Goal: Task Accomplishment & Management: Manage account settings

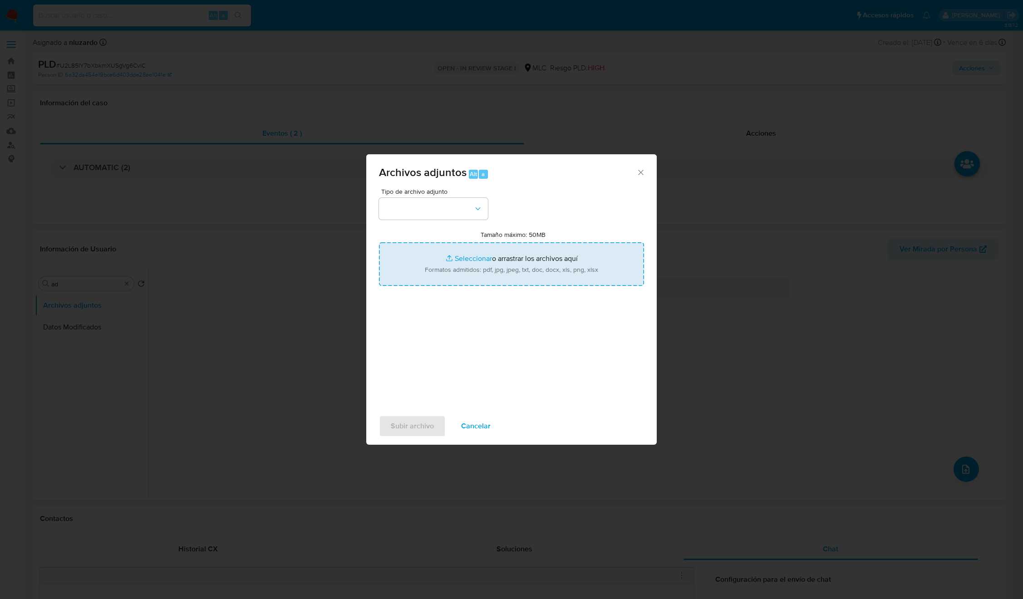
select select "10"
type input "C:\fakepath\1994582392 - Tablas Transaccionales 2025 v1.2 (1).xlsx"
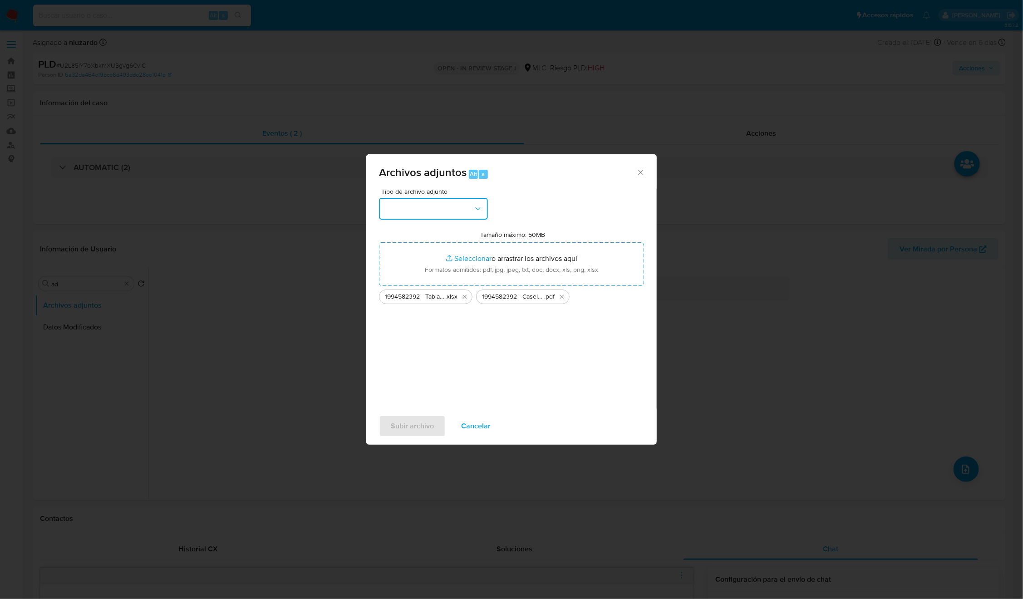
click at [482, 212] on icon "button" at bounding box center [477, 208] width 9 height 9
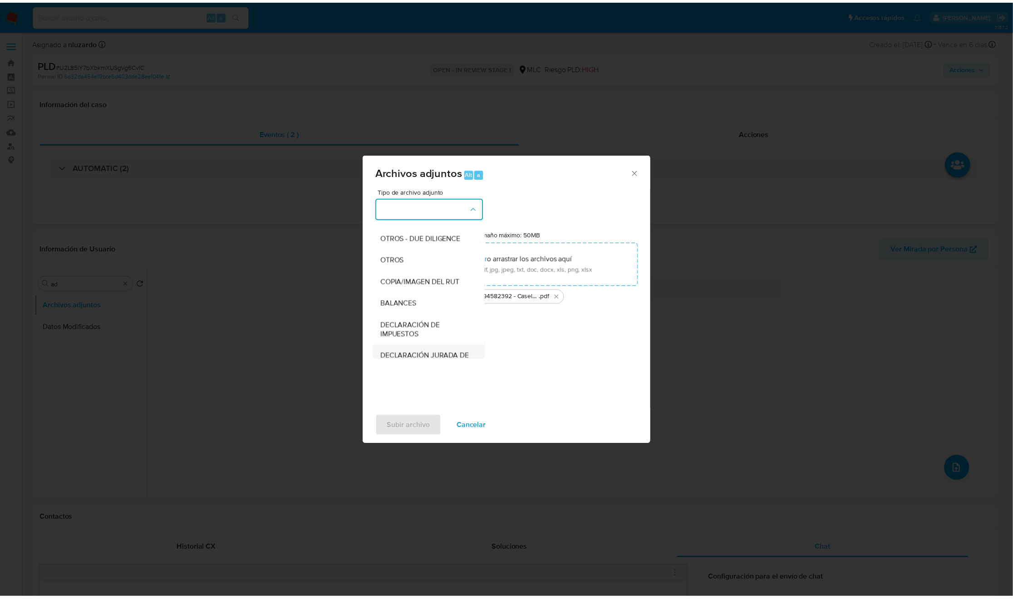
scroll to position [105, 0]
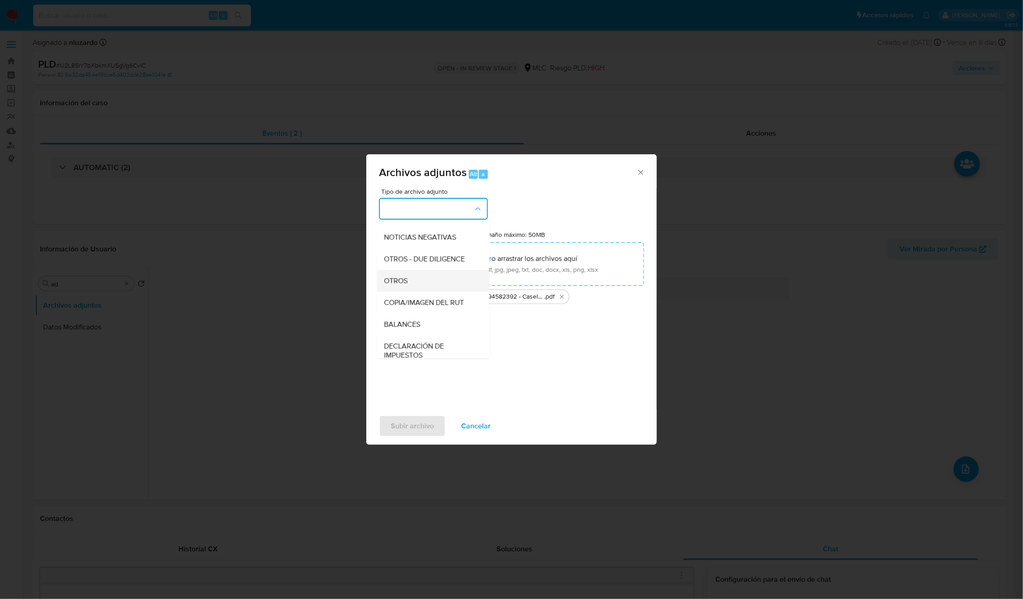
click at [399, 286] on span "OTROS" at bounding box center [396, 280] width 24 height 9
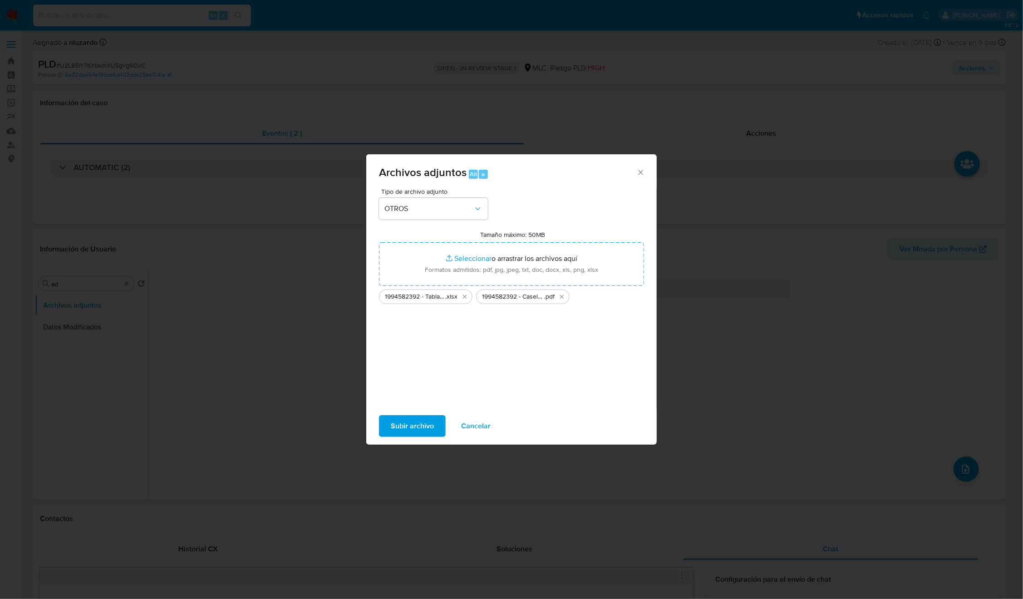
click at [413, 429] on span "Subir archivo" at bounding box center [412, 426] width 43 height 20
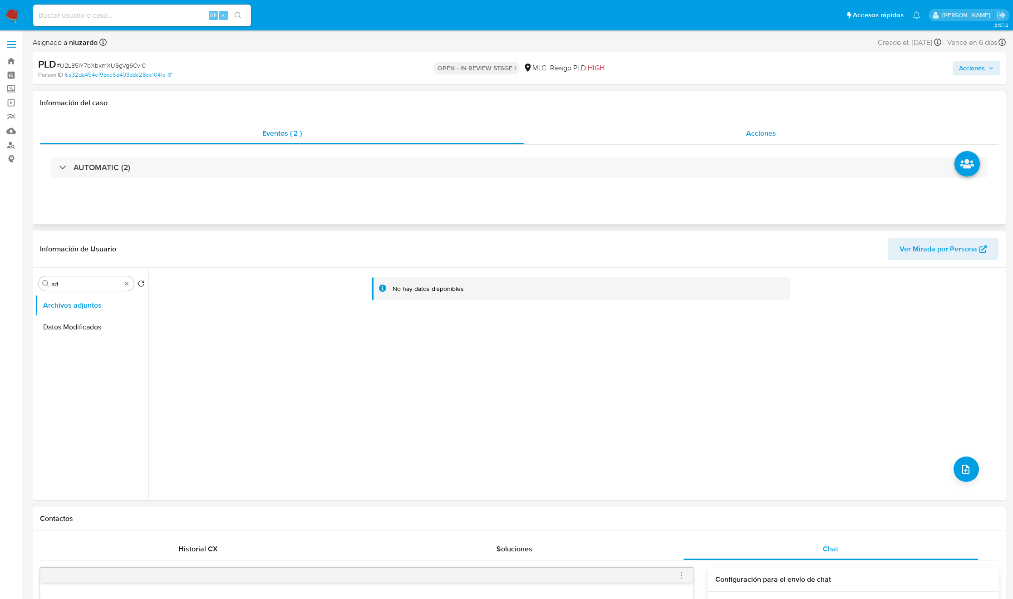
click at [756, 128] on span "Acciones" at bounding box center [761, 133] width 30 height 10
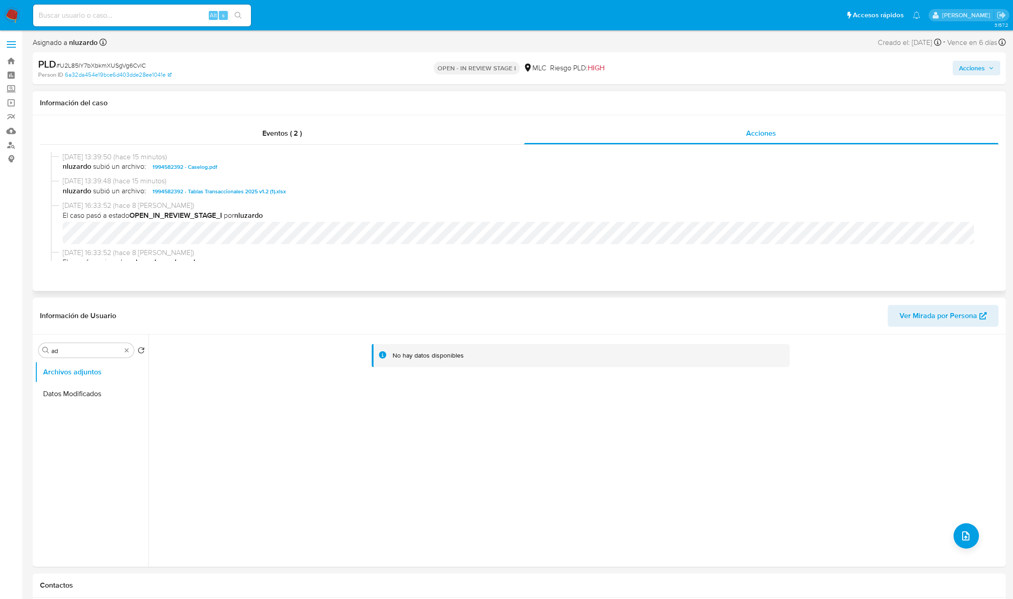
click at [270, 165] on span "nluzardo subió un archivo: 1994582392 - Caselog.pdf" at bounding box center [523, 167] width 921 height 11
copy span "1994582392 - Caselog.pdf"
click at [270, 170] on span "nluzardo subió un archivo: 1994582392 - Caselog.pdf" at bounding box center [523, 167] width 921 height 11
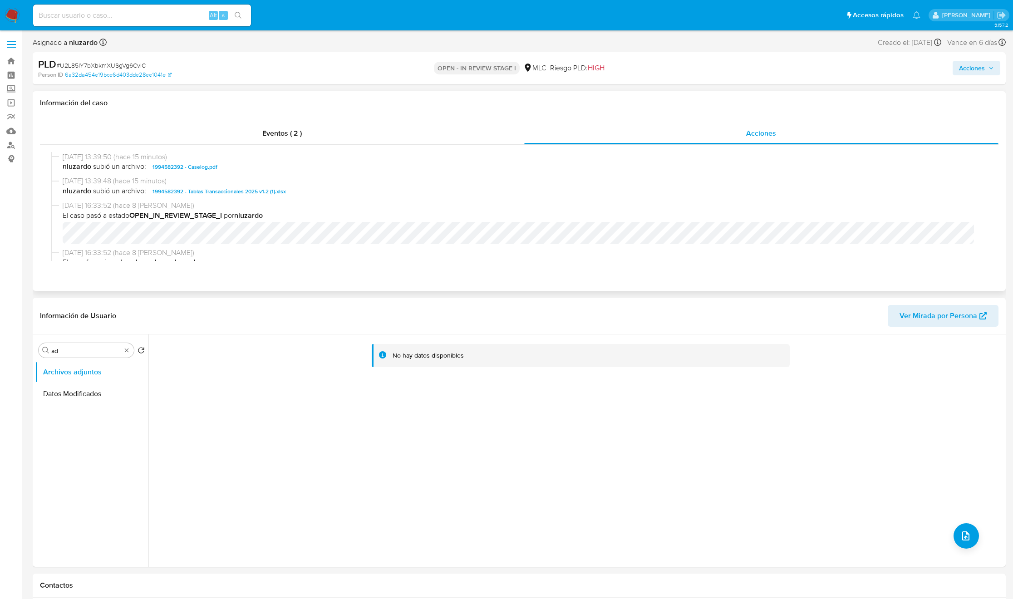
click at [270, 170] on span "nluzardo subió un archivo: 1994582392 - Caselog.pdf" at bounding box center [523, 167] width 921 height 11
click at [992, 74] on span "Acciones" at bounding box center [976, 68] width 35 height 13
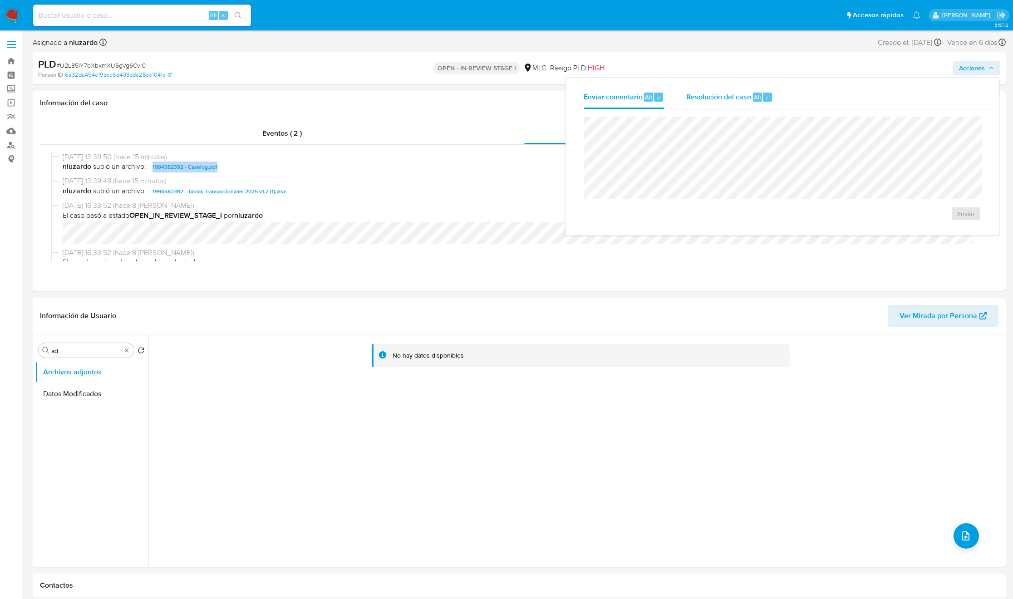
click at [733, 88] on div "Resolución del caso Alt r" at bounding box center [729, 97] width 87 height 24
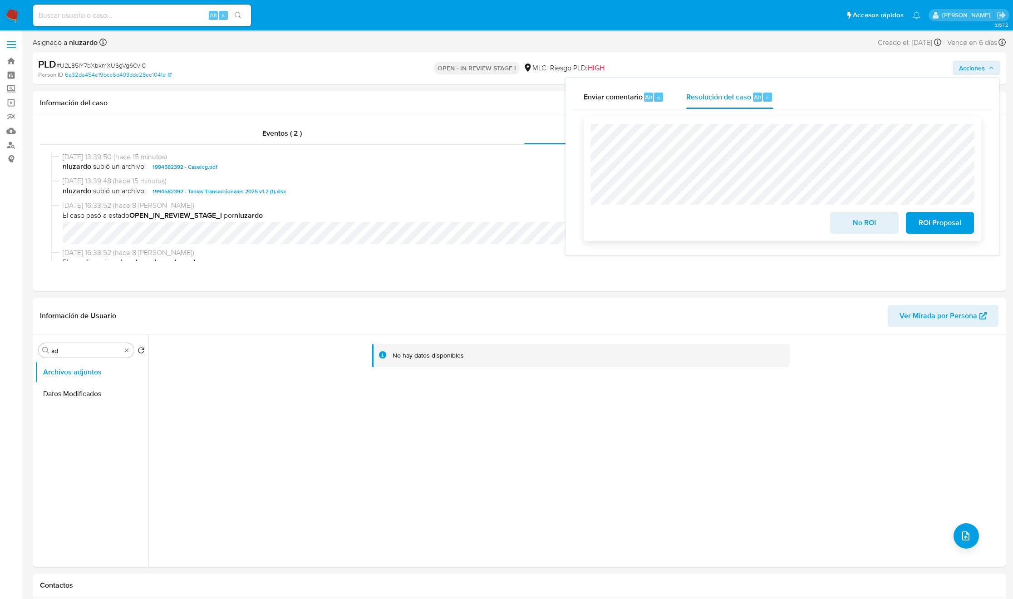
click at [966, 230] on button "ROI Proposal" at bounding box center [940, 223] width 68 height 22
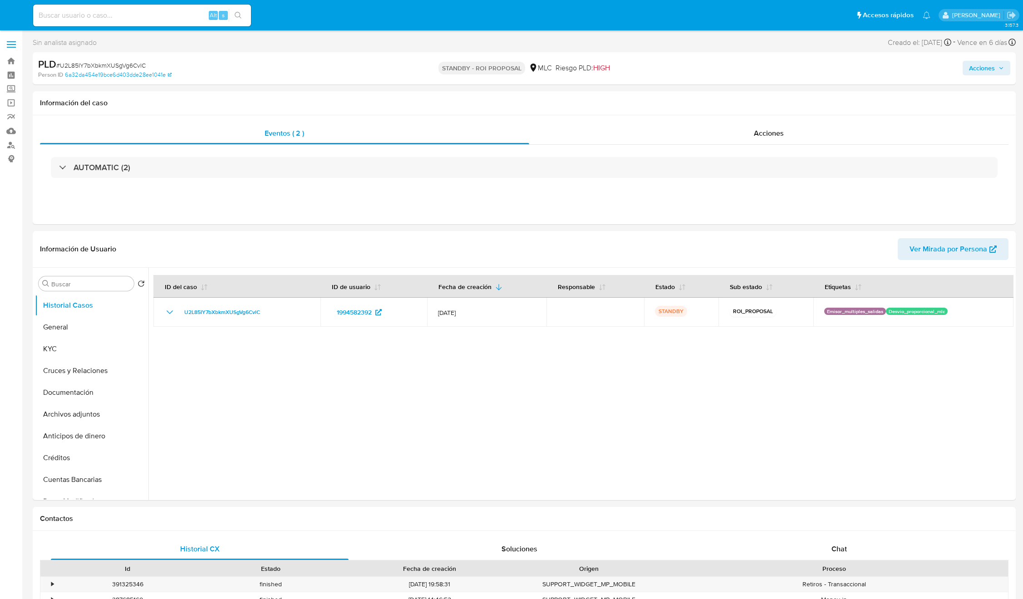
select select "10"
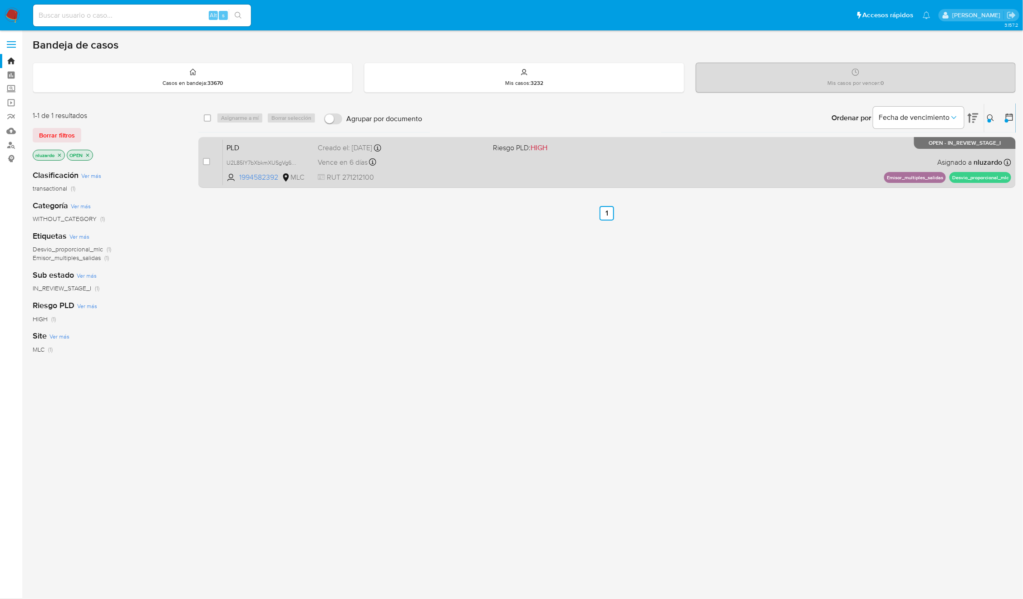
click at [646, 179] on div "PLD U2L85IY7bXbkmXUSgVg6CvlC 1994582392 MLC Riesgo PLD: HIGH Creado el: [DATE] …" at bounding box center [617, 162] width 788 height 46
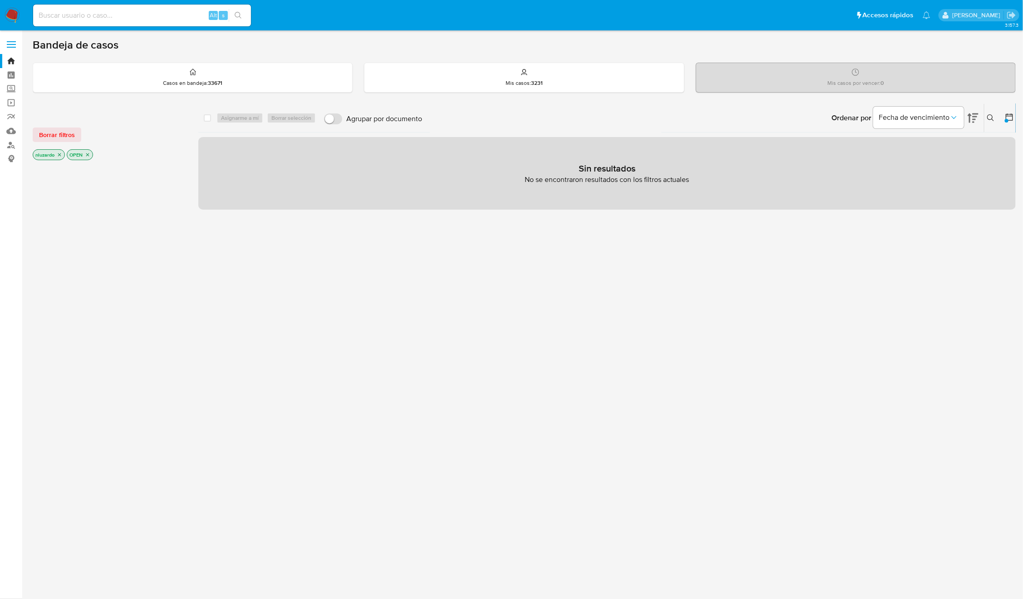
click at [987, 120] on icon at bounding box center [990, 117] width 7 height 7
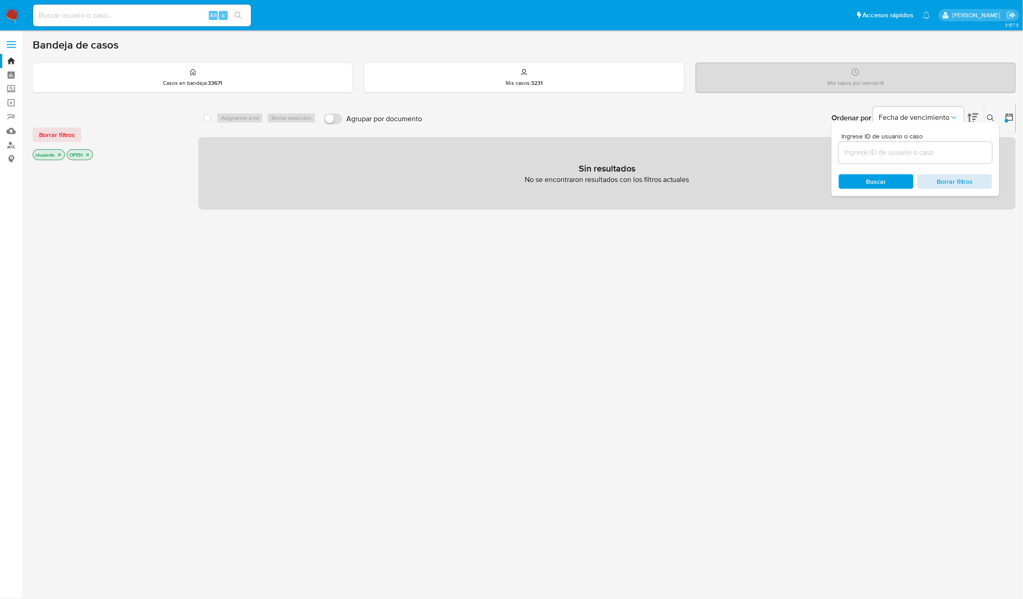
click at [953, 180] on span "Borrar filtros" at bounding box center [955, 181] width 62 height 13
click at [870, 181] on span "Buscar" at bounding box center [877, 181] width 20 height 15
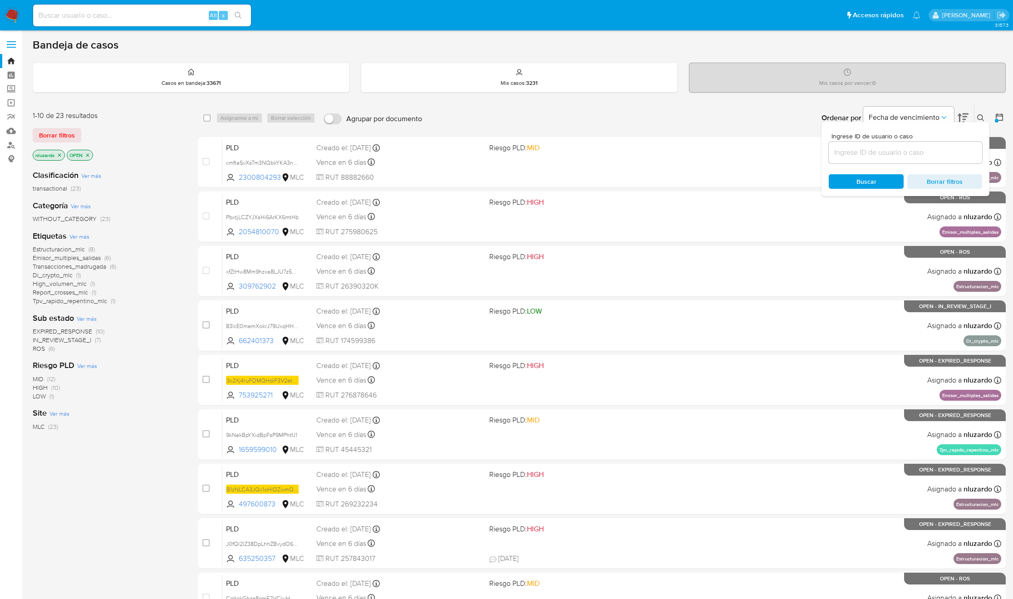
click at [978, 116] on icon at bounding box center [980, 117] width 7 height 7
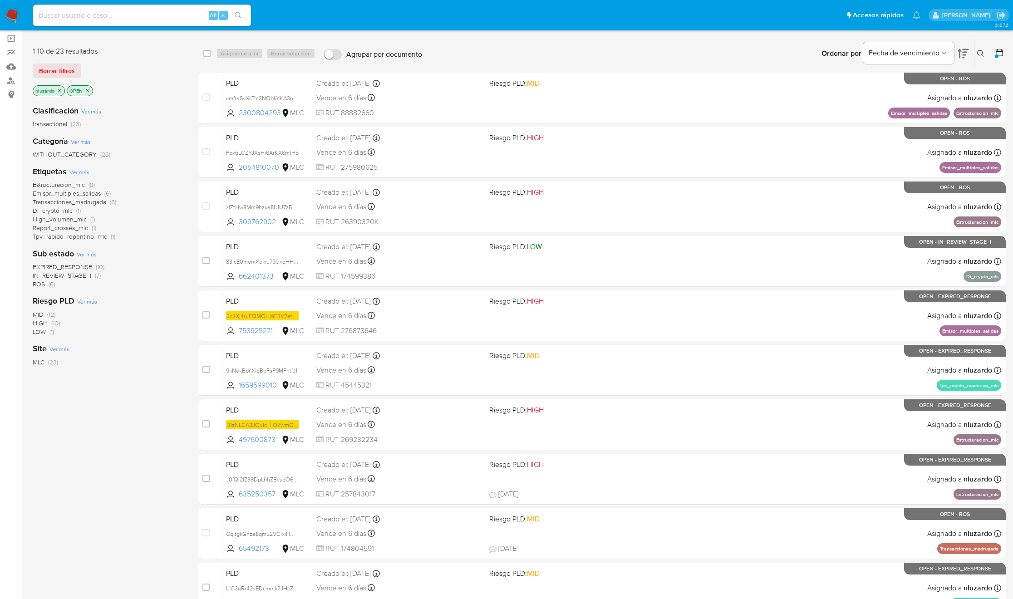
scroll to position [117, 0]
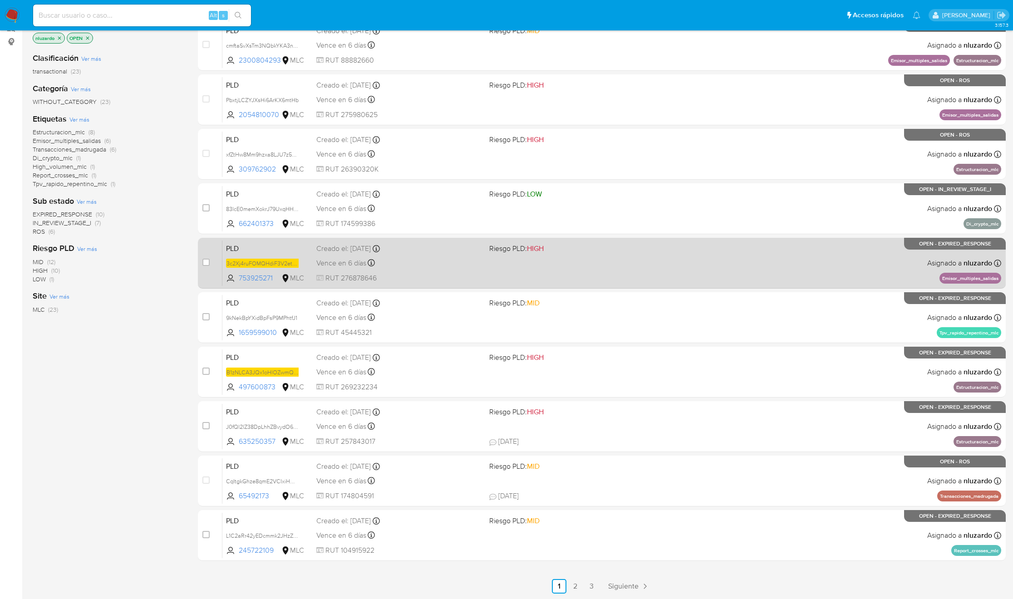
click at [507, 276] on div "PLD 3c2Xj4ruFOMQHdiF3V2etLeH 753925271 MLC Riesgo PLD: HIGH Creado el: 12/06/20…" at bounding box center [611, 263] width 779 height 46
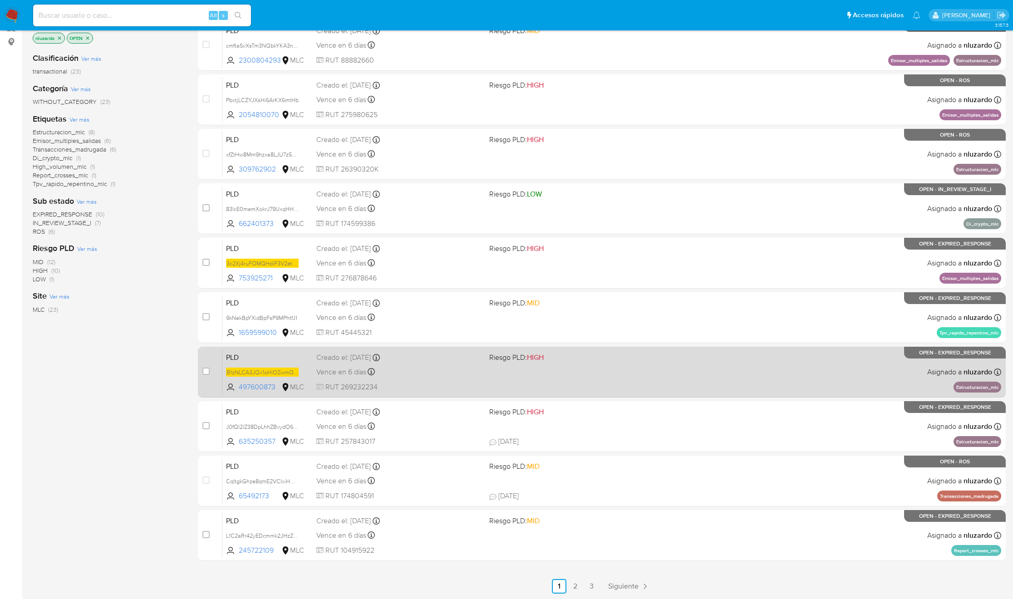
click at [410, 378] on div "PLD B1zNLCA3JQx1oHlOZwmQklma 497600873 MLC Riesgo PLD: HIGH Creado el: 12/06/20…" at bounding box center [611, 372] width 779 height 46
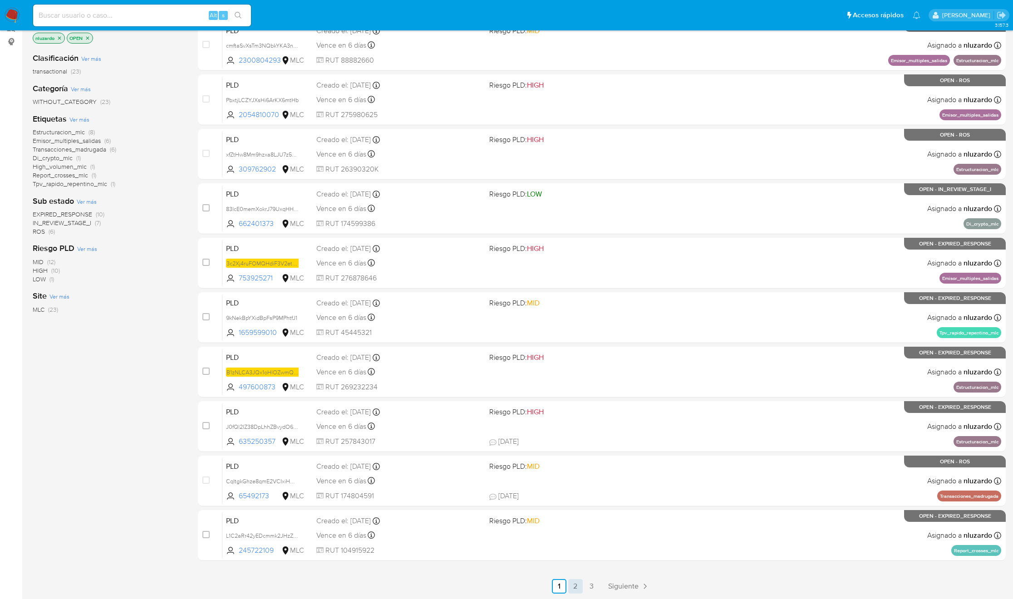
click at [575, 581] on link "2" at bounding box center [575, 586] width 15 height 15
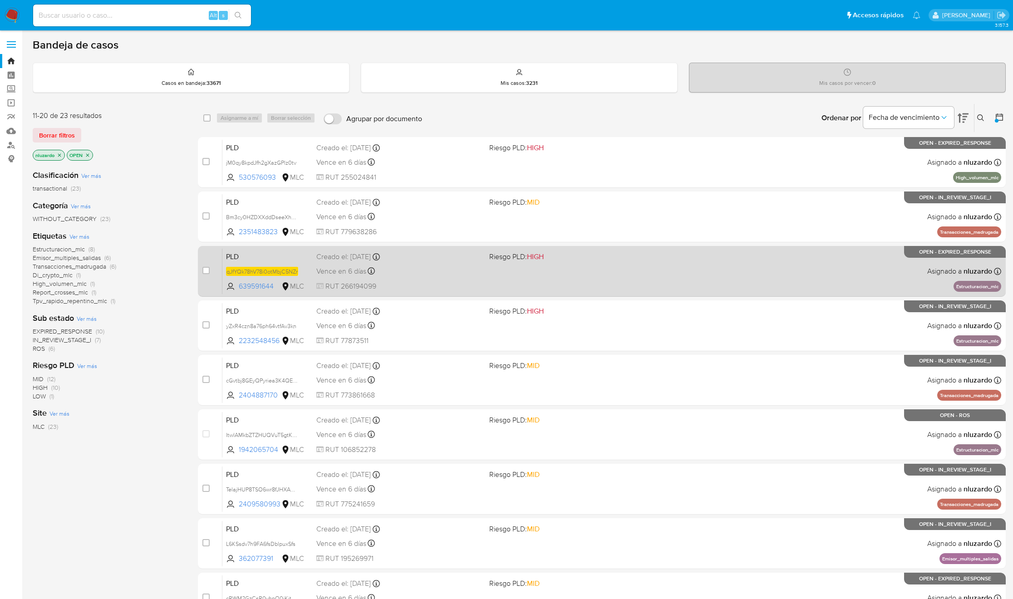
click at [528, 267] on div "PLD qJfYQk78hV78i0otMbjC5NZr 639591644 MLC Riesgo PLD: HIGH Creado el: 12/06/20…" at bounding box center [611, 271] width 779 height 46
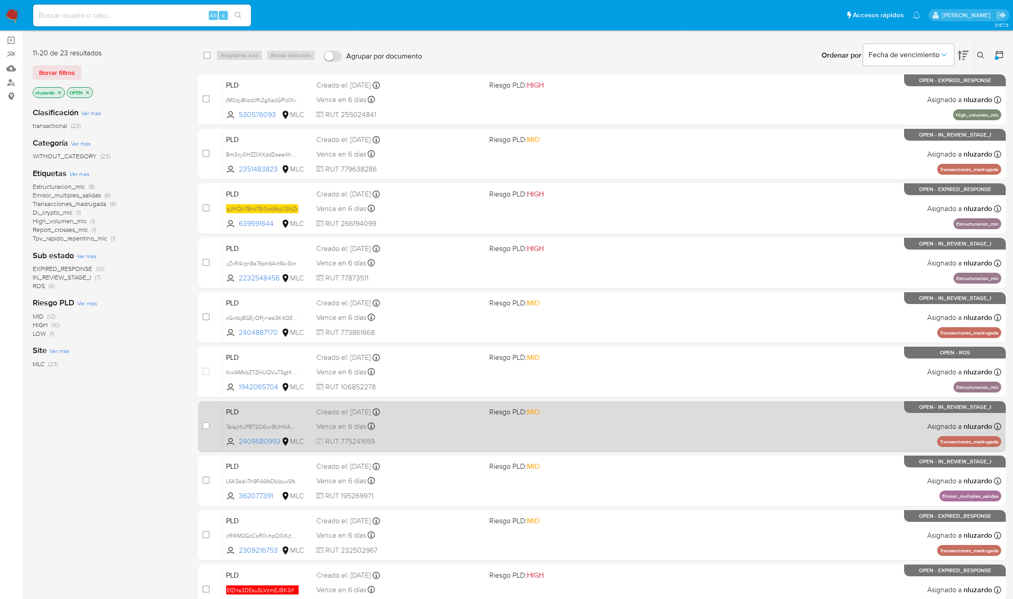
scroll to position [117, 0]
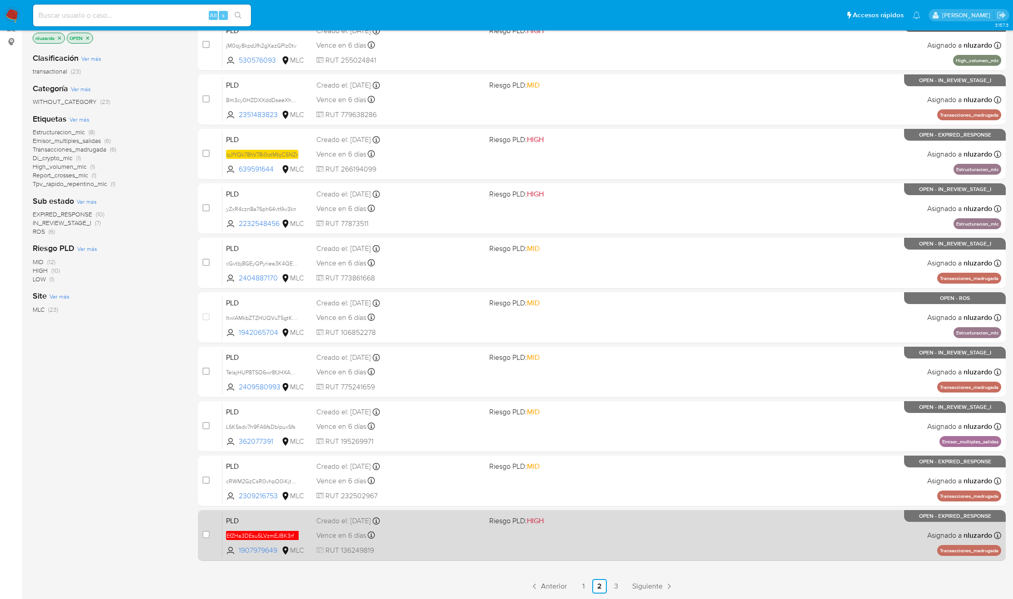
click at [498, 538] on div "PLD EfZHa3DEsu5LVzmEJBK3rfIM 1907979649 MLC Riesgo PLD: HIGH Creado el: 12/06/2…" at bounding box center [611, 535] width 779 height 46
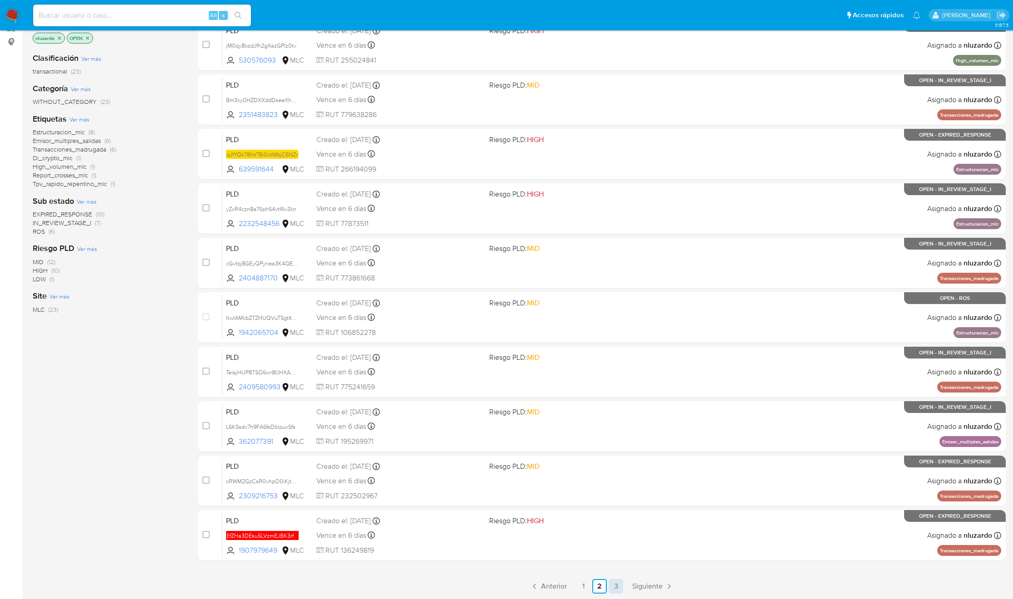
click at [613, 584] on link "3" at bounding box center [616, 586] width 15 height 15
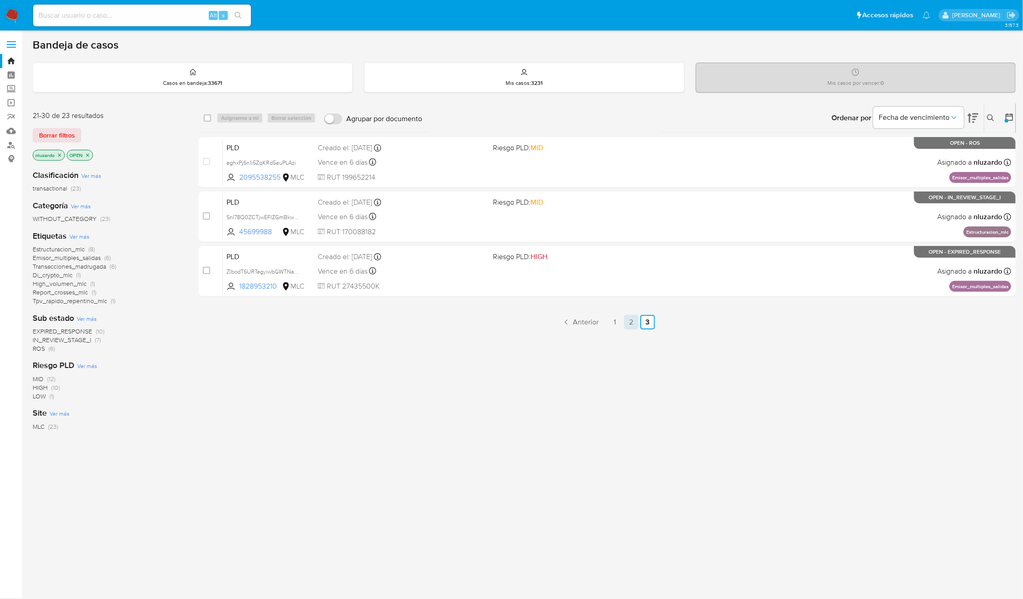
click at [631, 316] on link "2" at bounding box center [631, 322] width 15 height 15
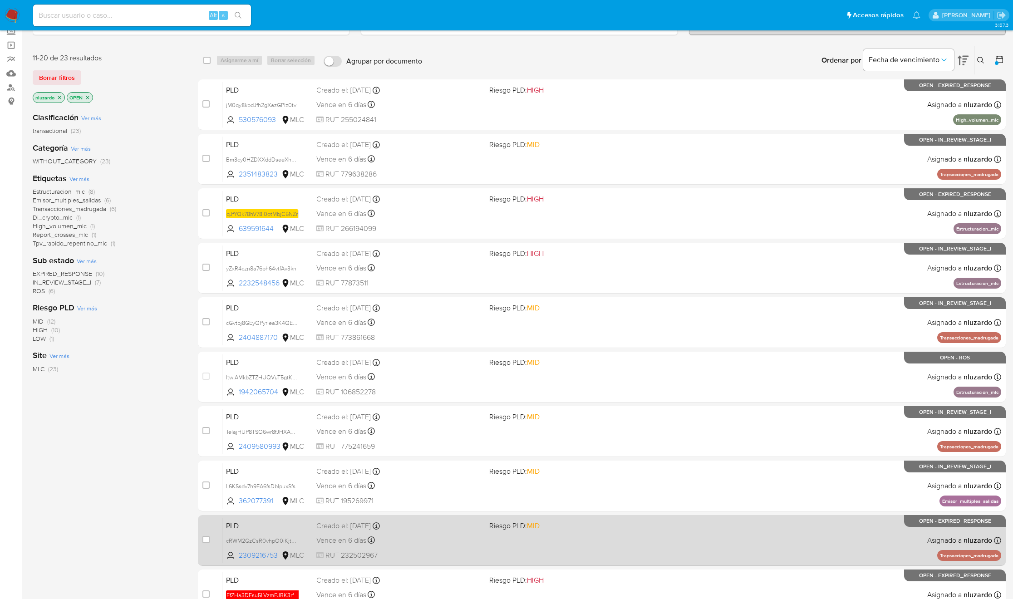
scroll to position [117, 0]
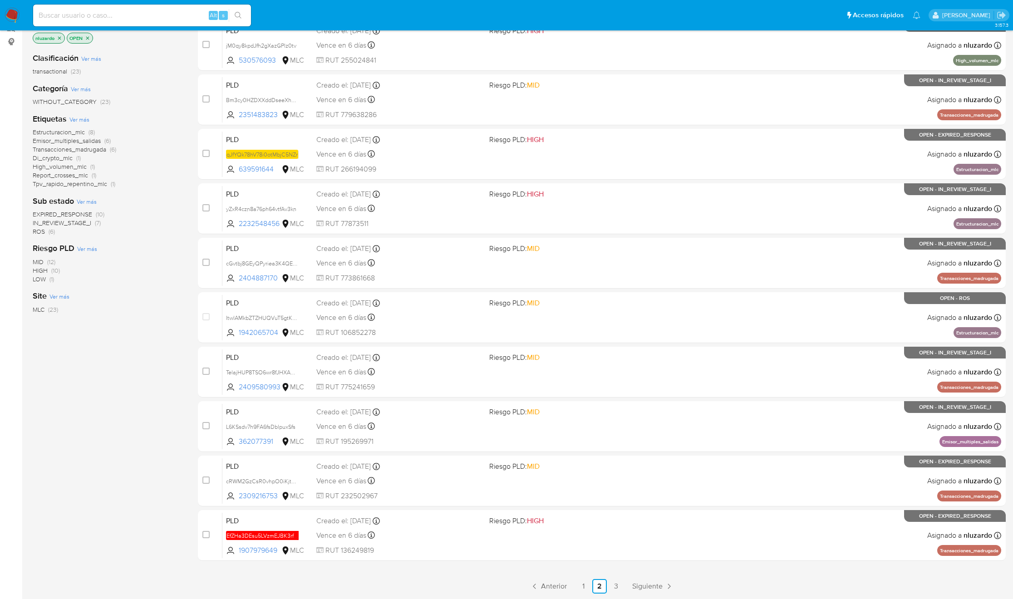
drag, startPoint x: 285, startPoint y: 551, endPoint x: 124, endPoint y: 554, distance: 161.2
click at [124, 556] on div "11-20 de 23 resultados Borrar filtros nluzardo OPEN Clasificación Ver más trans…" at bounding box center [519, 289] width 973 height 607
click at [124, 554] on div "11-20 de 23 resultados Borrar filtros nluzardo OPEN Clasificación Ver más trans…" at bounding box center [108, 289] width 151 height 607
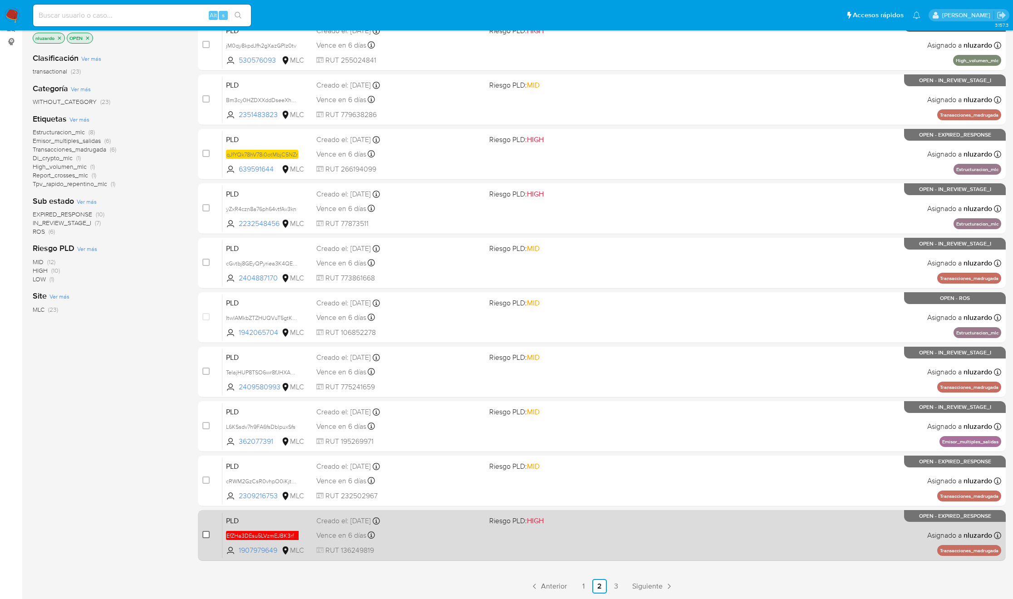
click at [206, 535] on input "checkbox" at bounding box center [205, 534] width 7 height 7
checkbox input "true"
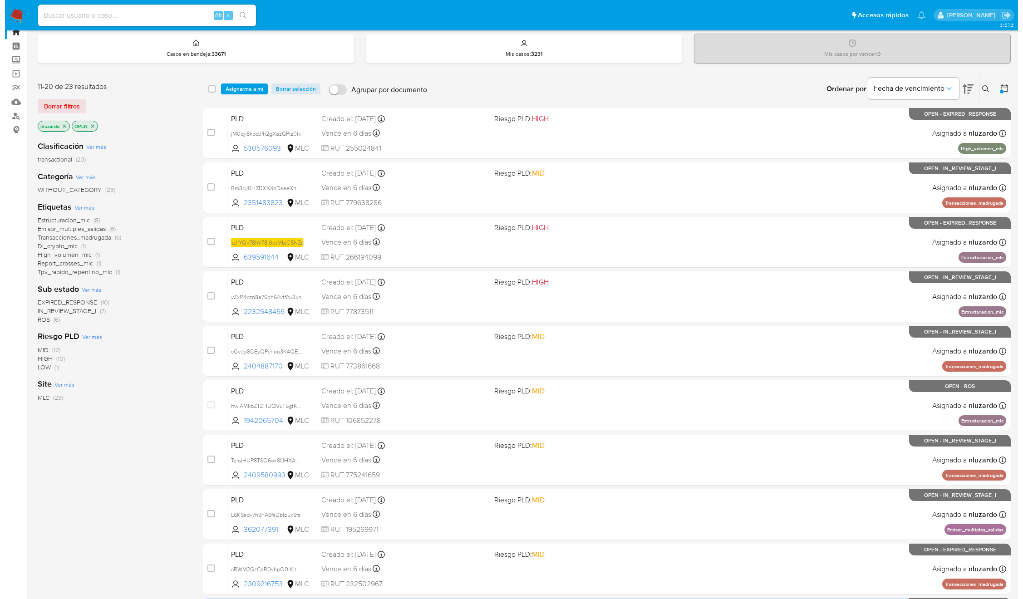
scroll to position [0, 0]
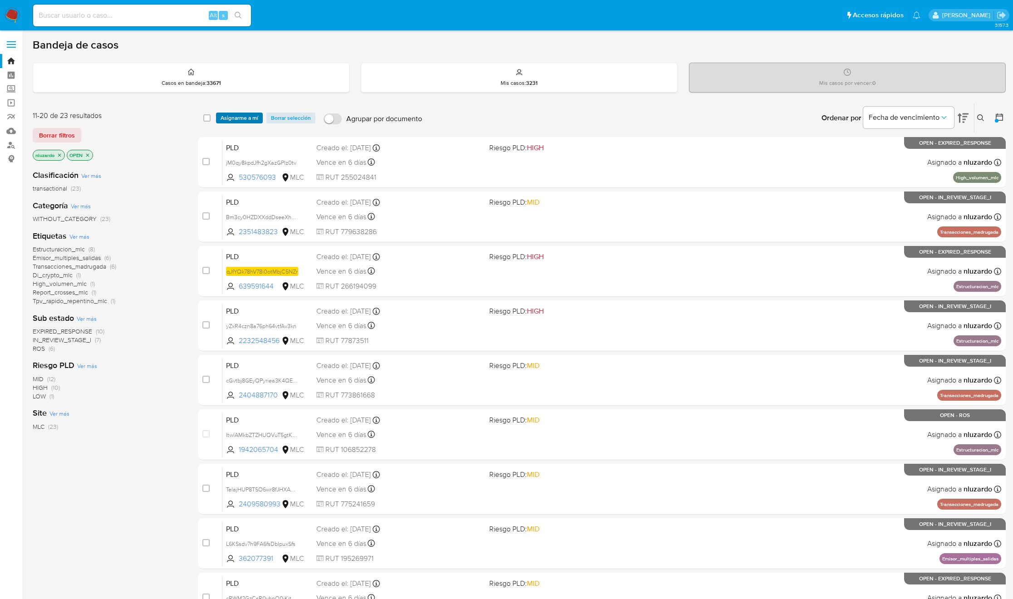
click at [237, 118] on span "Asignarme a mí" at bounding box center [240, 117] width 38 height 9
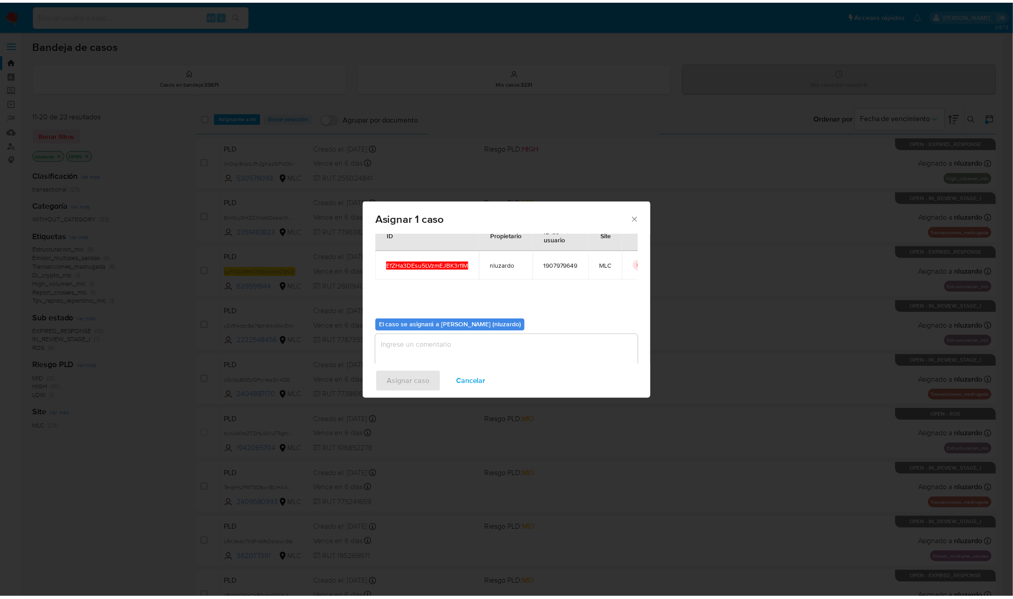
scroll to position [46, 0]
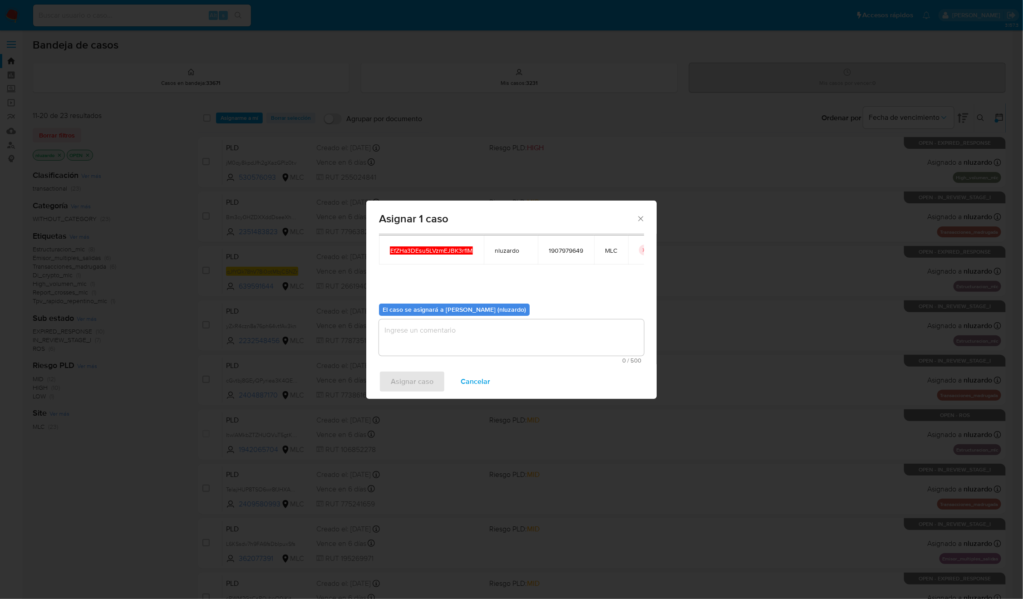
click at [470, 345] on textarea "assign-modal" at bounding box center [511, 338] width 265 height 36
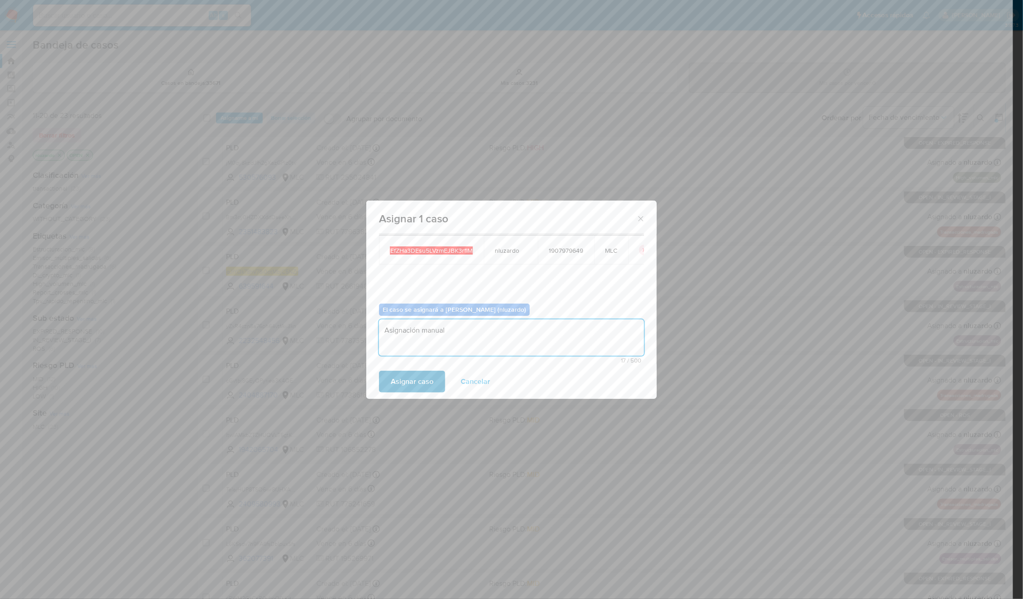
type textarea "Asignación manual"
click at [425, 389] on span "Asignar caso" at bounding box center [412, 382] width 43 height 20
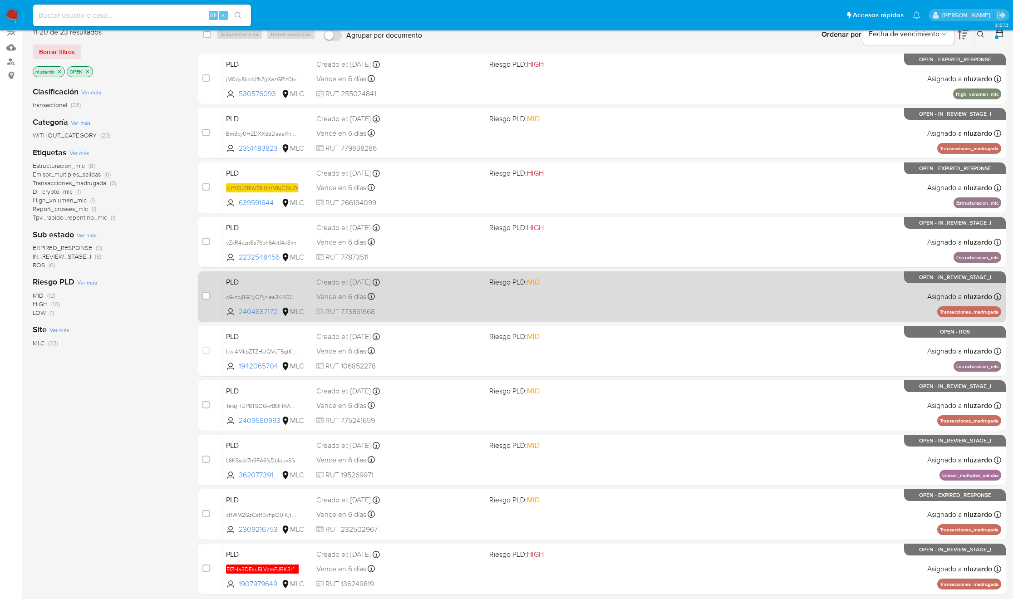
scroll to position [117, 0]
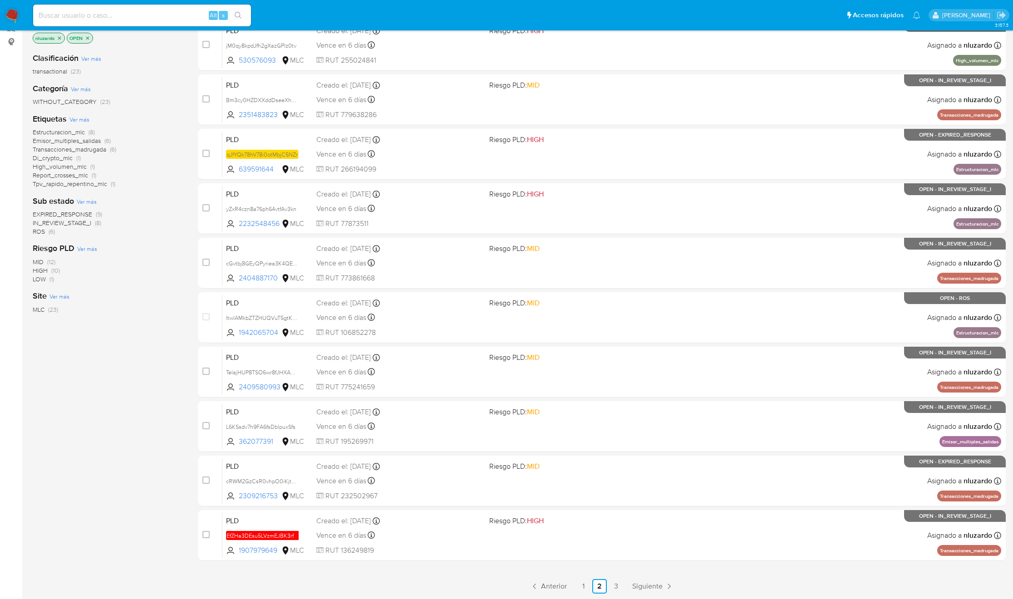
click at [155, 241] on div "Clasificación Ver más transactional (23) Categoría Ver más WITHOUT_CATEGORY (23…" at bounding box center [108, 199] width 151 height 309
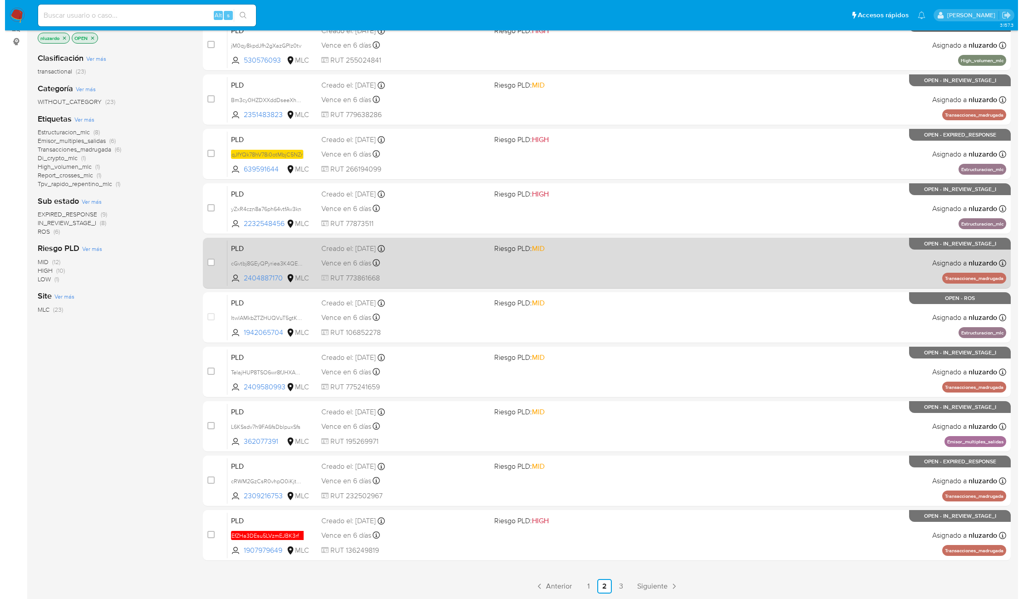
scroll to position [0, 0]
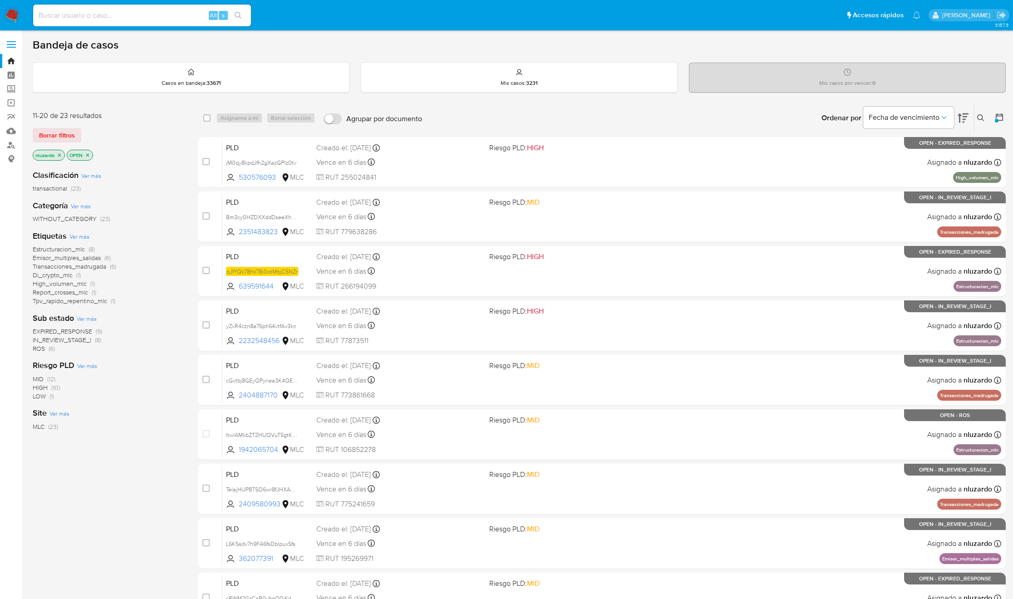
click at [985, 118] on button at bounding box center [982, 118] width 15 height 11
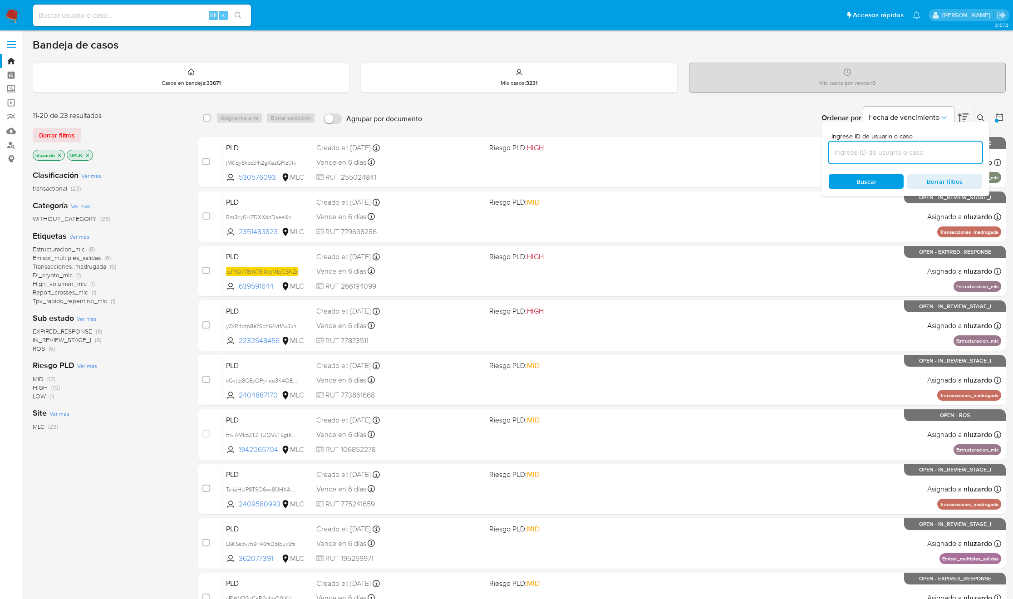
click at [855, 147] on input at bounding box center [905, 153] width 153 height 12
type input "753925271"
click at [851, 177] on span "Buscar" at bounding box center [866, 181] width 62 height 13
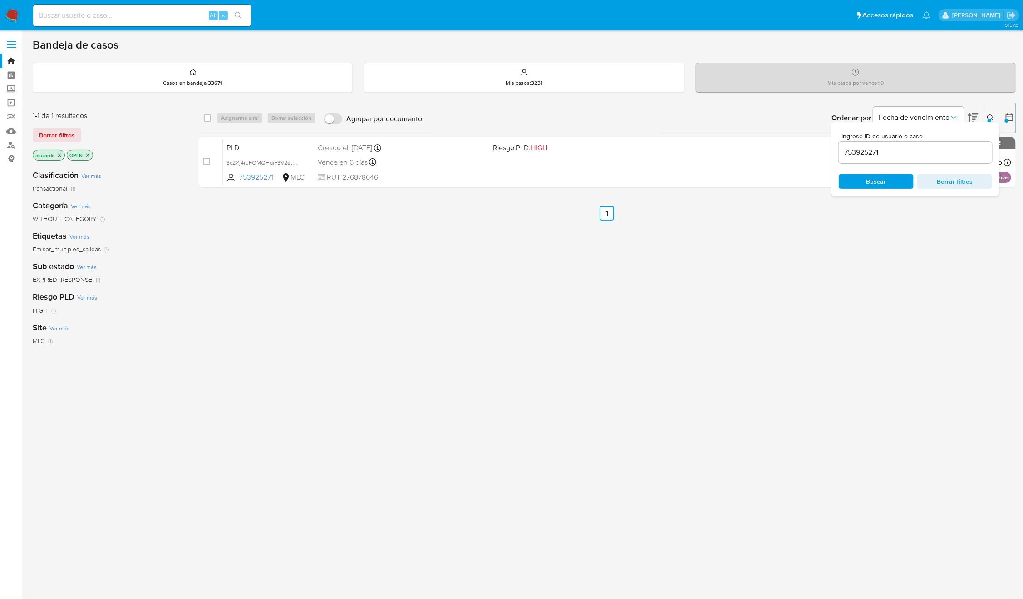
click at [986, 114] on button at bounding box center [992, 118] width 15 height 11
click at [550, 260] on div "select-all-cases-checkbox Asignarme a mí Borrar selección Agrupar por documento…" at bounding box center [607, 308] width 818 height 411
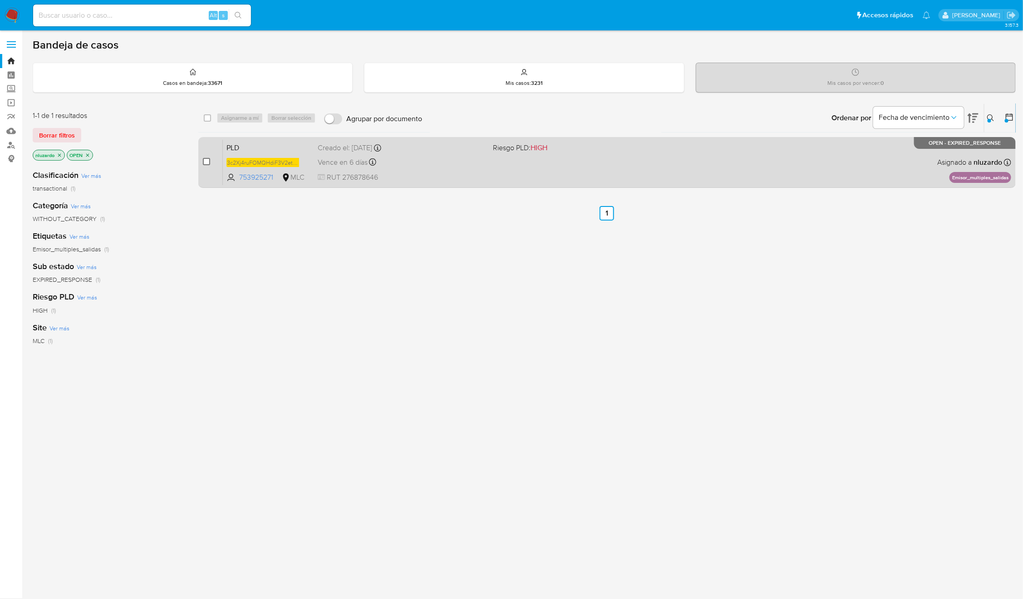
click at [203, 164] on input "checkbox" at bounding box center [206, 161] width 7 height 7
checkbox input "true"
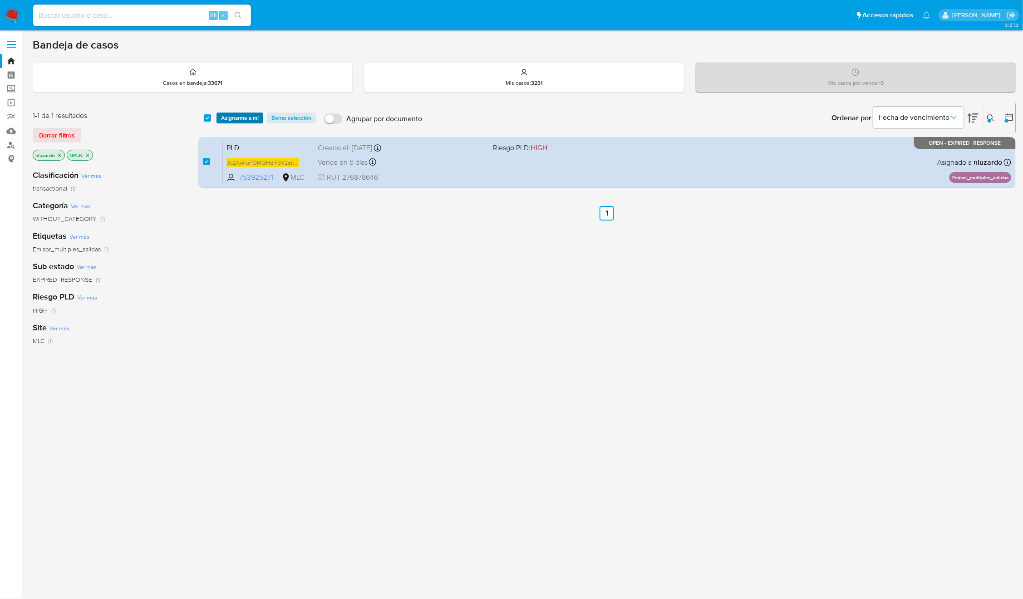
click at [244, 123] on span "Asignarme a mí" at bounding box center [240, 117] width 38 height 9
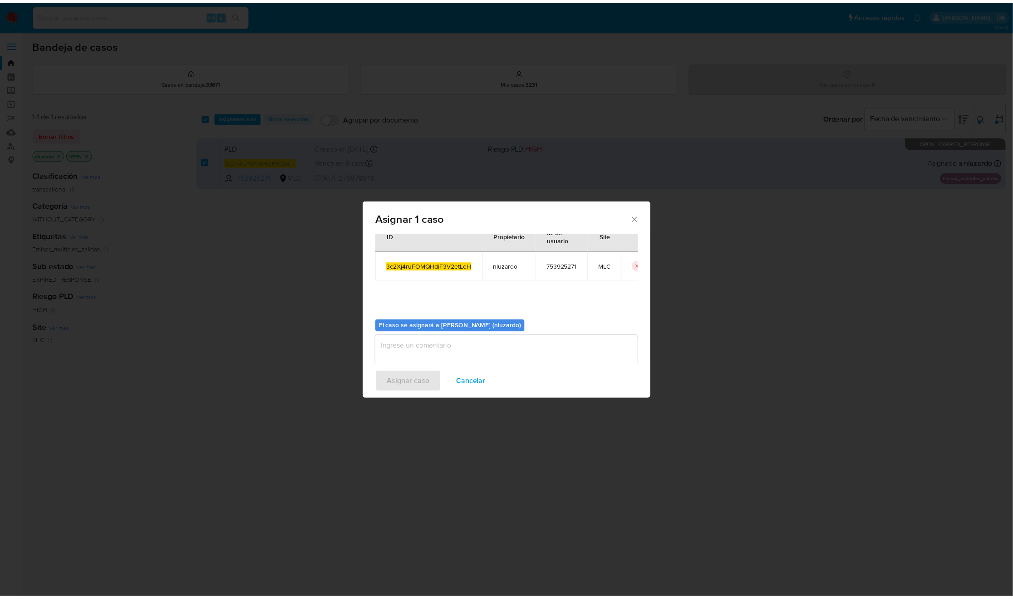
scroll to position [46, 0]
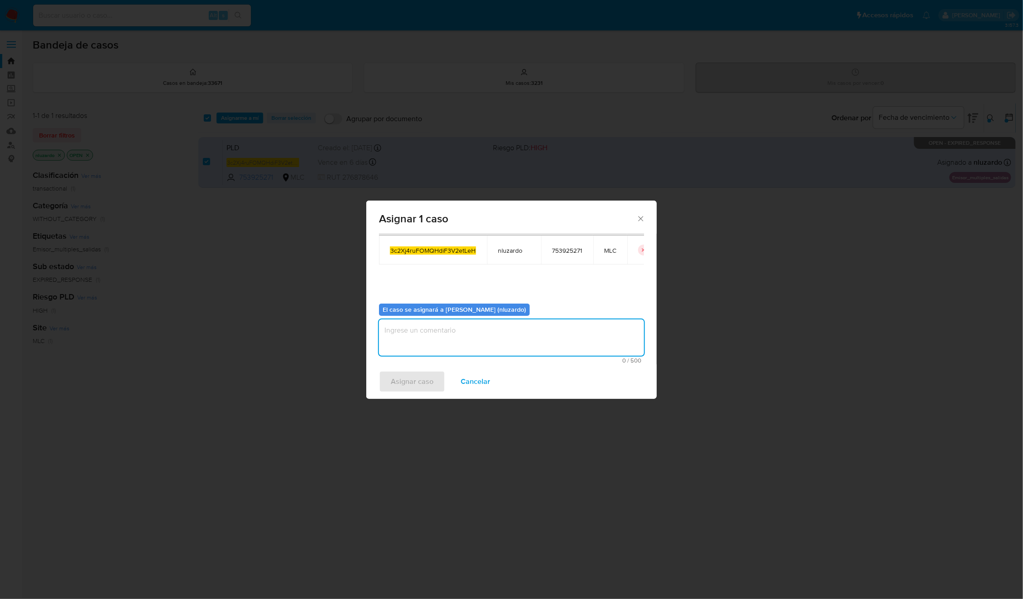
click at [439, 344] on textarea "assign-modal" at bounding box center [511, 338] width 265 height 36
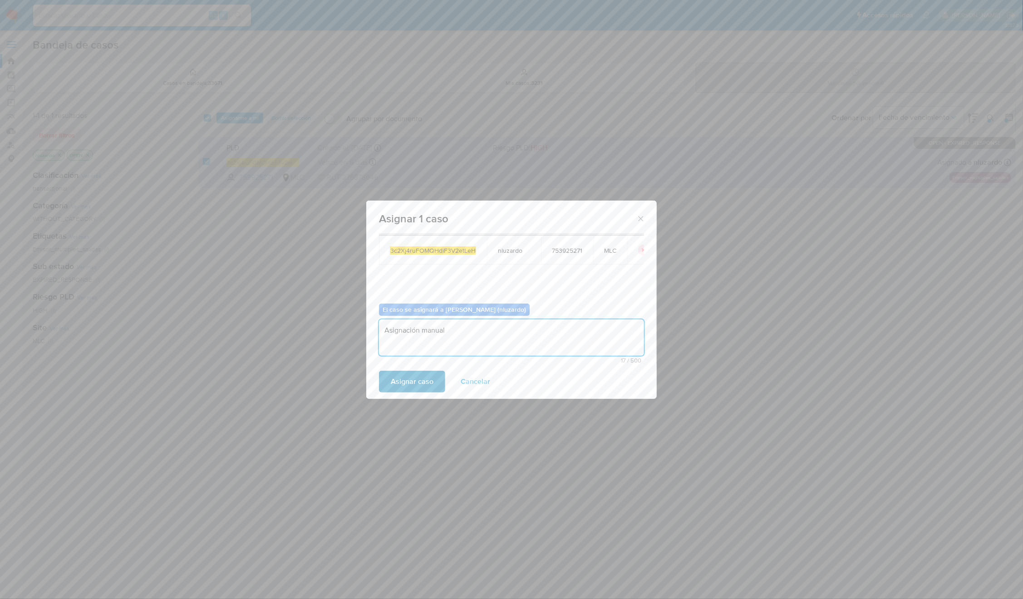
type textarea "Asignación manual"
click at [404, 373] on span "Asignar caso" at bounding box center [412, 382] width 43 height 20
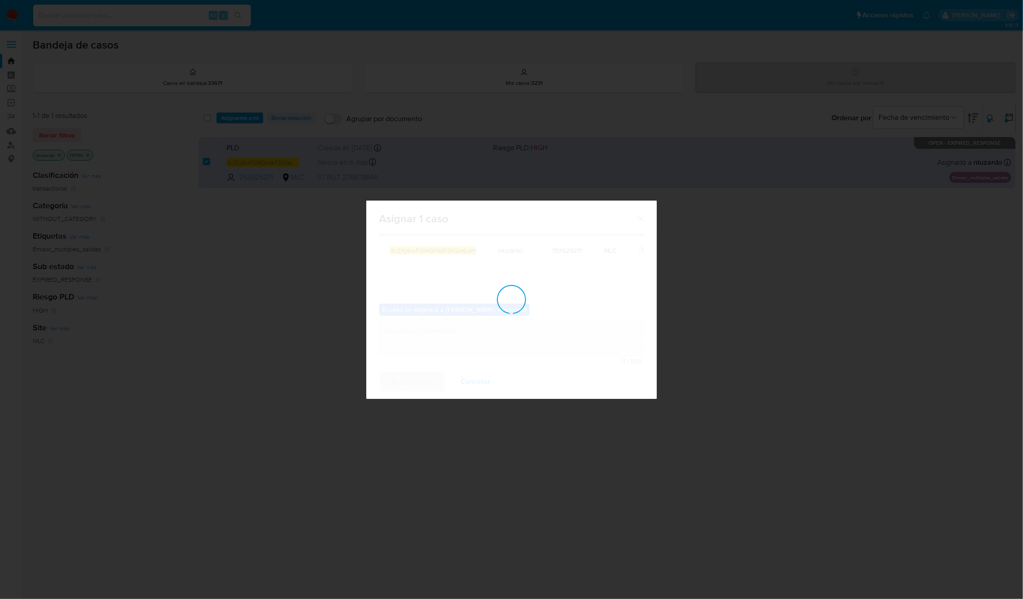
checkbox input "false"
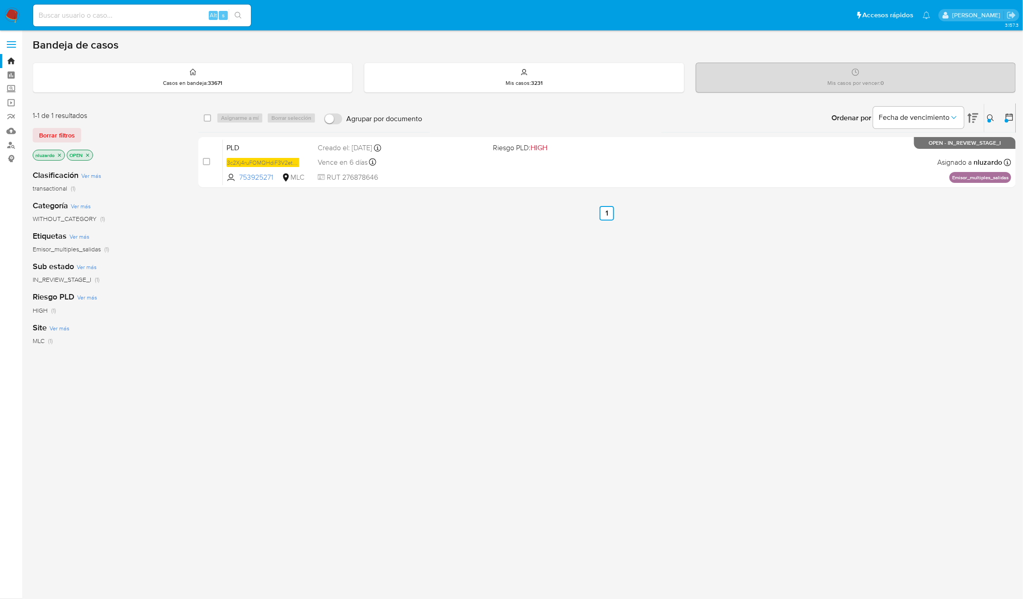
click at [988, 123] on button at bounding box center [992, 118] width 15 height 11
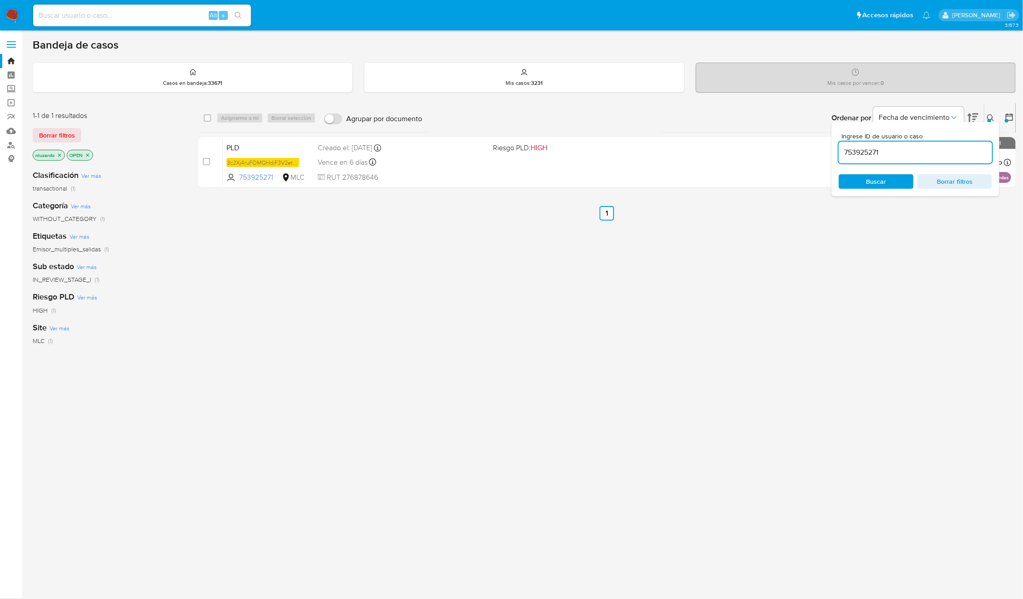
click at [891, 151] on input "753925271" at bounding box center [915, 153] width 153 height 12
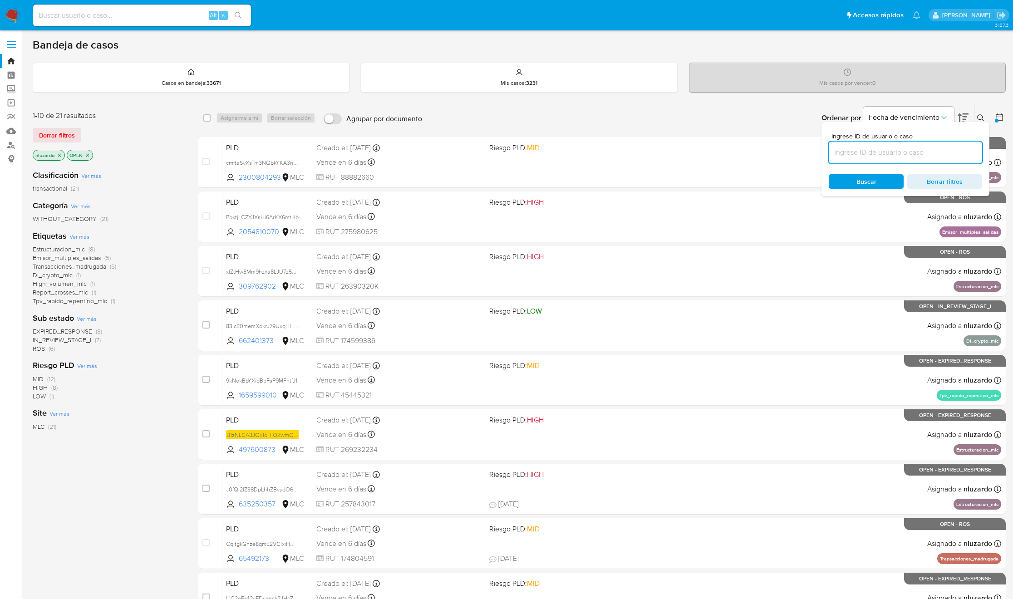
click at [982, 113] on button at bounding box center [982, 118] width 15 height 11
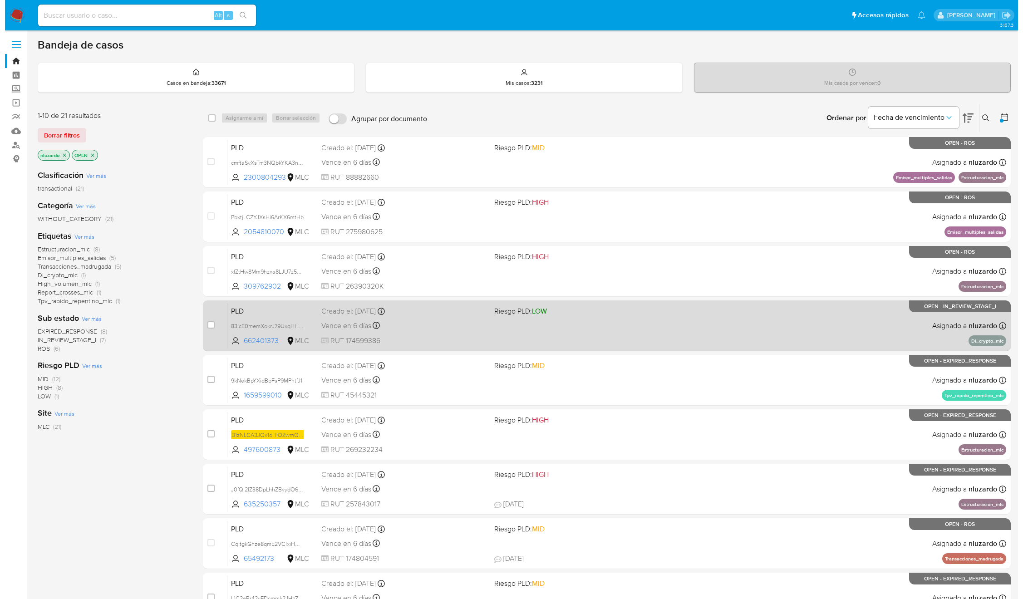
scroll to position [68, 0]
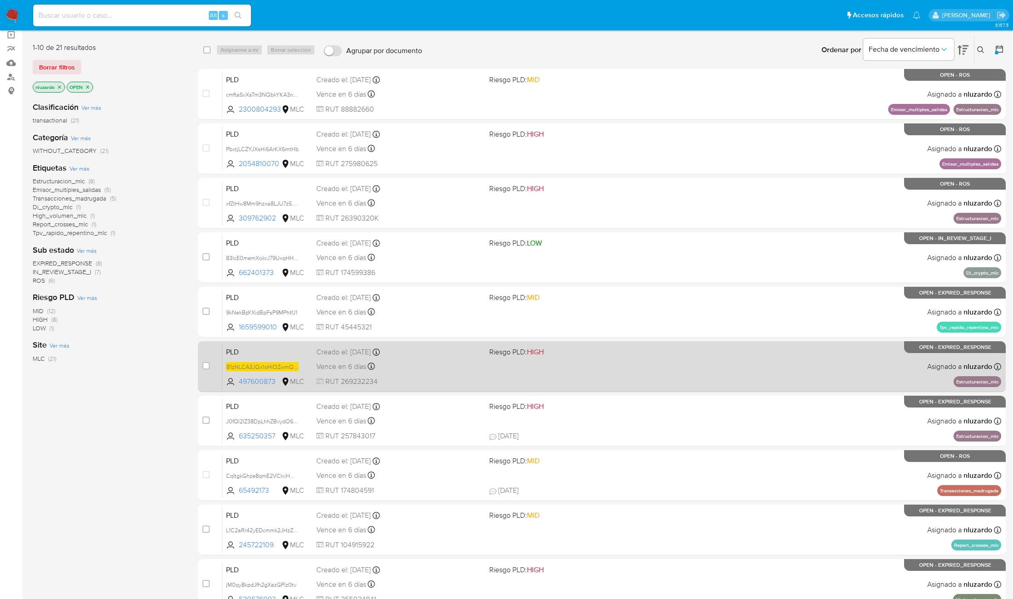
click at [454, 375] on div "PLD B1zNLCA3JQx1oHlOZwmQklma 497600873 MLC Riesgo PLD: HIGH Creado el: 12/06/20…" at bounding box center [611, 367] width 779 height 46
click at [207, 365] on input "checkbox" at bounding box center [205, 365] width 7 height 7
checkbox input "true"
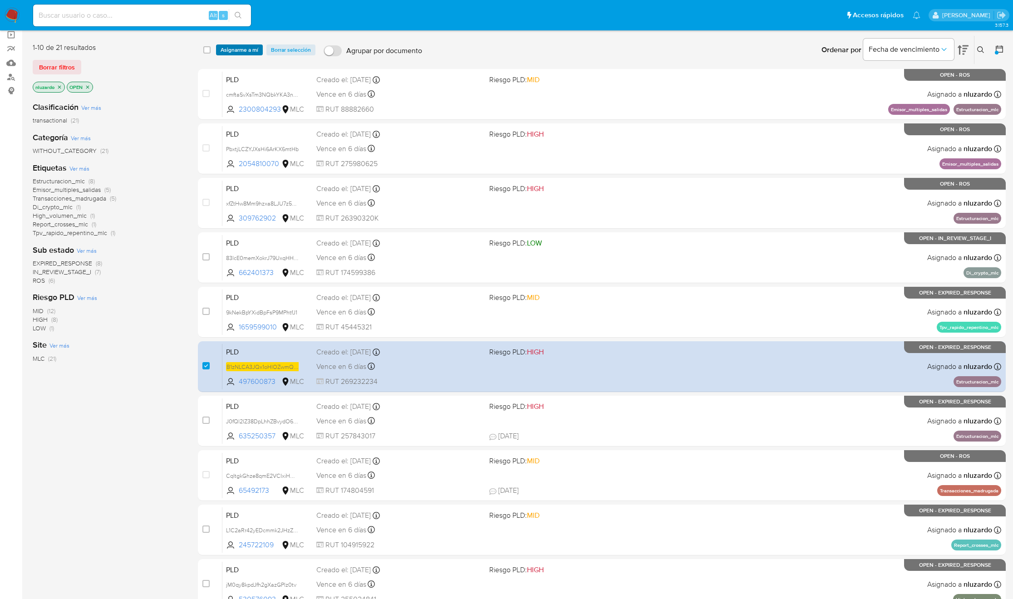
click at [248, 47] on span "Asignarme a mí" at bounding box center [240, 49] width 38 height 9
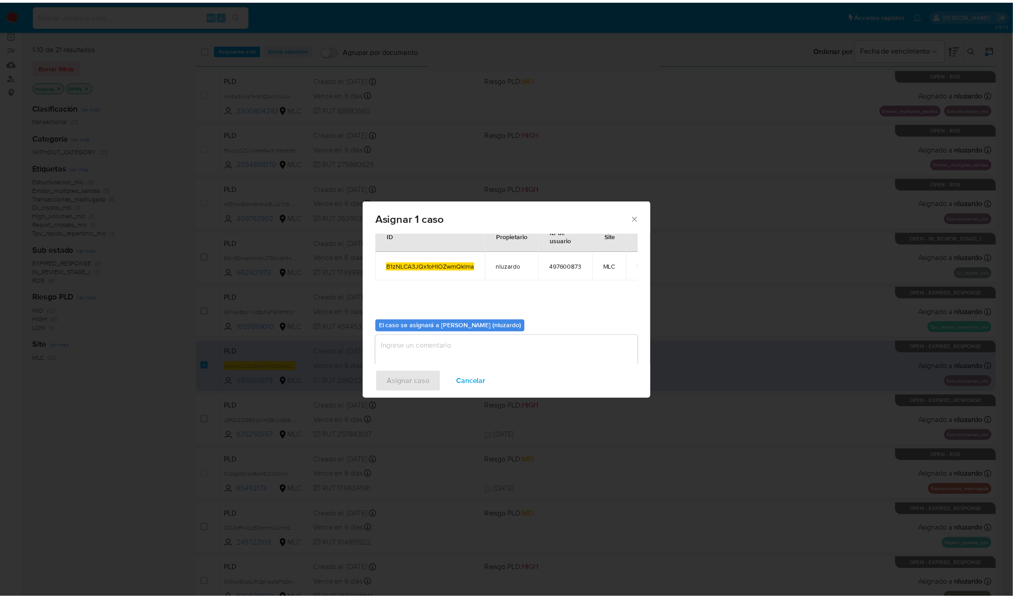
scroll to position [46, 0]
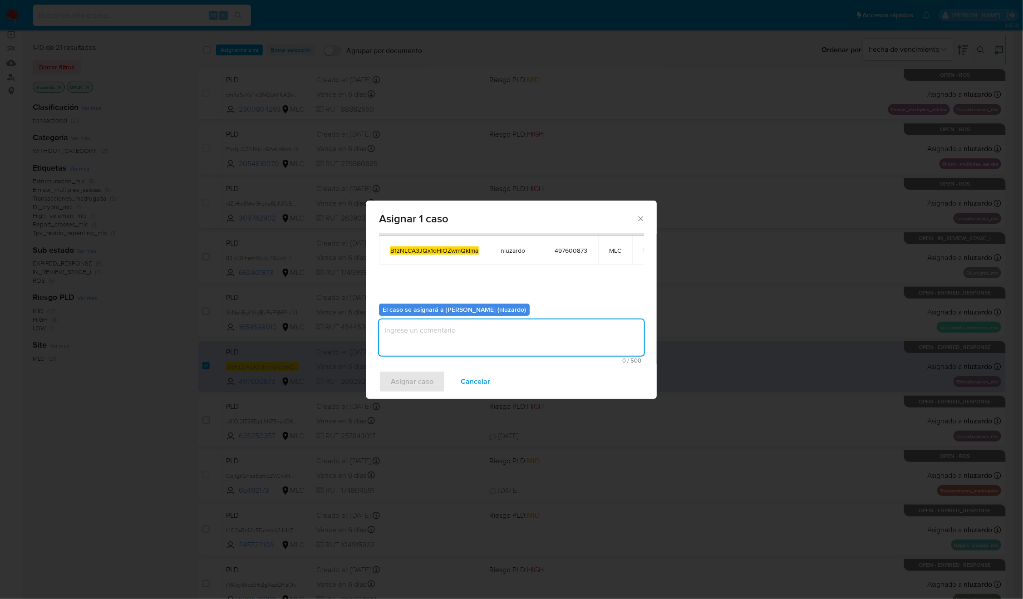
click at [441, 337] on textarea "assign-modal" at bounding box center [511, 338] width 265 height 36
type textarea "-"
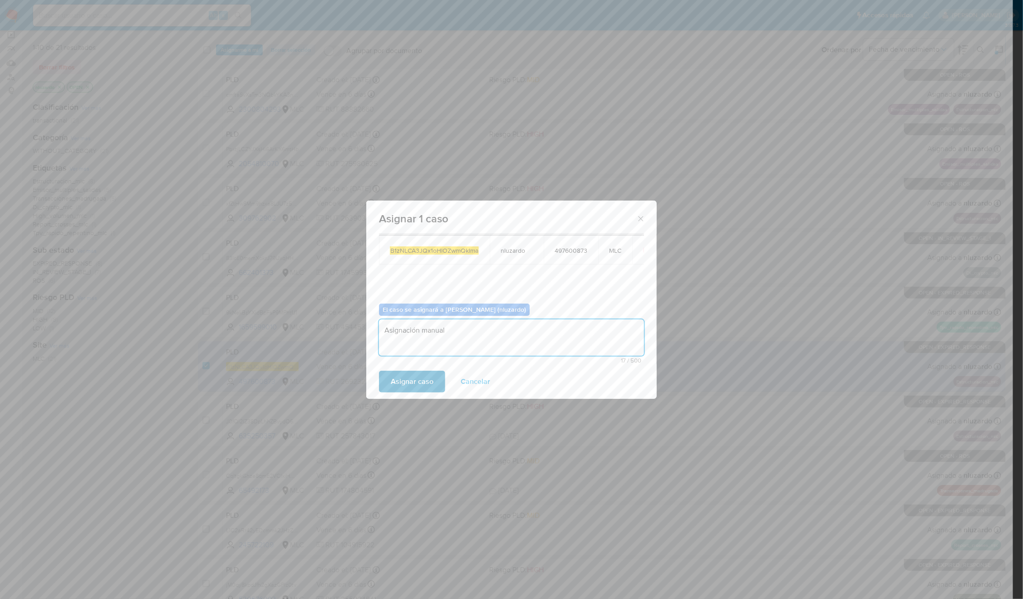
type textarea "Asignación manual"
click at [421, 382] on span "Asignar caso" at bounding box center [412, 382] width 43 height 20
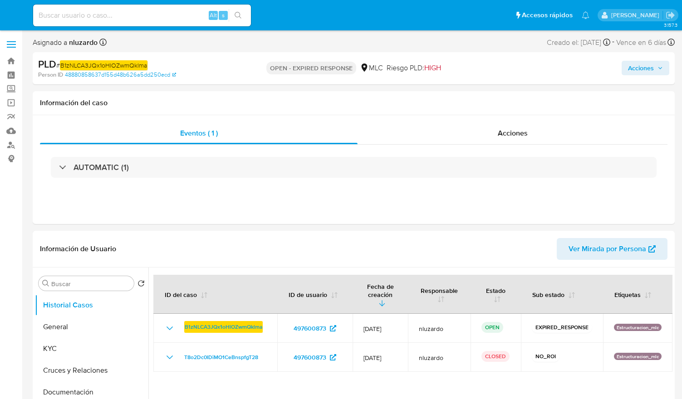
select select "10"
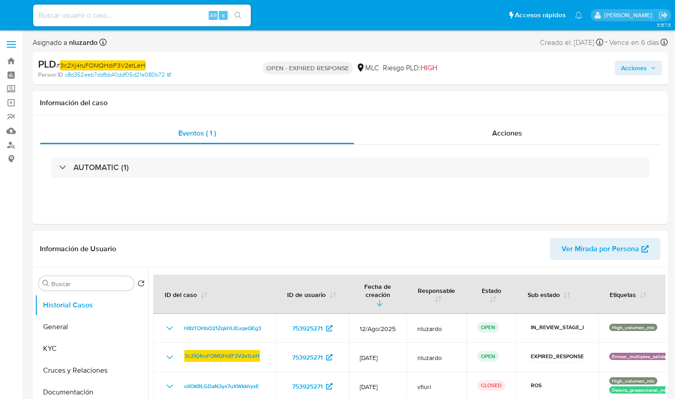
select select "10"
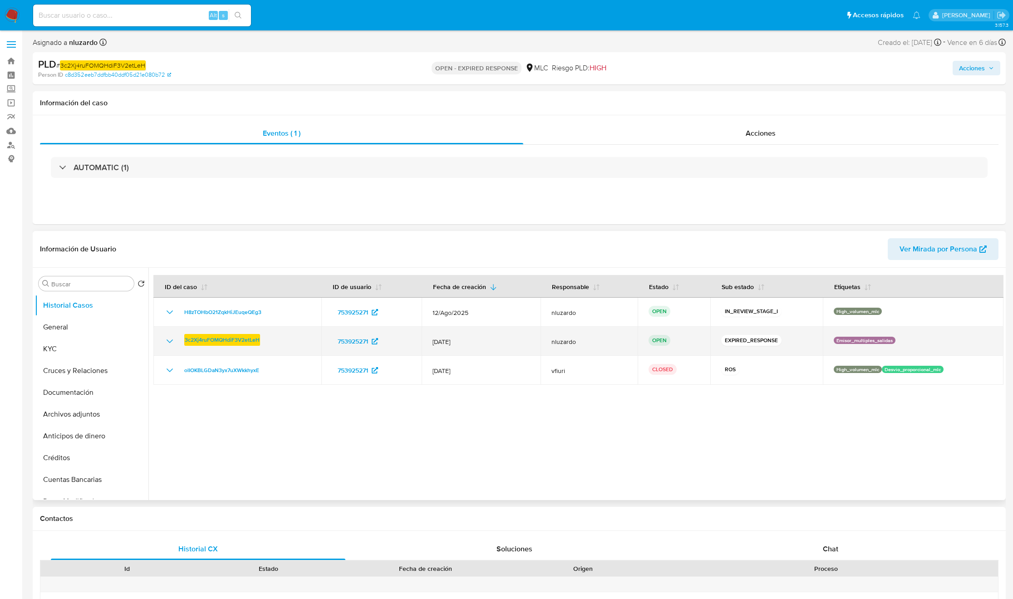
click at [270, 343] on div "3c2Xj4ruFOMQHdiF3V2etLeH" at bounding box center [237, 341] width 146 height 13
click at [390, 341] on div "753925271" at bounding box center [371, 341] width 79 height 15
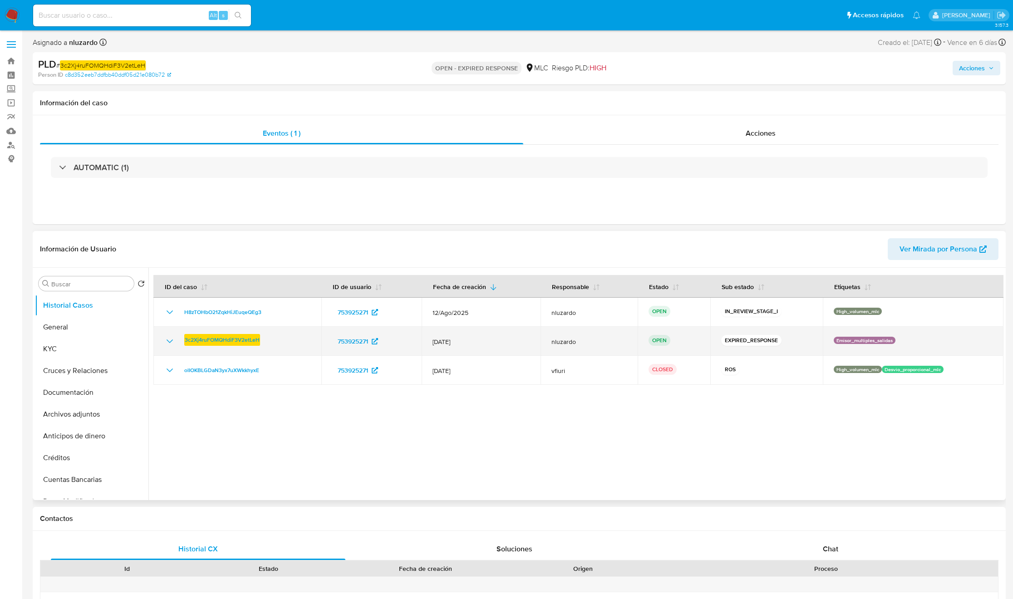
click at [390, 341] on div "753925271" at bounding box center [371, 341] width 79 height 15
click at [70, 282] on input "Buscar" at bounding box center [90, 284] width 79 height 8
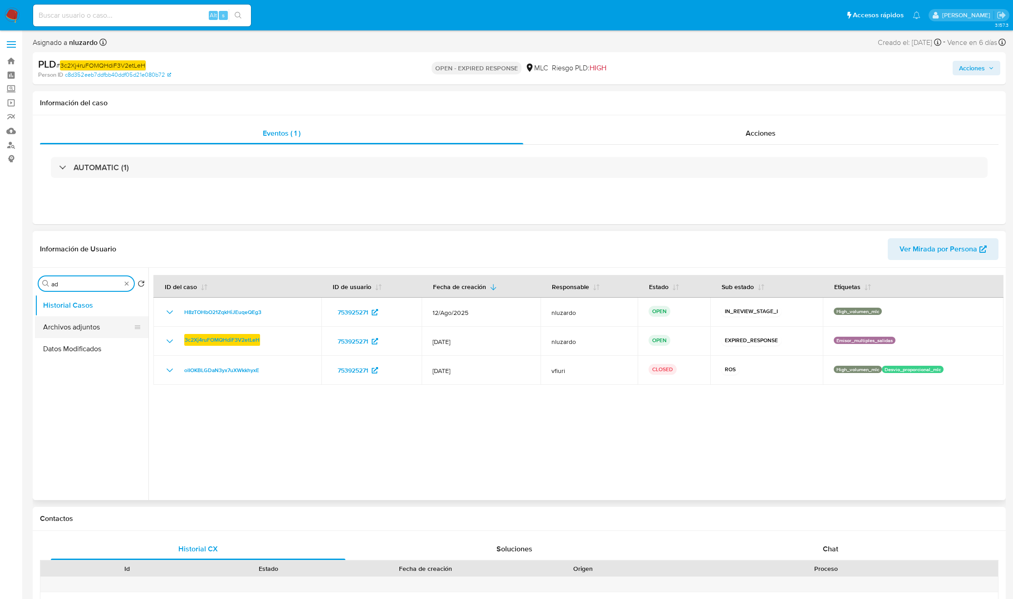
type input "ad"
click at [82, 318] on button "Archivos adjuntos" at bounding box center [88, 327] width 106 height 22
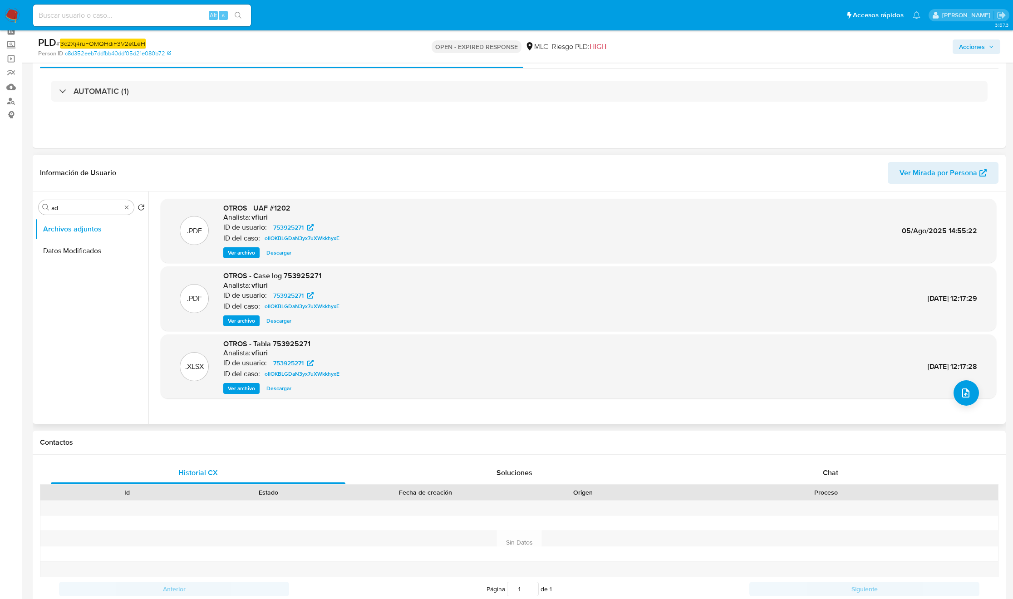
scroll to position [68, 0]
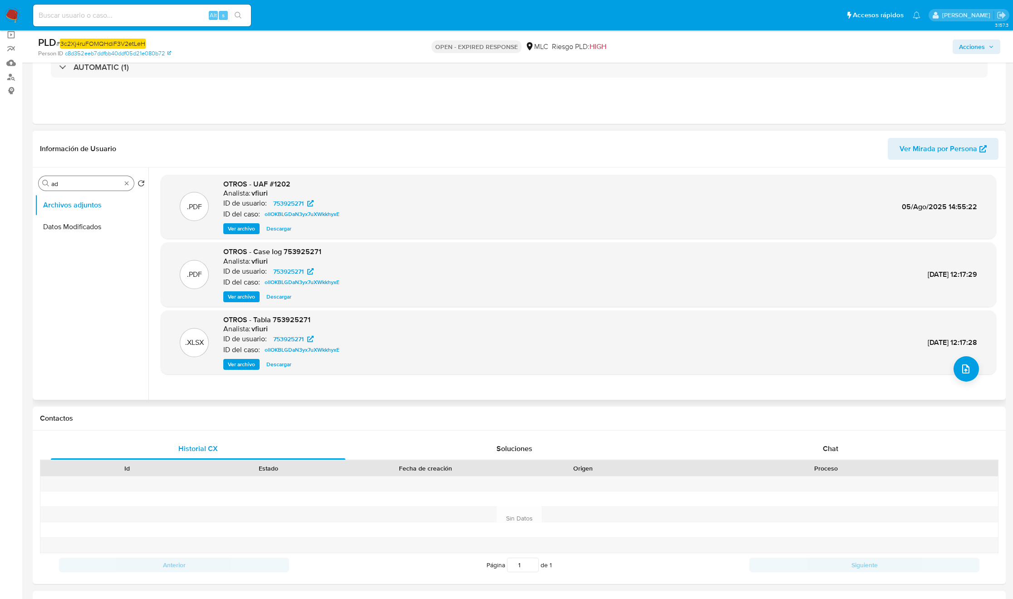
click at [131, 180] on div "Buscar ad" at bounding box center [86, 183] width 95 height 15
click at [98, 202] on button "Historial Casos" at bounding box center [88, 205] width 106 height 22
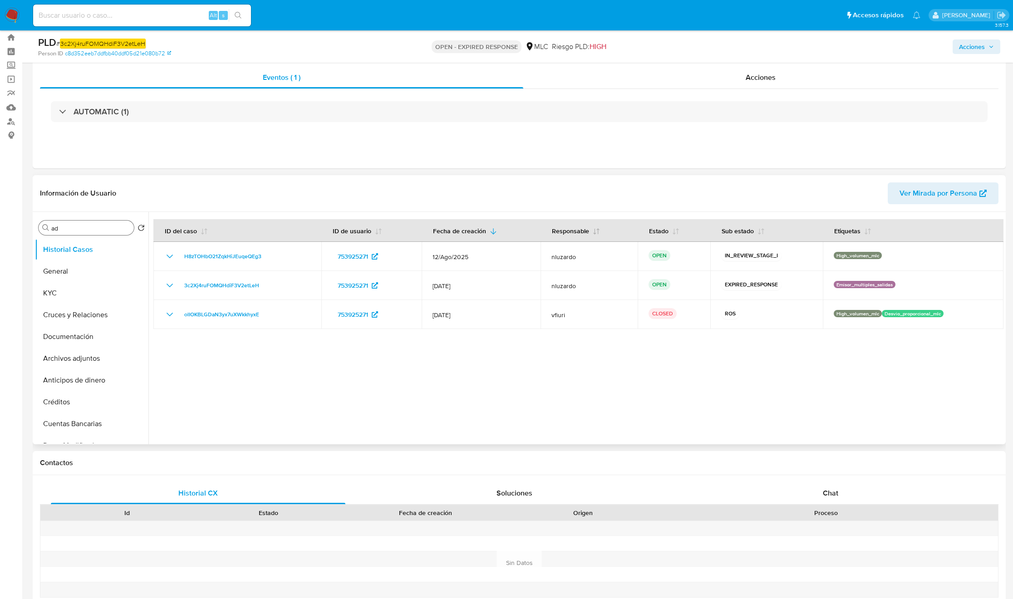
scroll to position [0, 0]
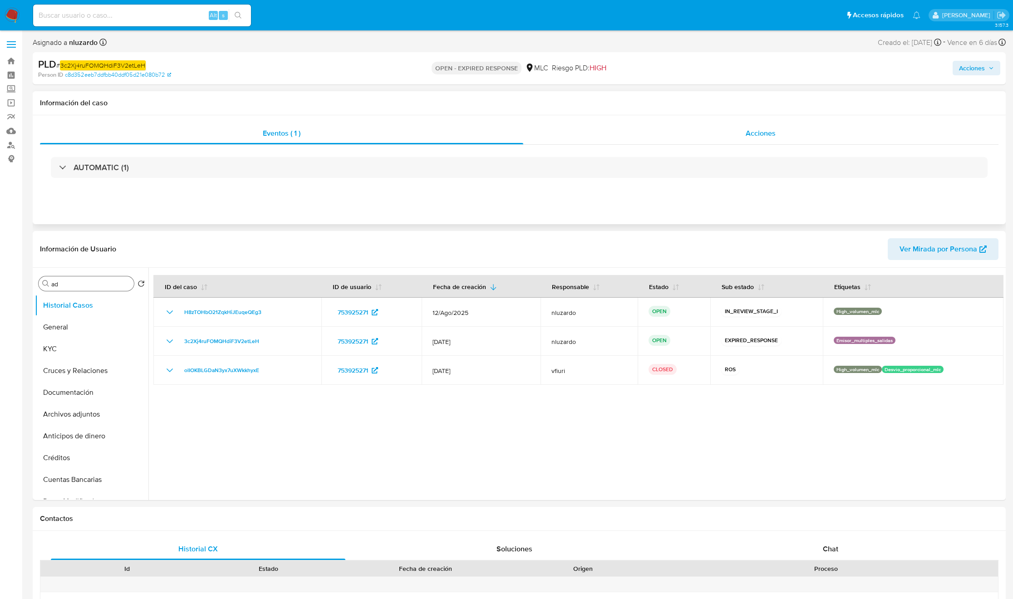
click at [675, 132] on div "Acciones" at bounding box center [761, 134] width 476 height 22
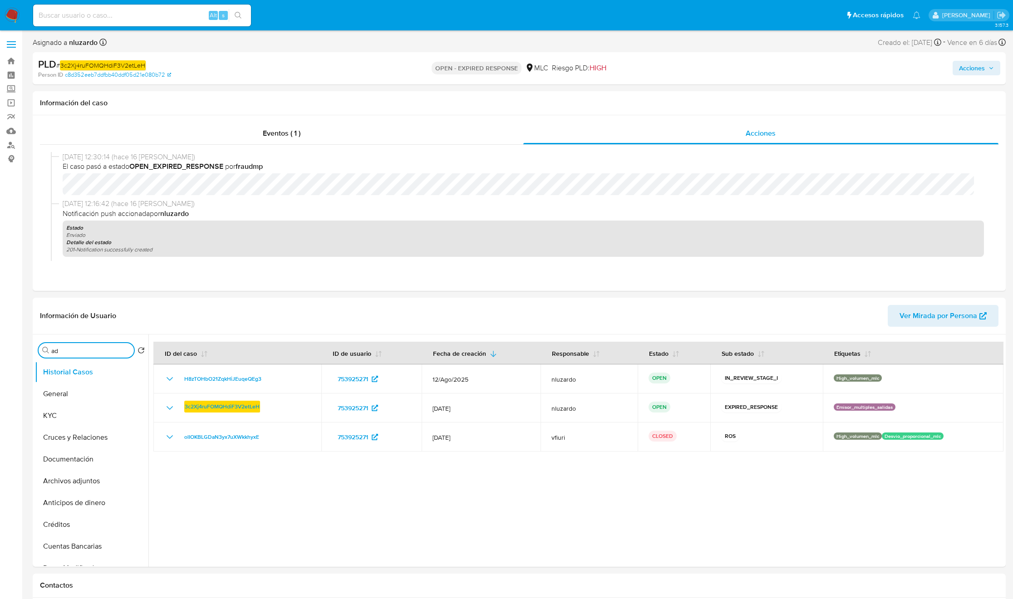
click at [90, 353] on input "ad" at bounding box center [90, 351] width 79 height 8
type input "ad"
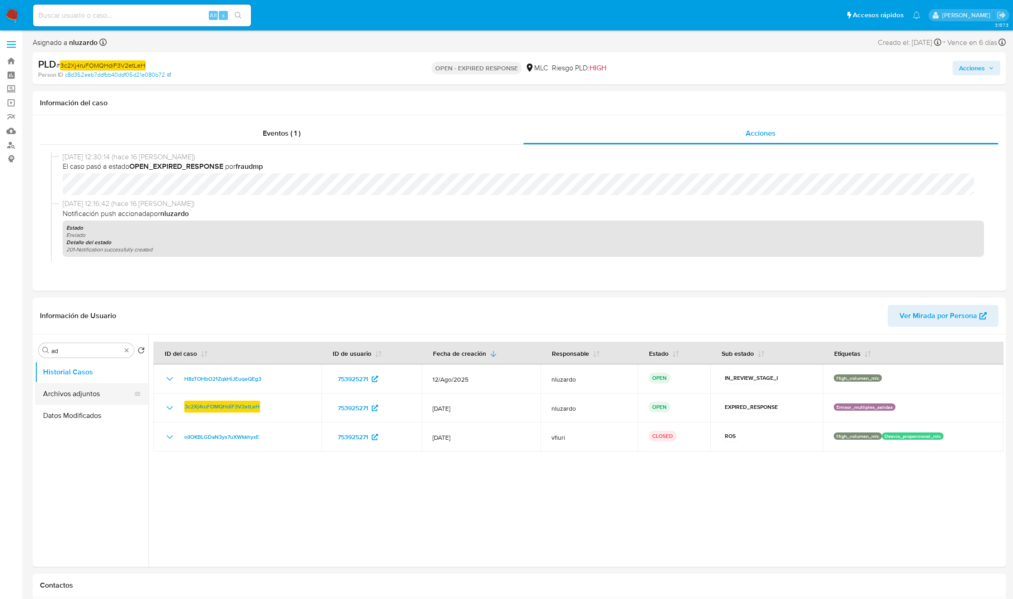
click at [88, 394] on button "Archivos adjuntos" at bounding box center [88, 394] width 106 height 22
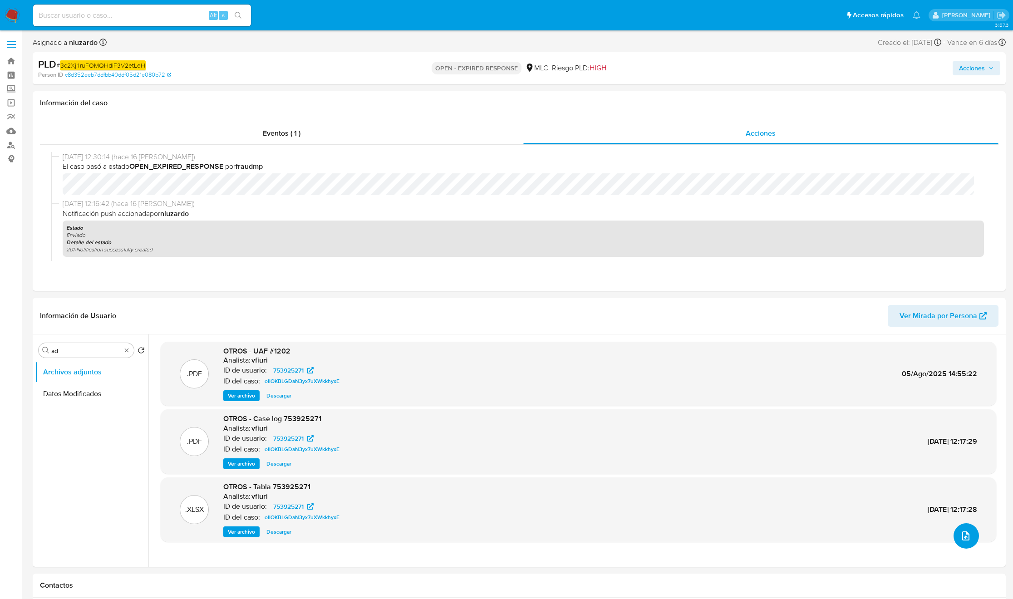
click at [675, 399] on button "upload-file" at bounding box center [966, 535] width 25 height 25
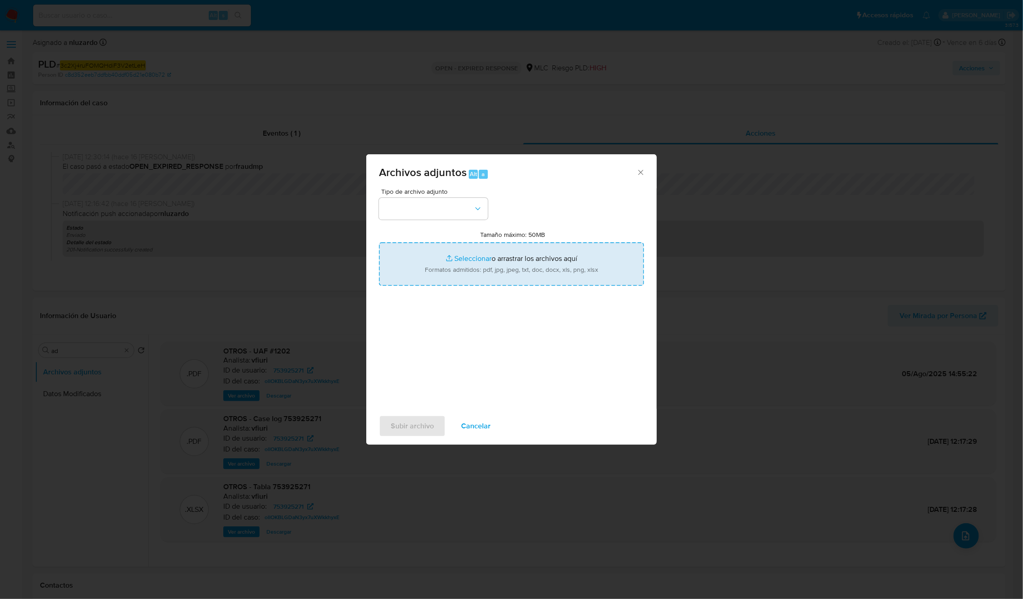
type input "C:\fakepath\753925271 - Tablas Transaccionales 2025 v1.2.xlsx"
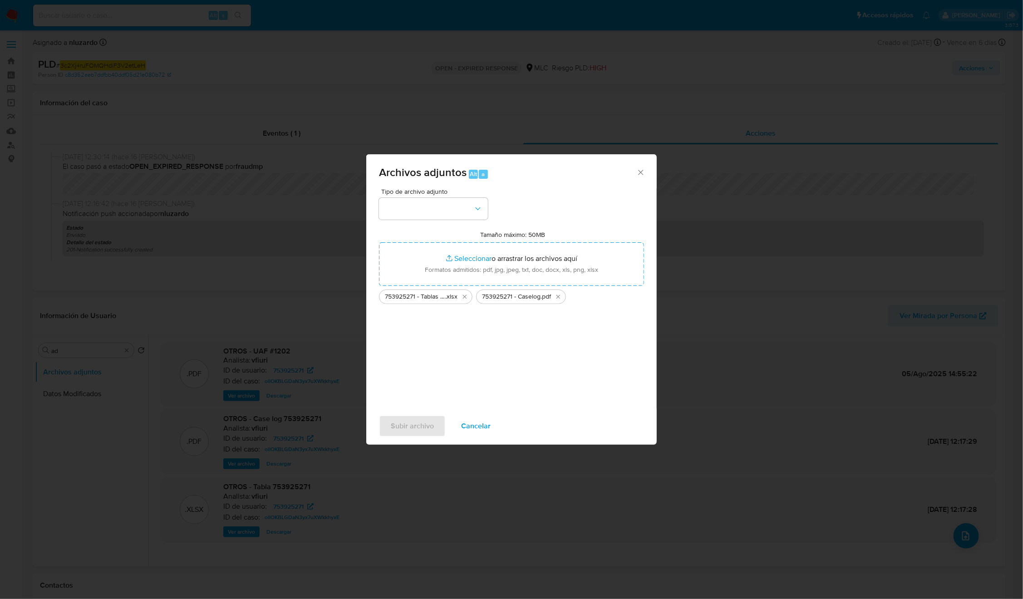
click at [478, 223] on div "Tipo de archivo adjunto Tamaño máximo: 50MB Seleccionar archivos Seleccionar o …" at bounding box center [511, 295] width 265 height 214
click at [468, 212] on button "button" at bounding box center [433, 209] width 109 height 22
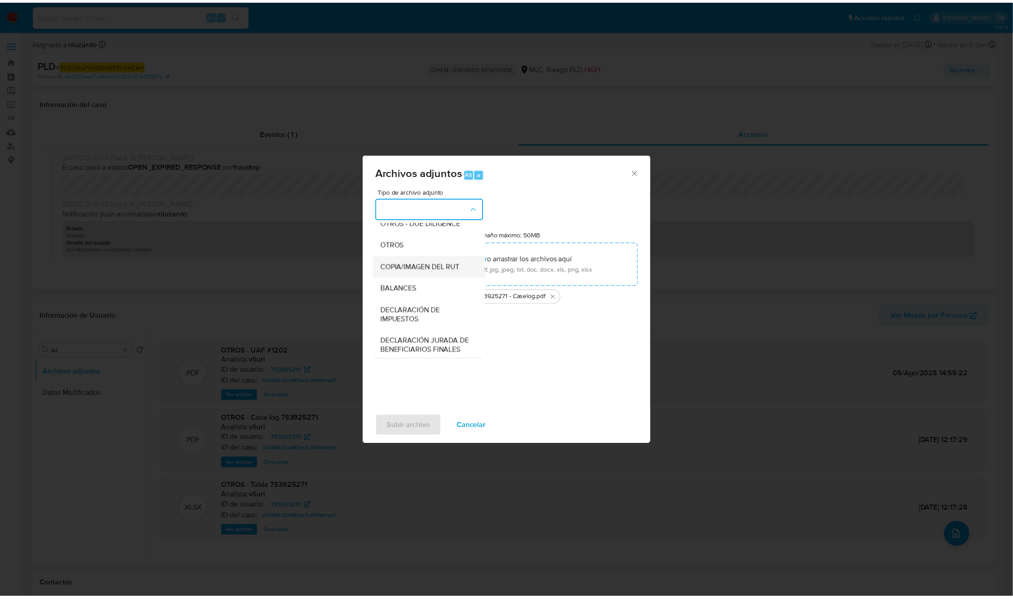
scroll to position [105, 0]
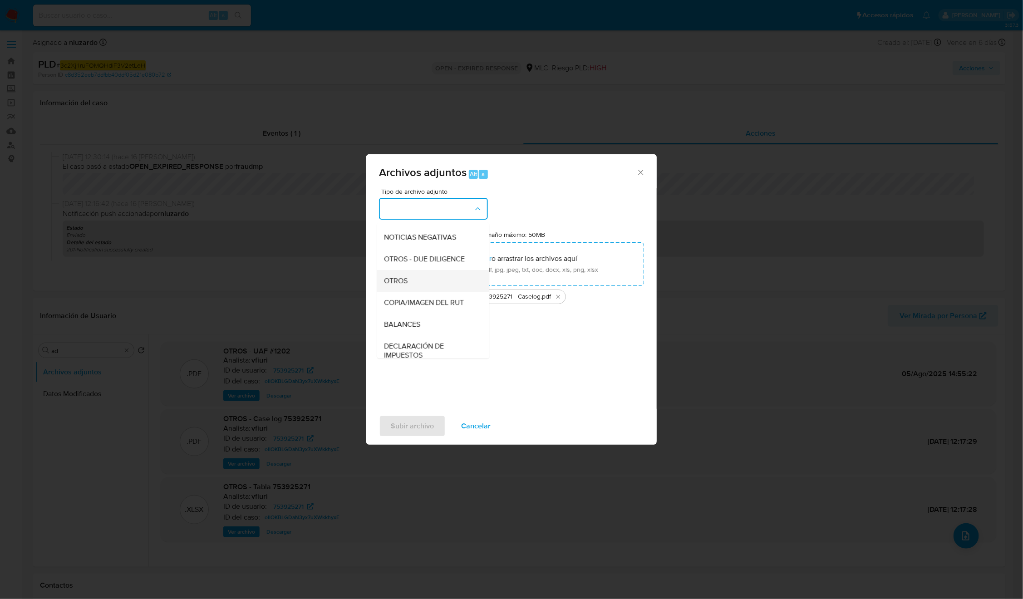
click at [395, 286] on span "OTROS" at bounding box center [396, 280] width 24 height 9
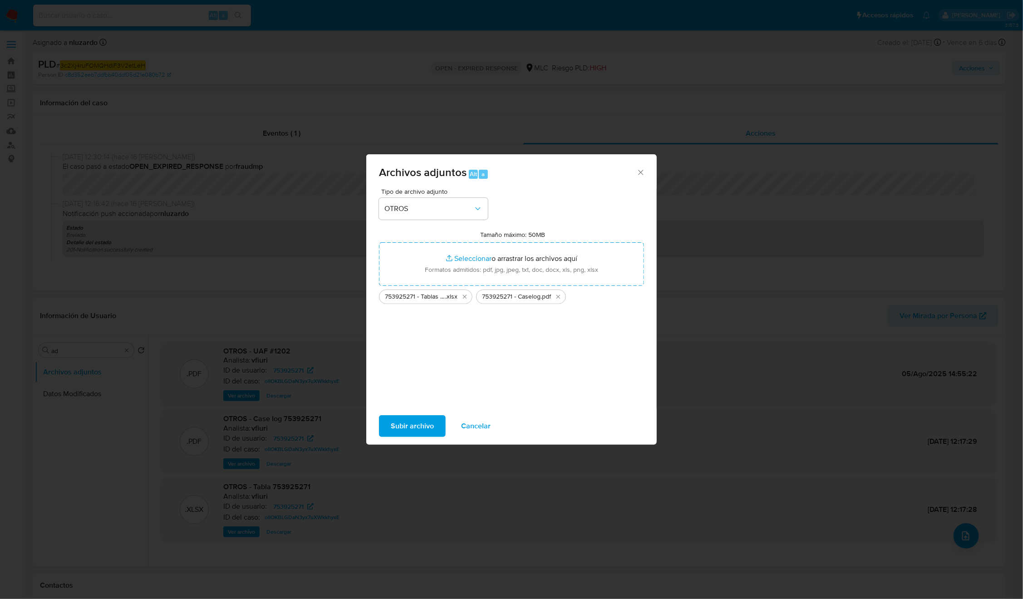
click at [416, 399] on span "Subir archivo" at bounding box center [412, 426] width 43 height 20
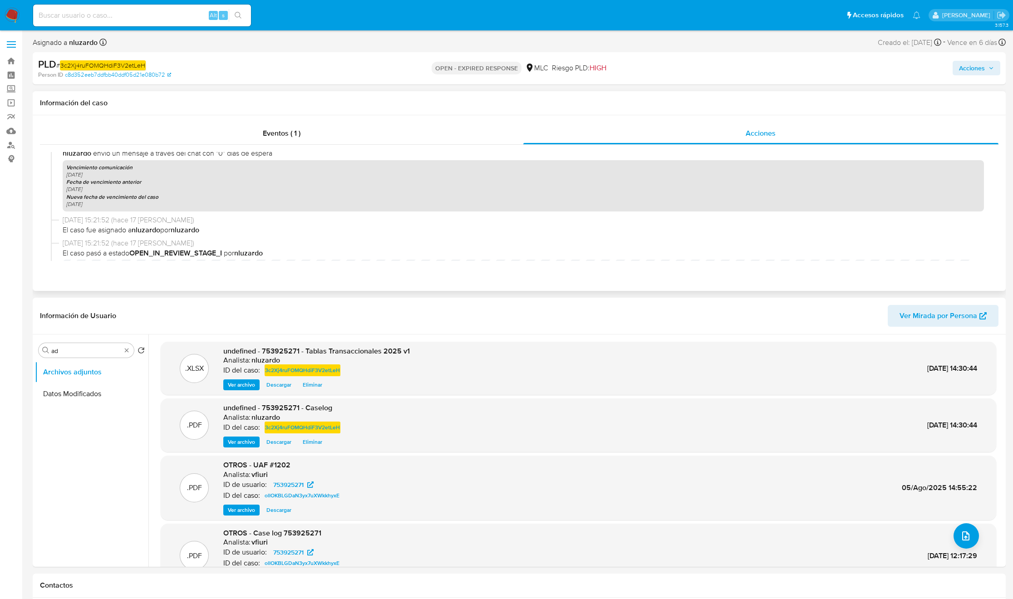
scroll to position [0, 0]
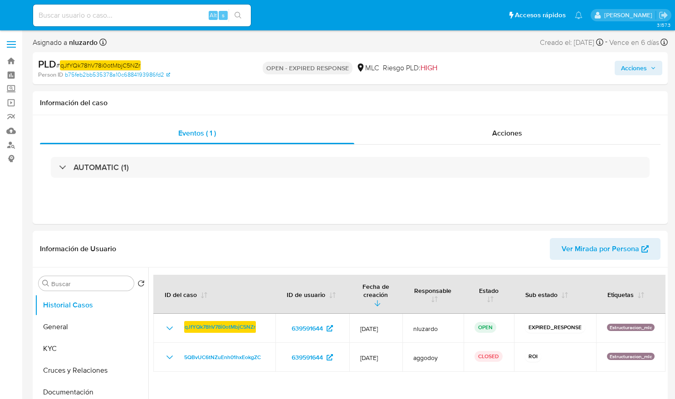
select select "10"
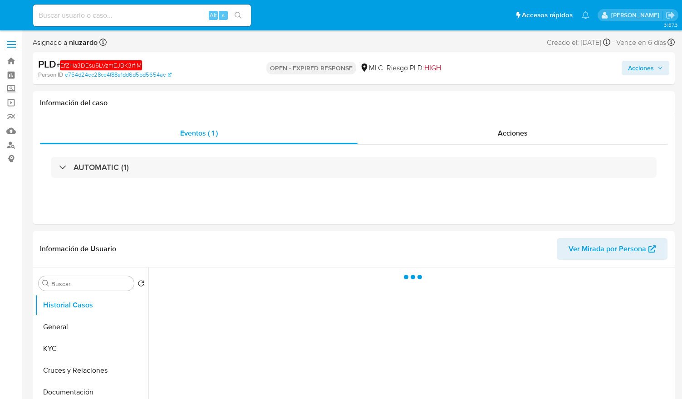
select select "10"
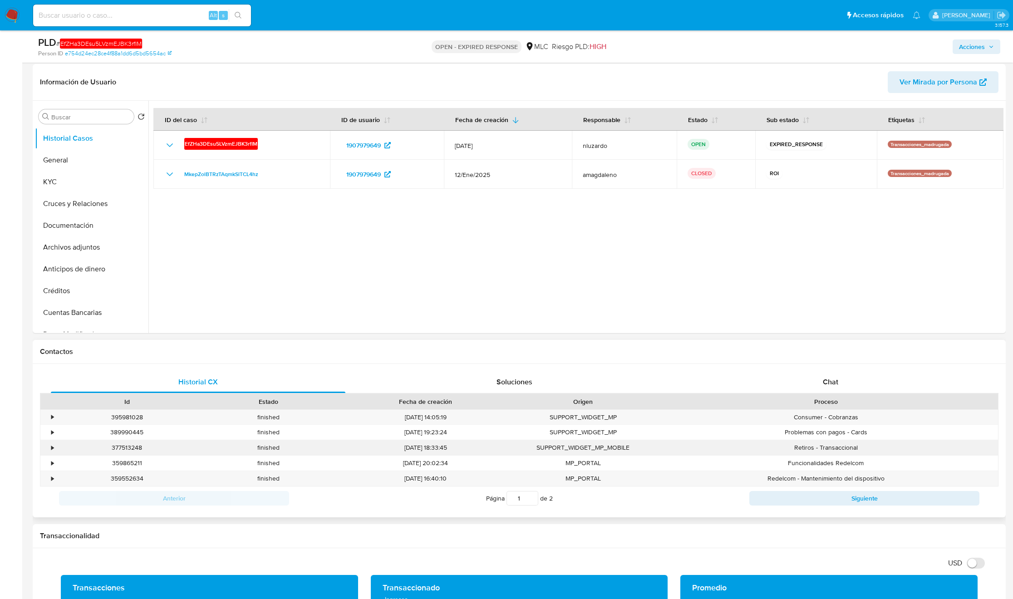
scroll to position [136, 0]
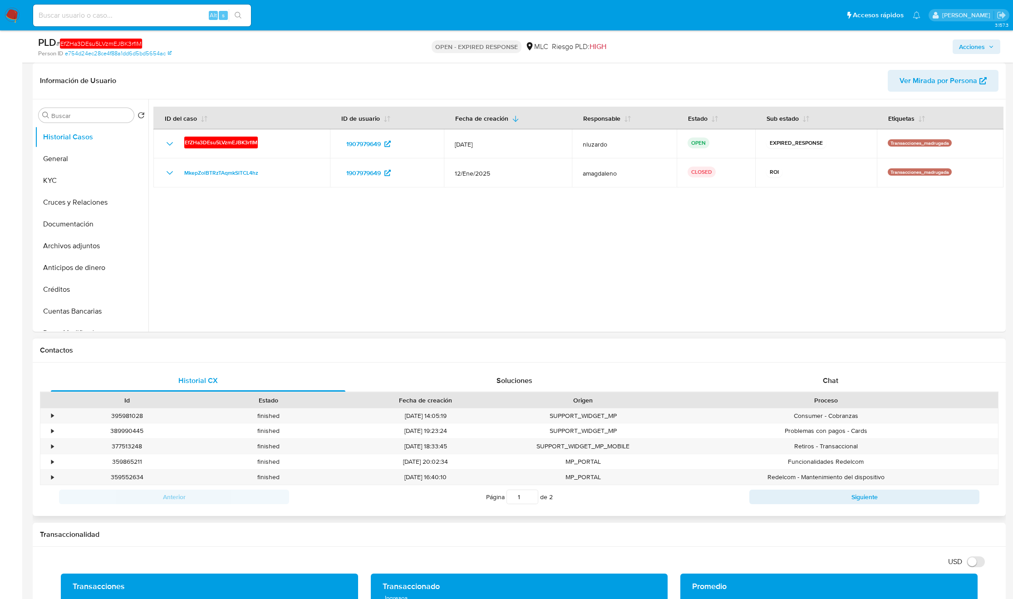
click at [682, 397] on div "Proceso" at bounding box center [826, 400] width 332 height 9
click at [682, 387] on div "Chat" at bounding box center [831, 381] width 295 height 22
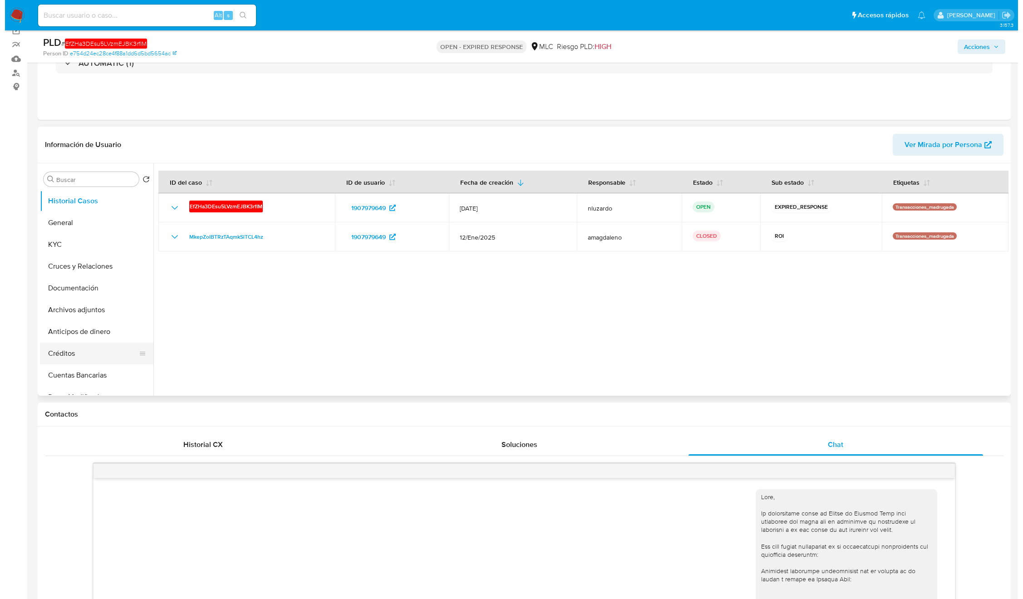
scroll to position [68, 0]
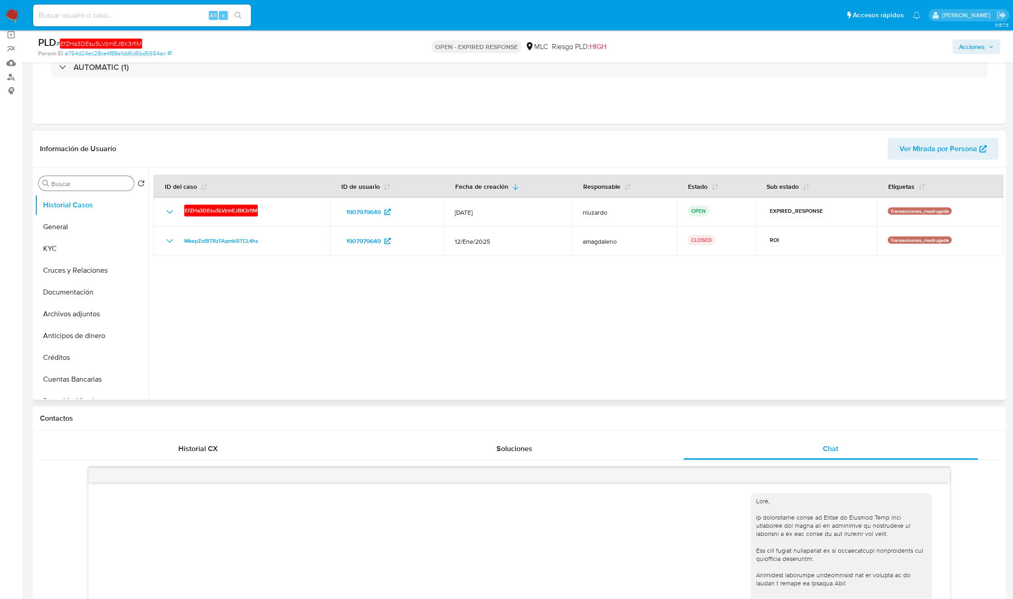
click at [71, 186] on input "Buscar" at bounding box center [90, 184] width 79 height 8
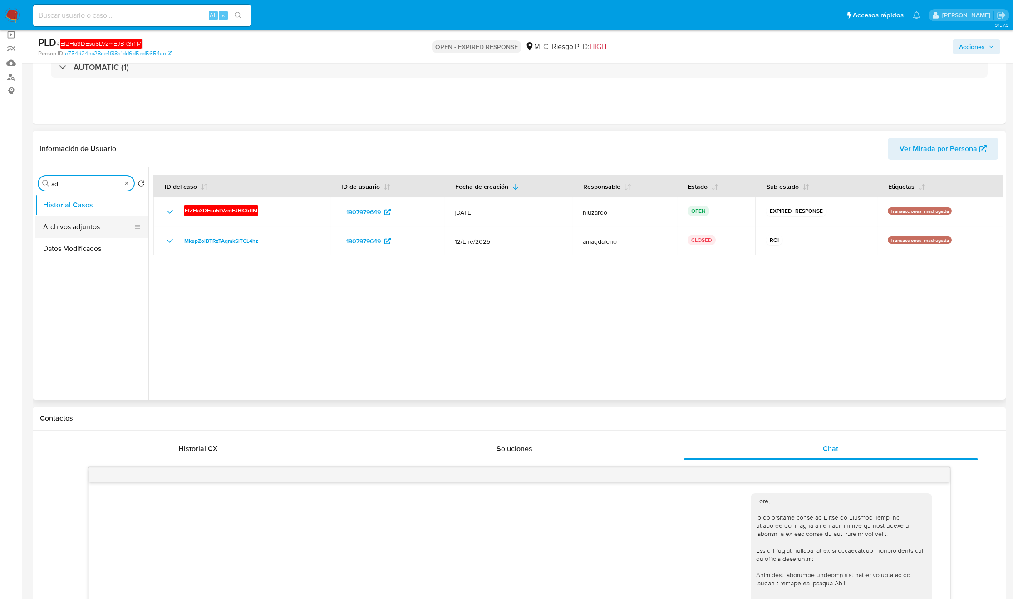
type input "ad"
click at [79, 229] on button "Archivos adjuntos" at bounding box center [88, 227] width 106 height 22
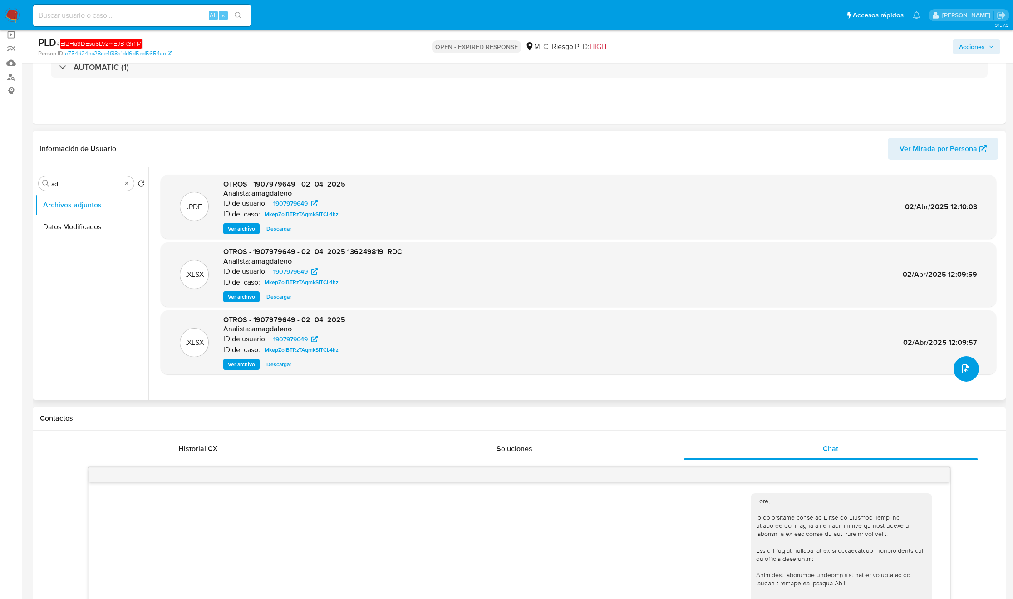
click at [682, 369] on icon "upload-file" at bounding box center [966, 369] width 11 height 11
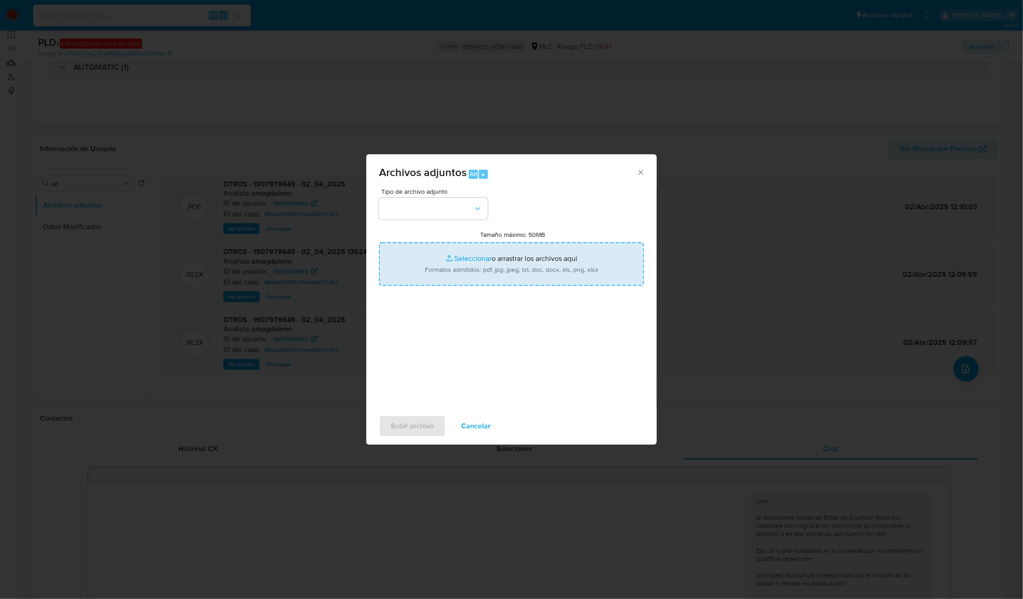
type input "C:\fakepath\1907979649 - Tablas Transaccionales 1.3.0.xlsx"
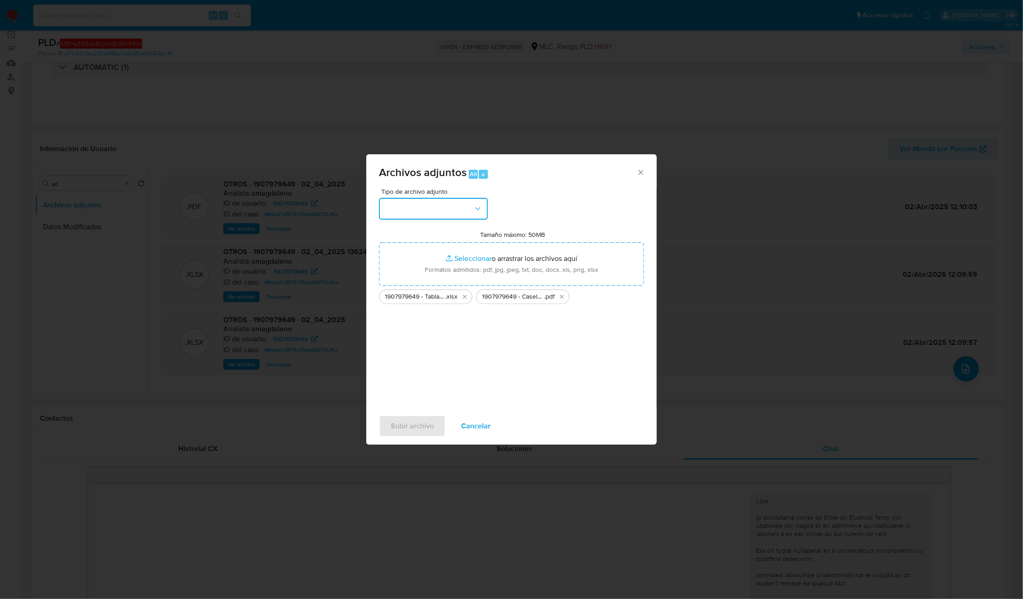
click at [465, 205] on button "button" at bounding box center [433, 209] width 109 height 22
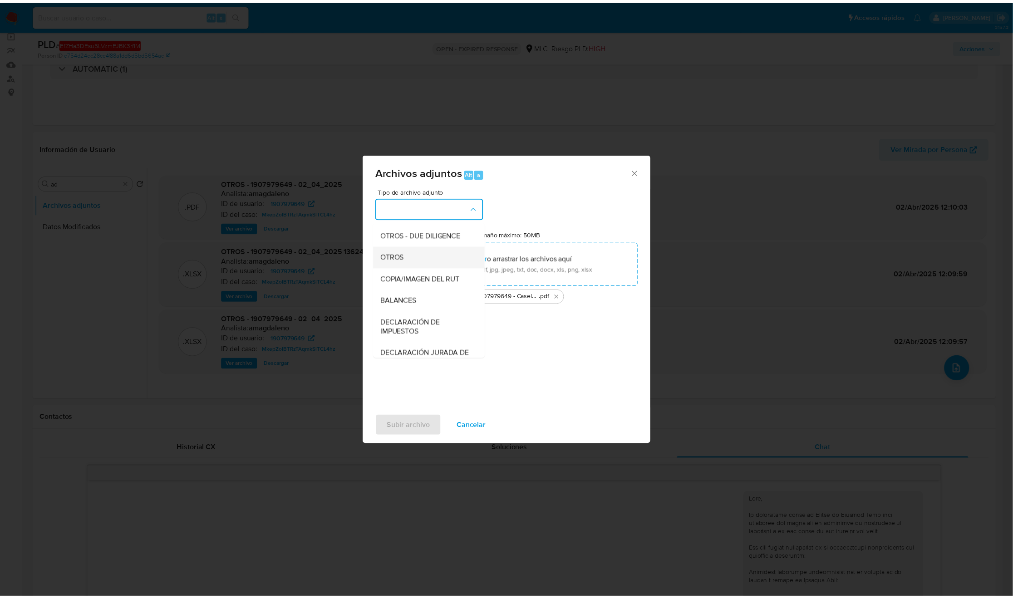
scroll to position [105, 0]
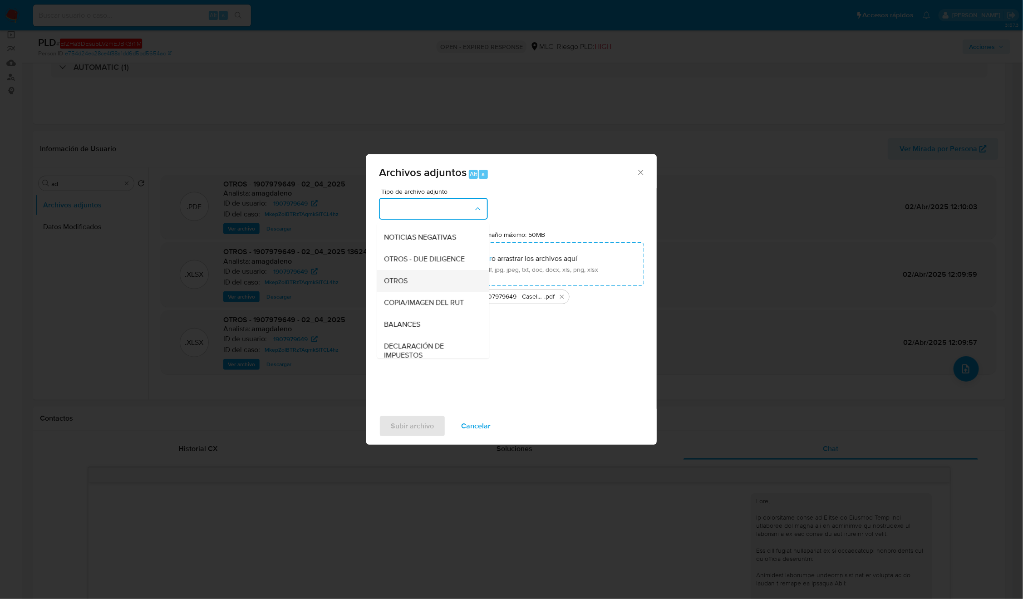
click at [410, 288] on div "OTROS" at bounding box center [430, 281] width 93 height 22
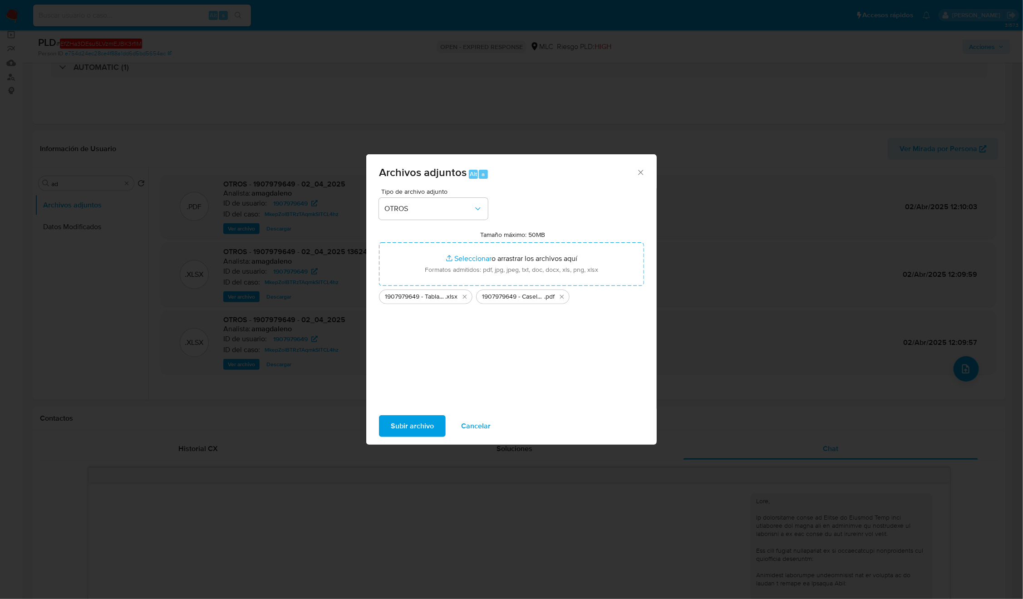
click at [412, 399] on span "Subir archivo" at bounding box center [412, 426] width 43 height 20
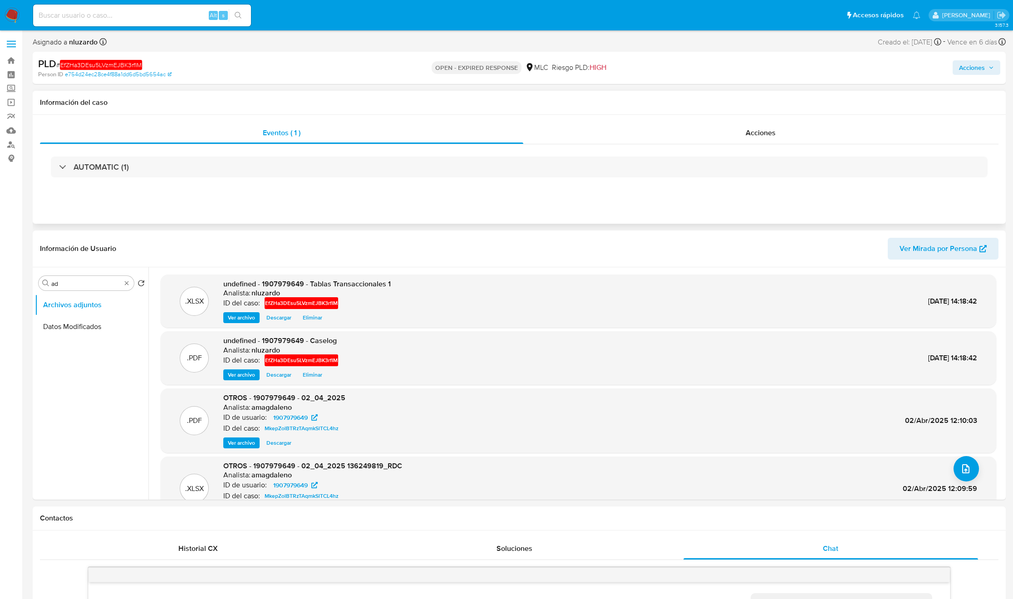
scroll to position [0, 0]
click at [682, 129] on span "Acciones" at bounding box center [761, 133] width 30 height 10
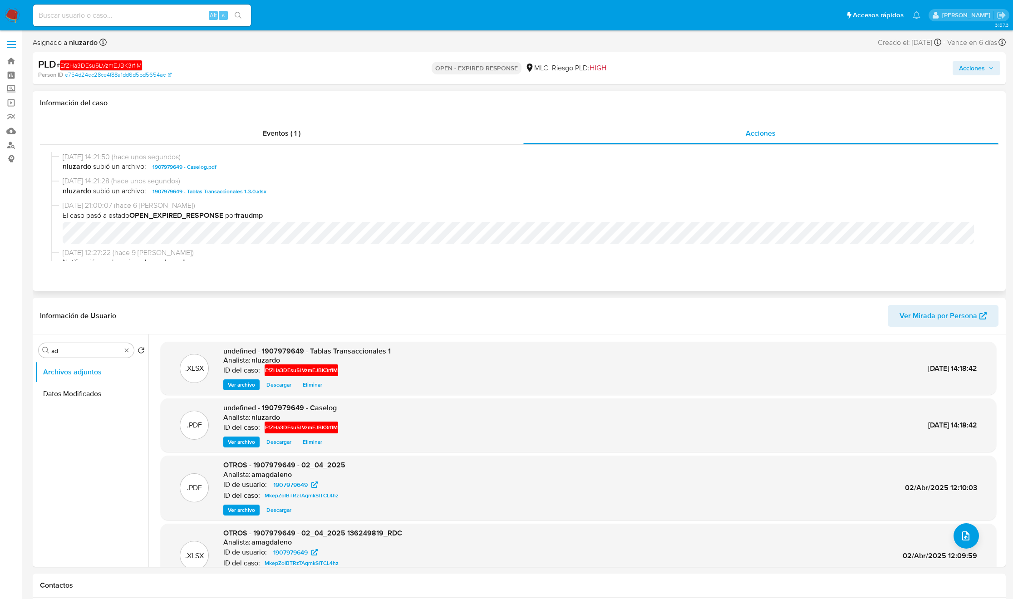
click at [263, 172] on span "nluzardo subió un archivo: 1907979649 - Caselog.pdf" at bounding box center [523, 167] width 921 height 11
copy span "1907979649 - Caselog.pdf"
click at [682, 70] on span "Acciones" at bounding box center [972, 68] width 26 height 15
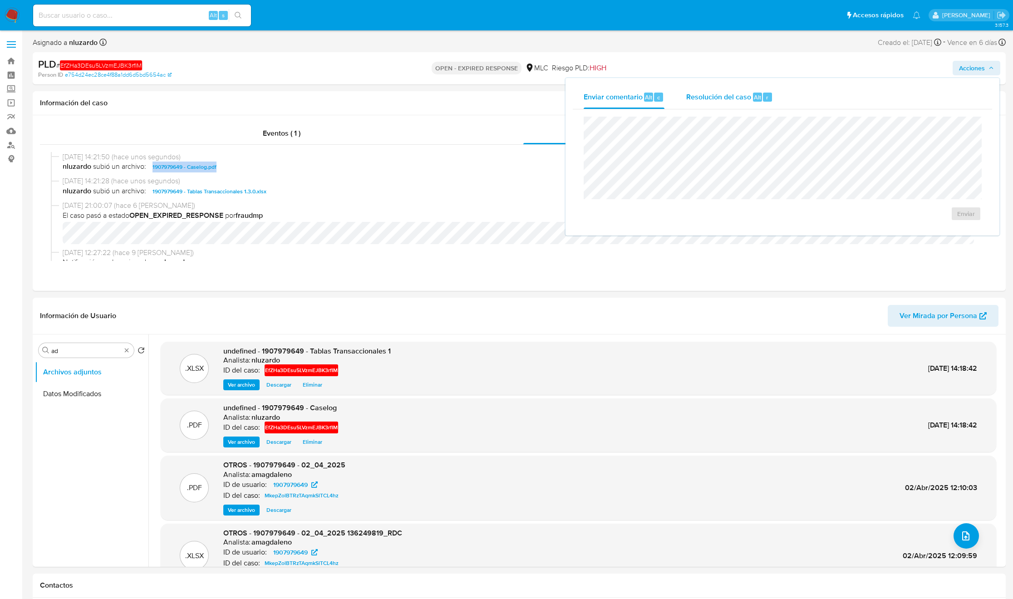
click at [682, 102] on div "Resolución del caso Alt r" at bounding box center [729, 97] width 87 height 24
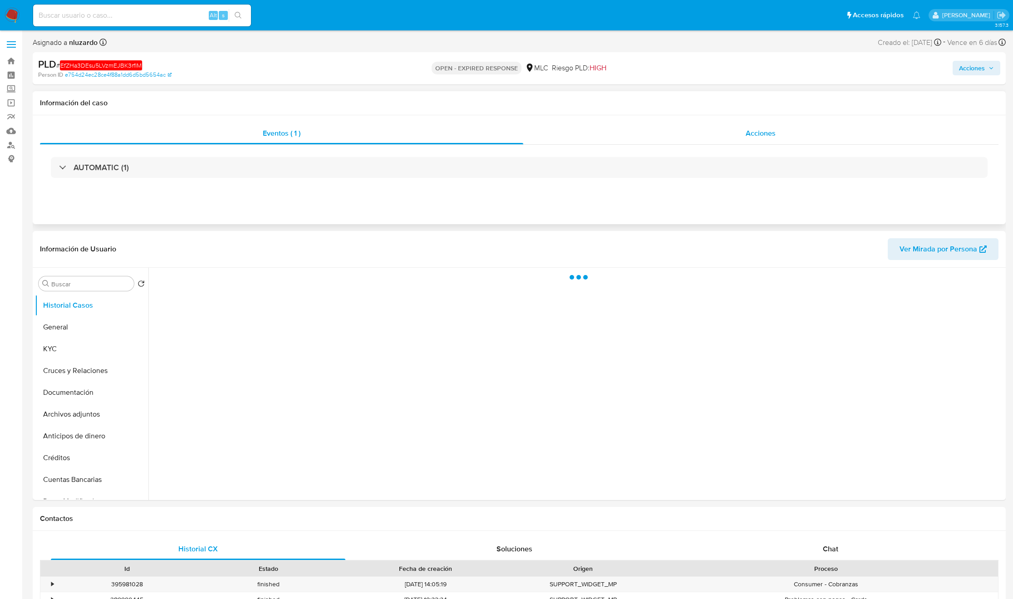
click at [722, 132] on div "Acciones" at bounding box center [761, 134] width 476 height 22
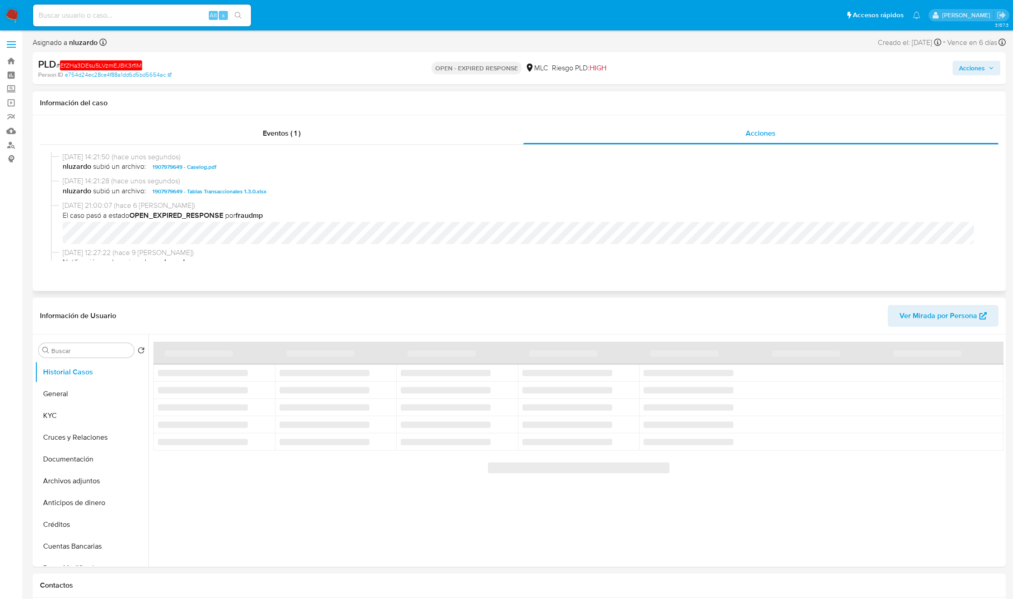
select select "10"
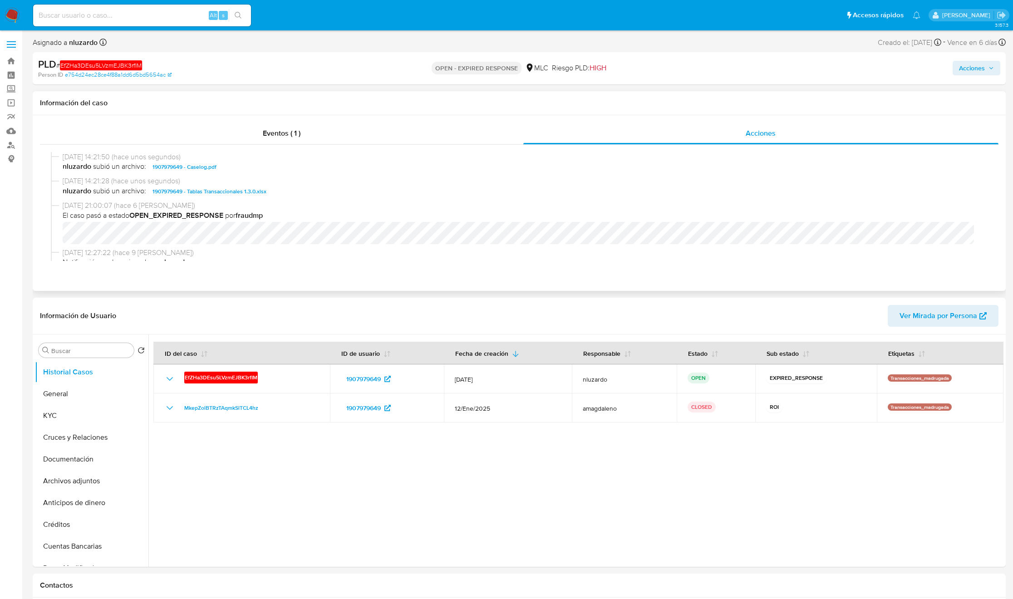
click at [248, 166] on span "nluzardo subió un archivo: 1907979649 - Caselog.pdf" at bounding box center [523, 167] width 921 height 11
copy span "1907979649 - Caselog.pdf"
click at [749, 124] on div "Acciones" at bounding box center [761, 134] width 476 height 22
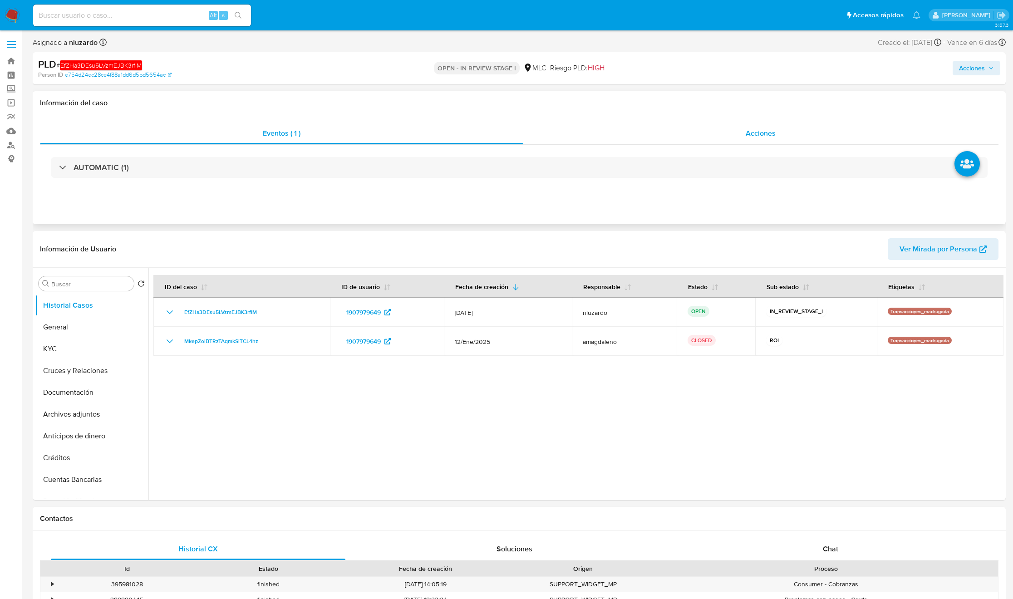
click at [744, 132] on div "Acciones" at bounding box center [761, 134] width 476 height 22
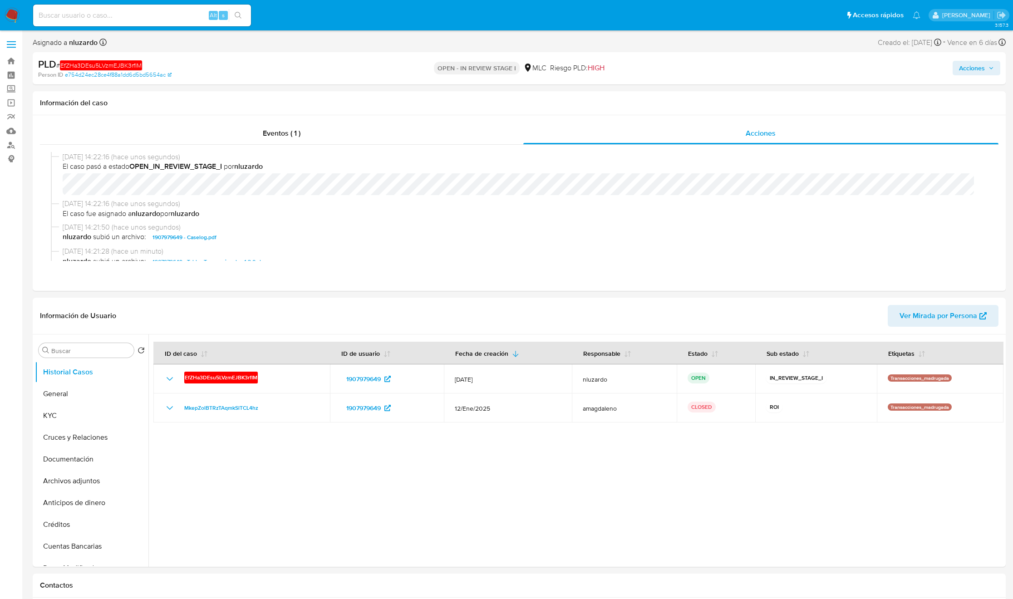
select select "10"
click at [242, 233] on span "nluzardo subió un archivo: 1907979649 - Caselog.pdf" at bounding box center [523, 237] width 921 height 11
copy span "1907979649 - Caselog.pdf"
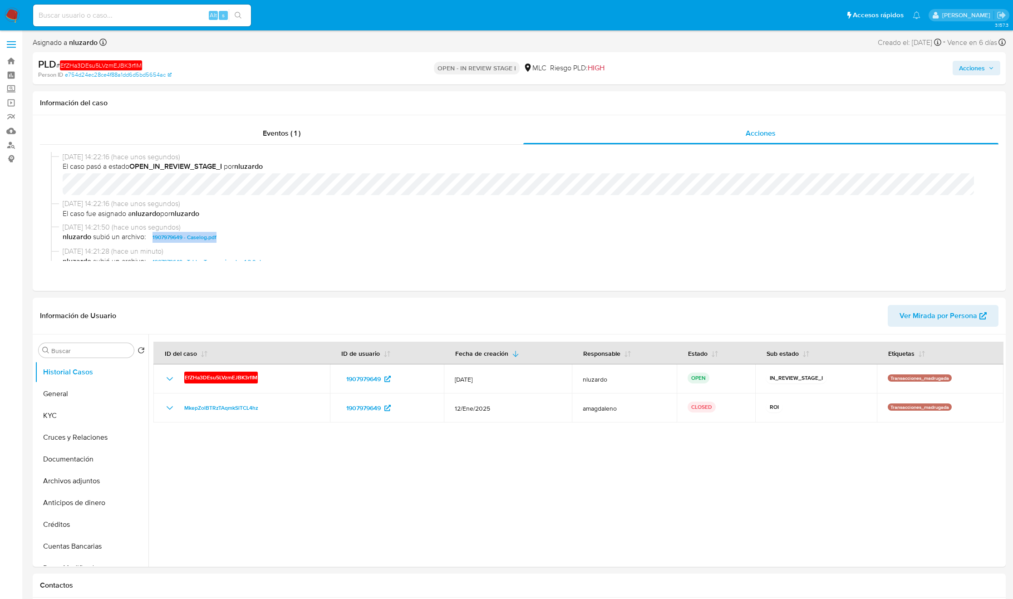
click at [962, 67] on span "Acciones" at bounding box center [972, 68] width 26 height 15
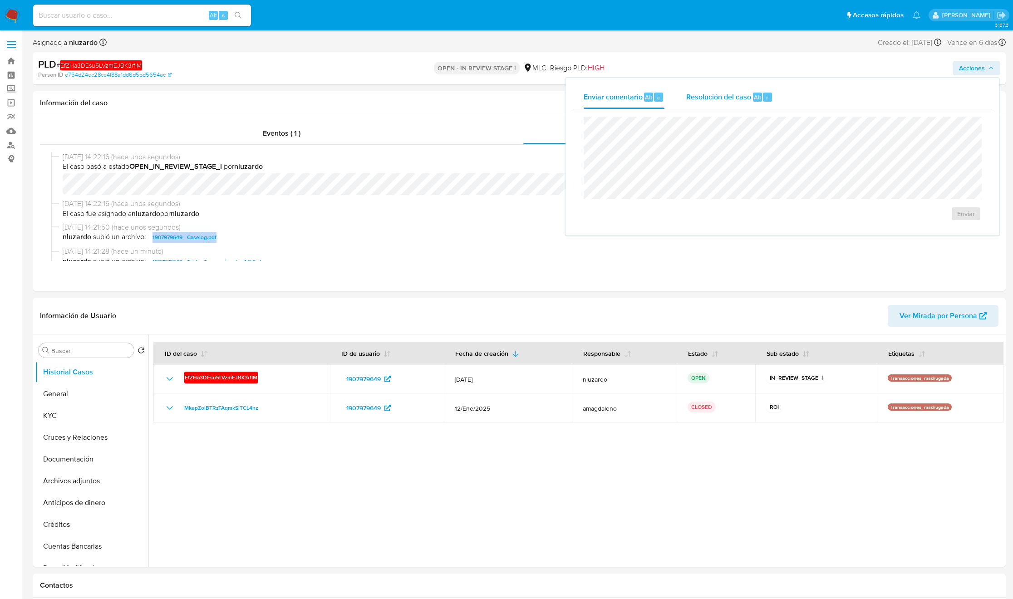
click at [701, 96] on span "Resolución del caso" at bounding box center [718, 97] width 65 height 10
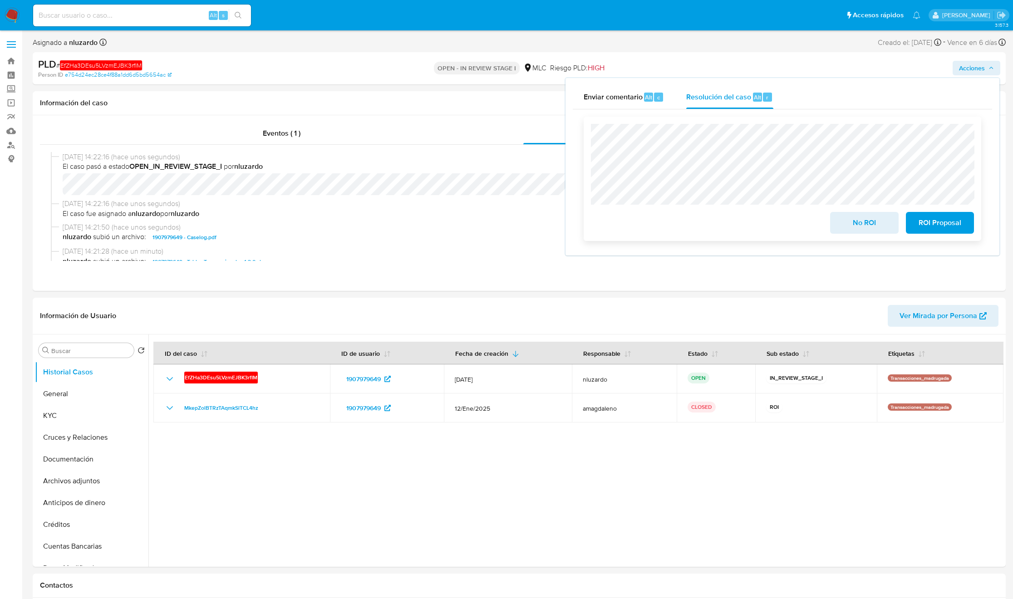
click at [936, 227] on span "ROI Proposal" at bounding box center [940, 223] width 44 height 20
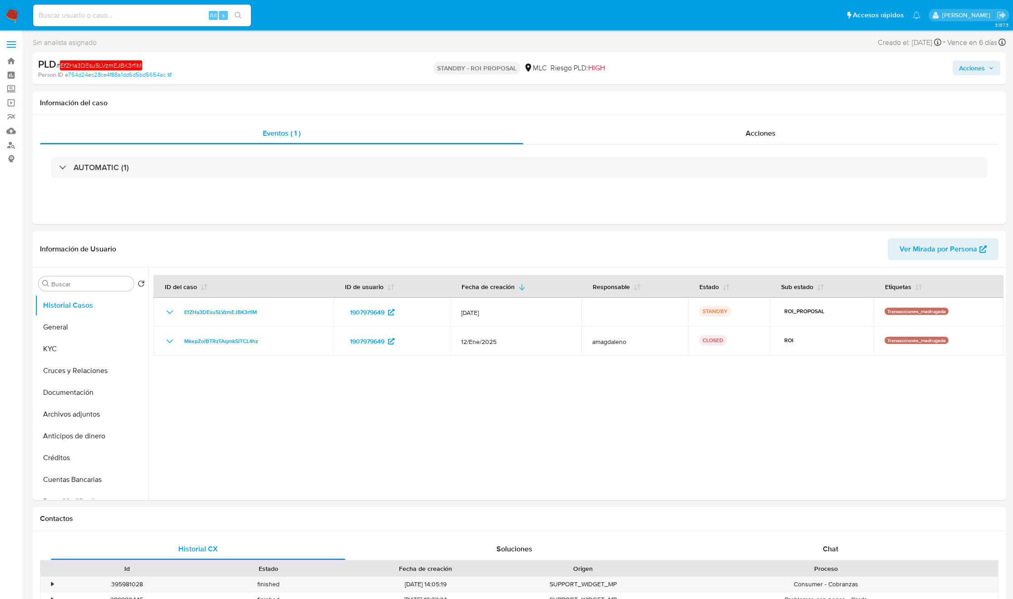
select select "10"
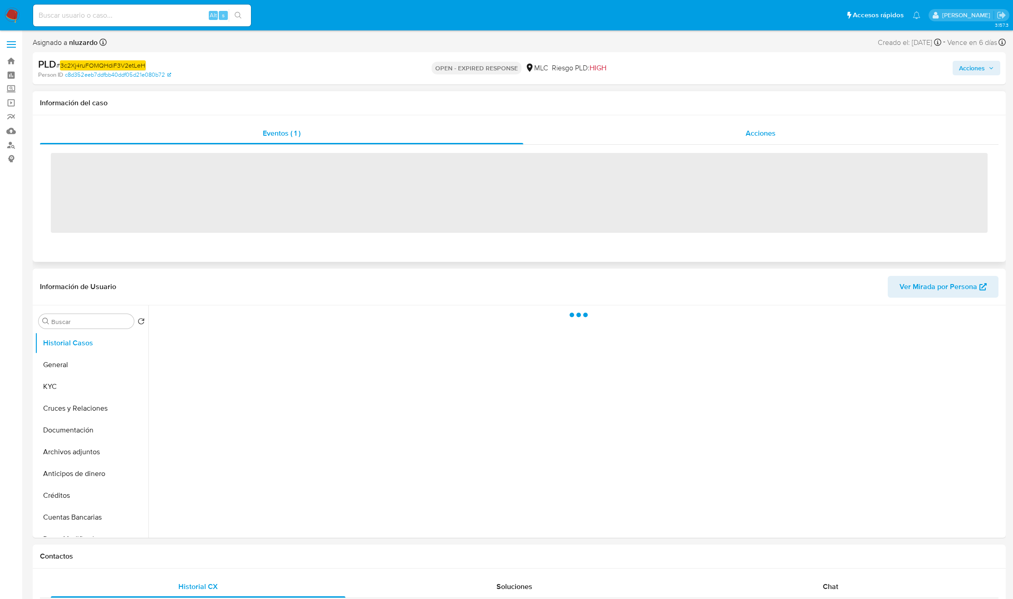
click at [775, 138] on span "Acciones" at bounding box center [761, 133] width 30 height 10
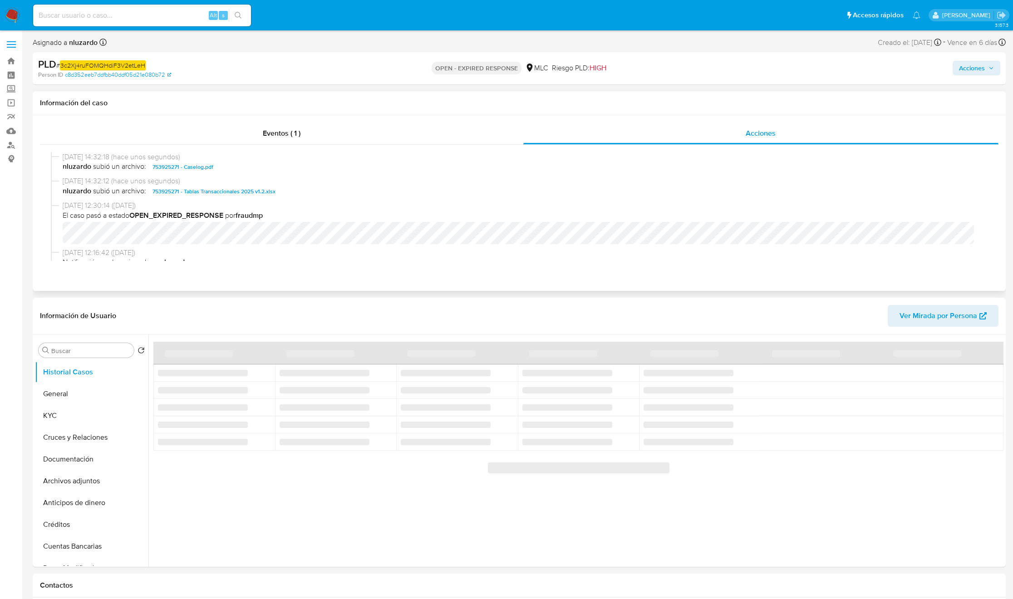
click at [239, 172] on span "nluzardo subió un archivo: 753925271 - Caselog.pdf" at bounding box center [523, 167] width 921 height 11
select select "10"
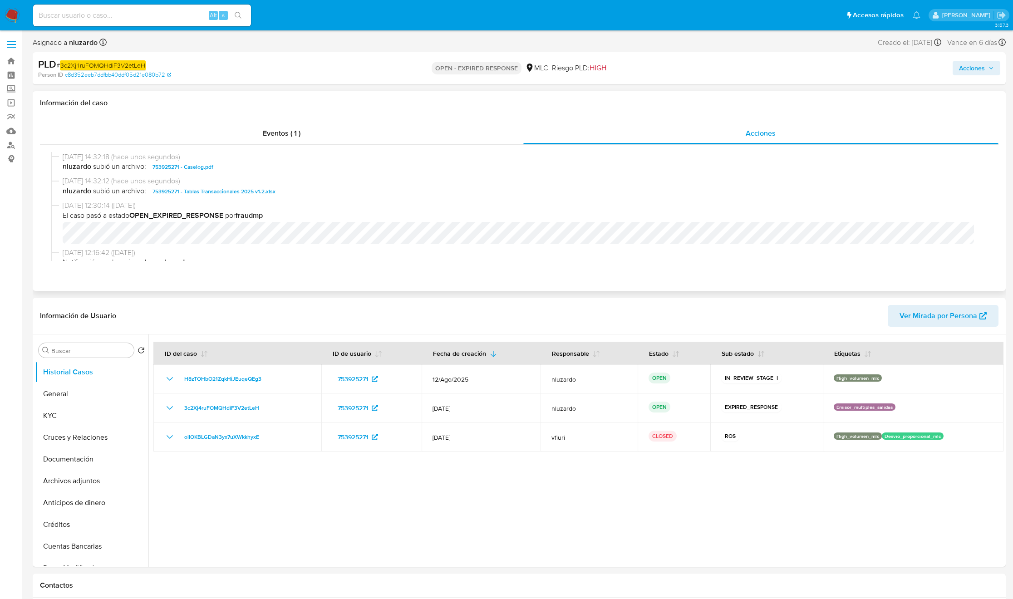
click at [239, 172] on span "nluzardo subió un archivo: 753925271 - Caselog.pdf" at bounding box center [523, 167] width 921 height 11
copy span "753925271 - Caselog.pdf"
click at [985, 66] on span "Acciones" at bounding box center [972, 68] width 26 height 15
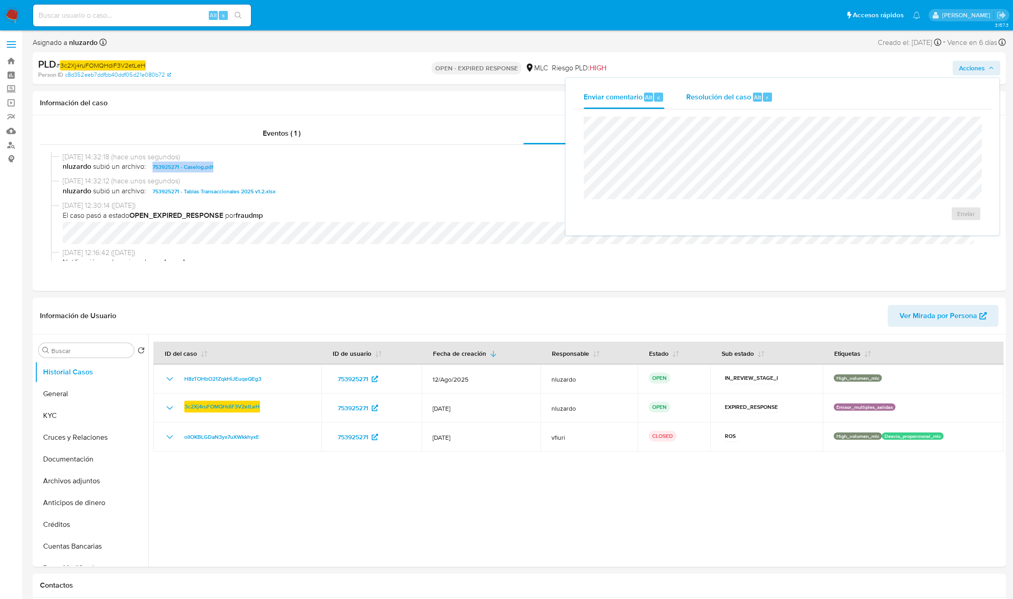
click at [754, 86] on div "Resolución del caso Alt r" at bounding box center [729, 97] width 87 height 24
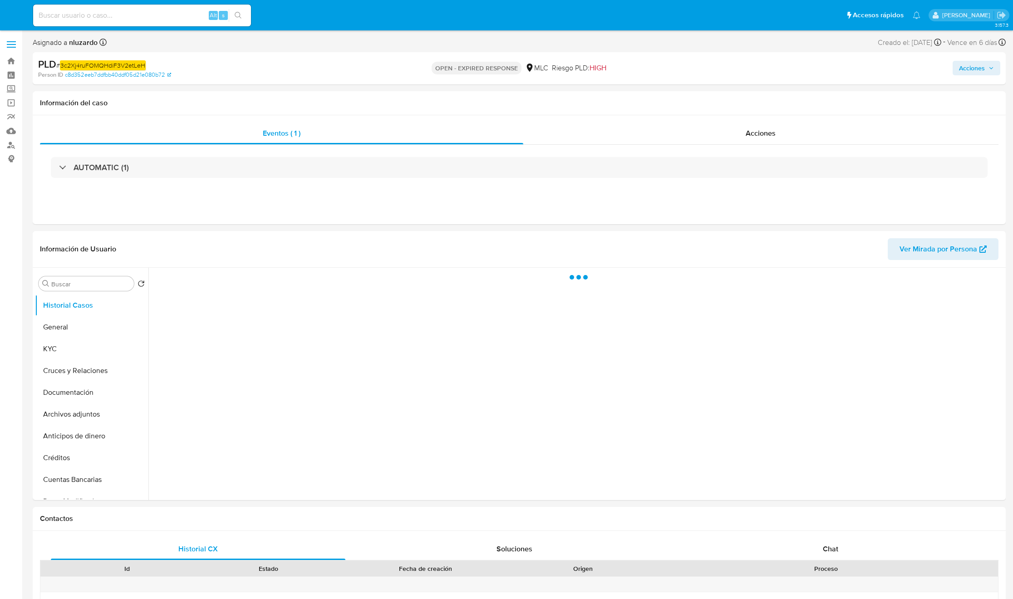
select select "10"
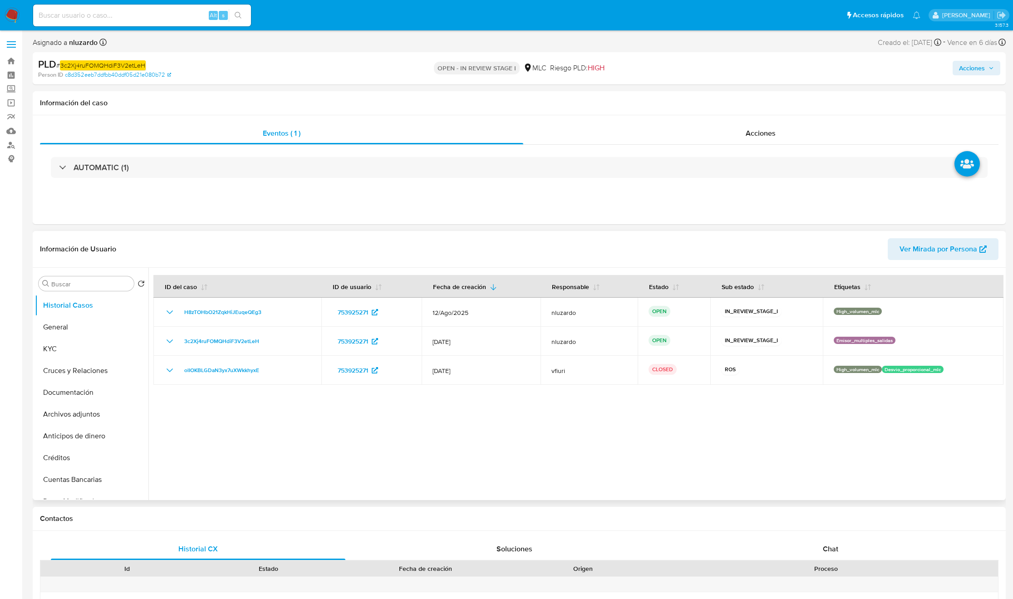
select select "10"
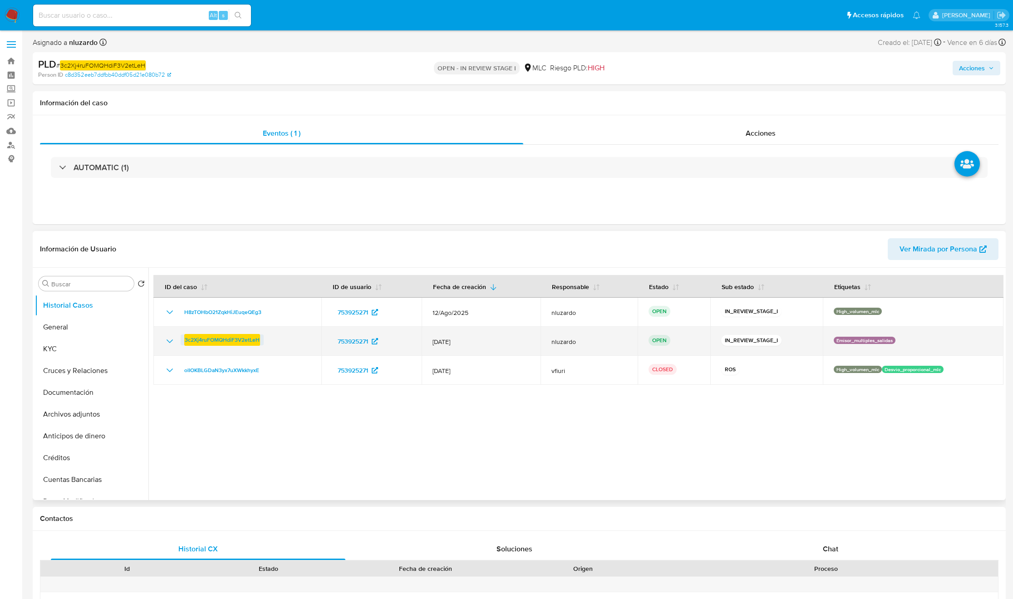
click at [235, 345] on em "3c2Xj4ruFOMQHdiF3V2etLeH" at bounding box center [222, 340] width 76 height 12
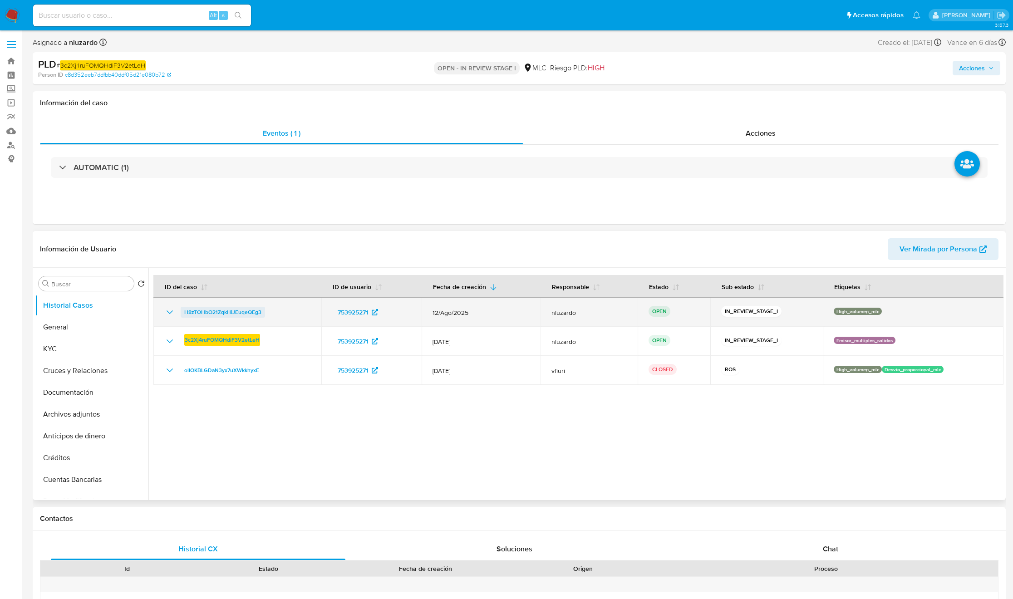
click at [250, 311] on span "H8zTOHbO21ZqkHiJEuqeQEg3" at bounding box center [222, 312] width 77 height 11
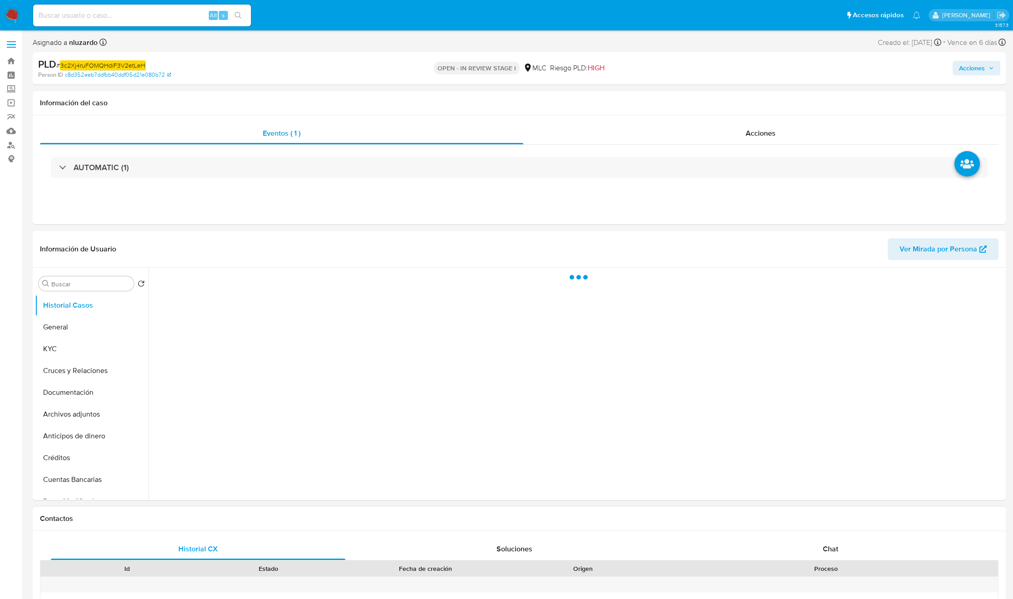
select select "10"
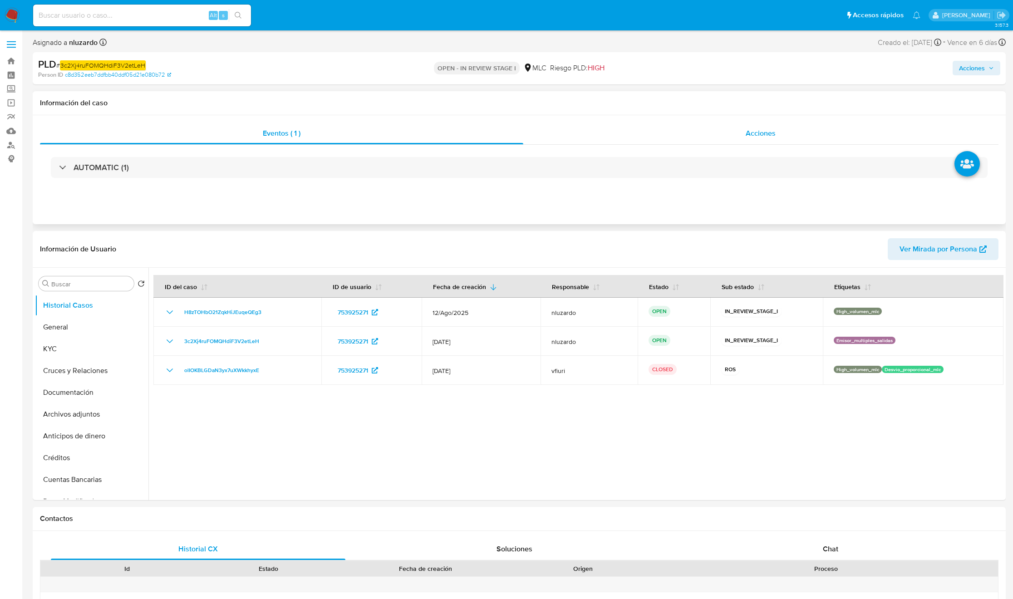
click at [747, 132] on span "Acciones" at bounding box center [761, 133] width 30 height 10
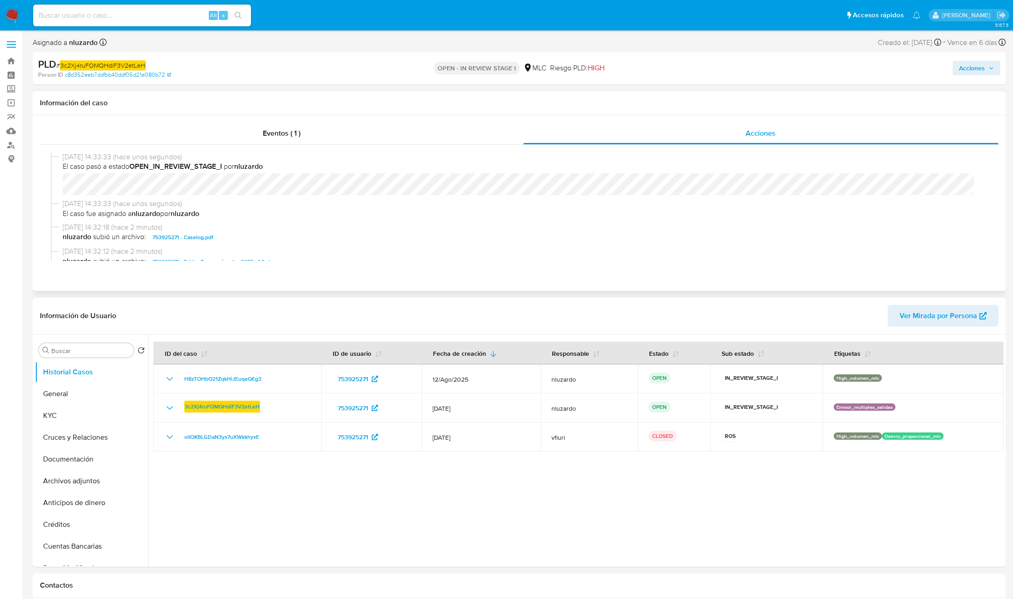
click at [266, 241] on span "nluzardo subió un archivo: 753925271 - Caselog.pdf" at bounding box center [523, 237] width 921 height 11
copy span "753925271 - Caselog.pdf"
click at [257, 242] on span "nluzardo subió un archivo: 753925271 - Caselog.pdf" at bounding box center [523, 237] width 921 height 11
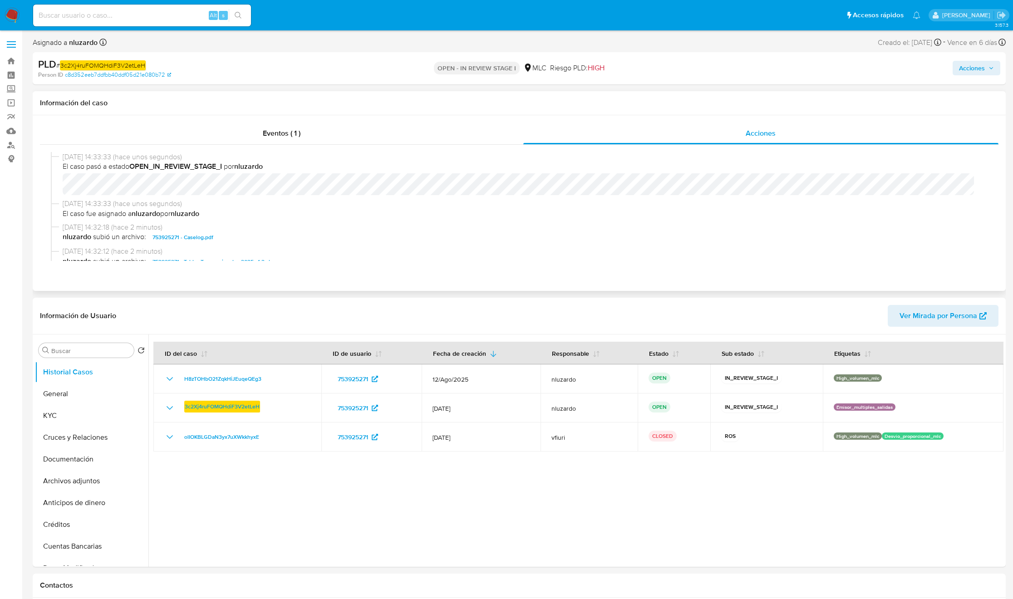
click at [257, 242] on span "nluzardo subió un archivo: 753925271 - Caselog.pdf" at bounding box center [523, 237] width 921 height 11
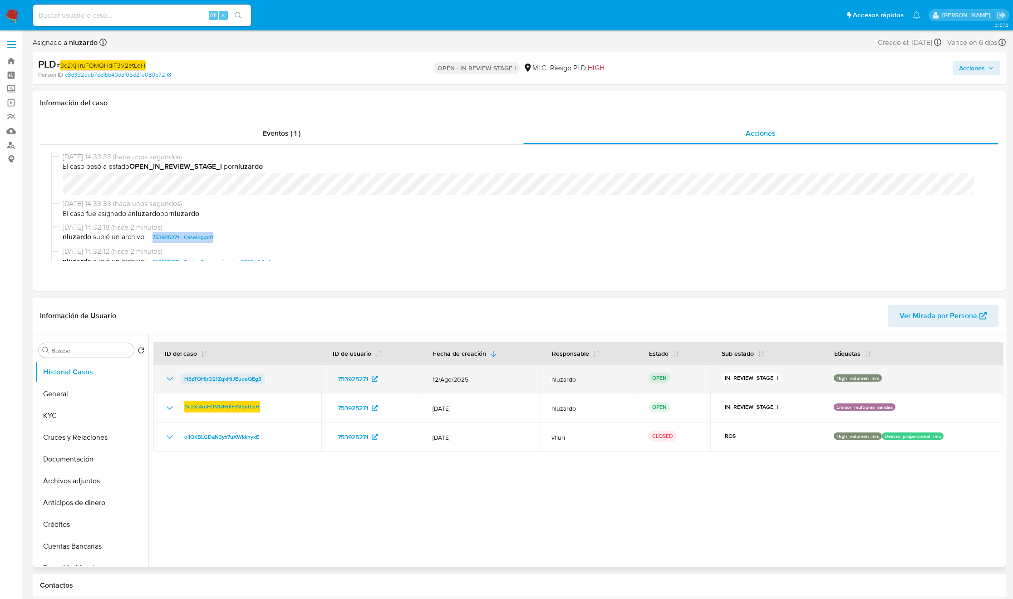
click at [244, 383] on span "H8zTOHbO21ZqkHiJEuqeQEg3" at bounding box center [222, 379] width 77 height 11
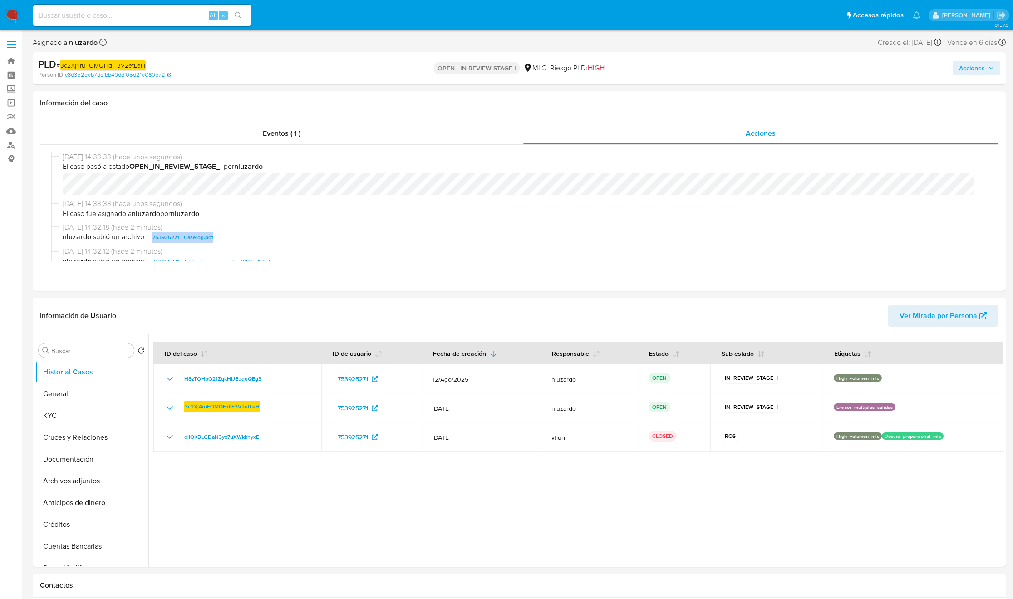
click at [986, 68] on span "Acciones" at bounding box center [976, 68] width 35 height 13
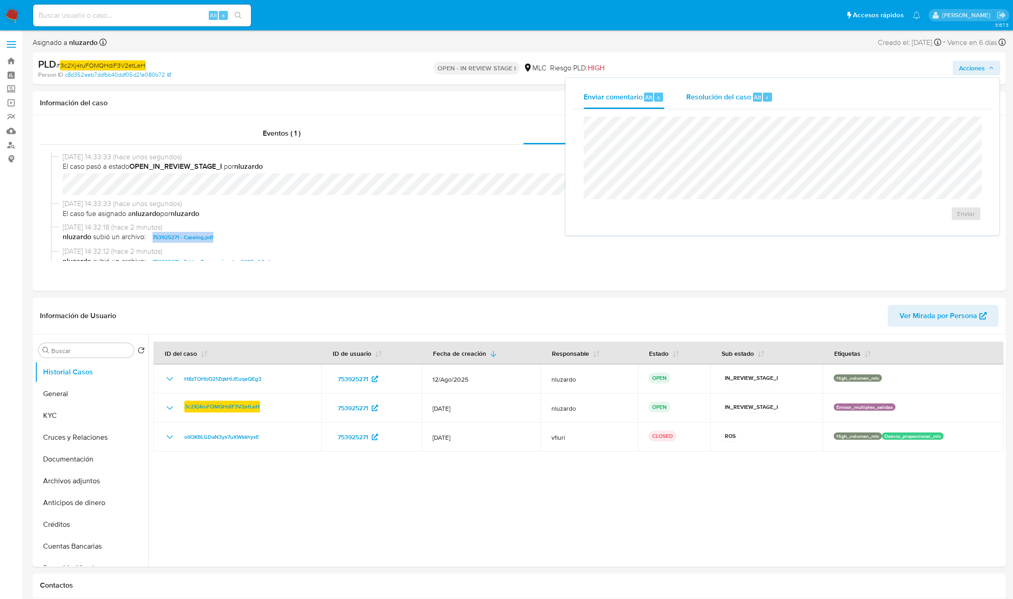
click at [730, 97] on span "Resolución del caso" at bounding box center [718, 97] width 65 height 10
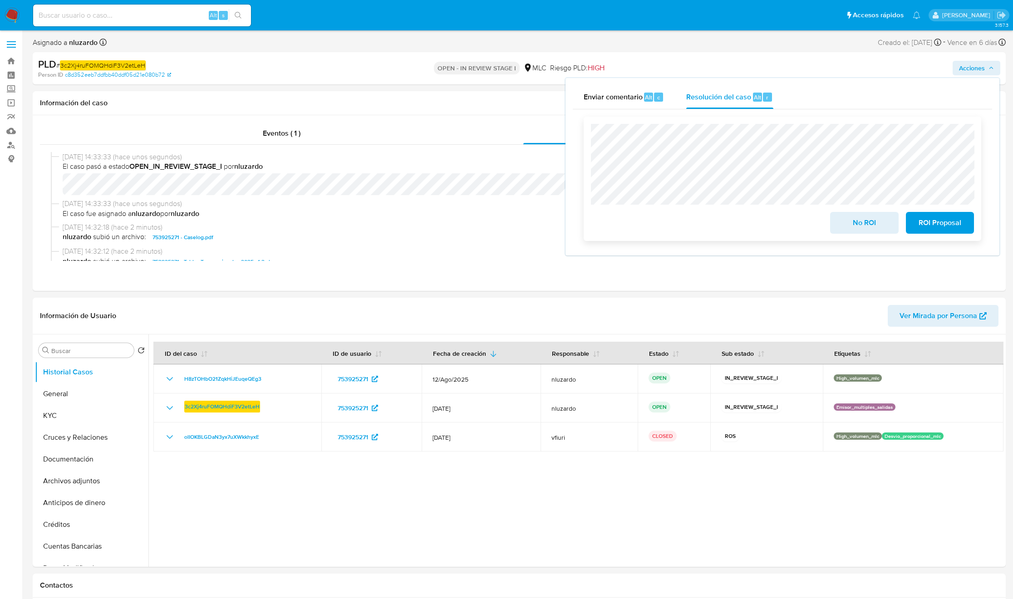
click at [934, 222] on span "ROI Proposal" at bounding box center [940, 223] width 44 height 20
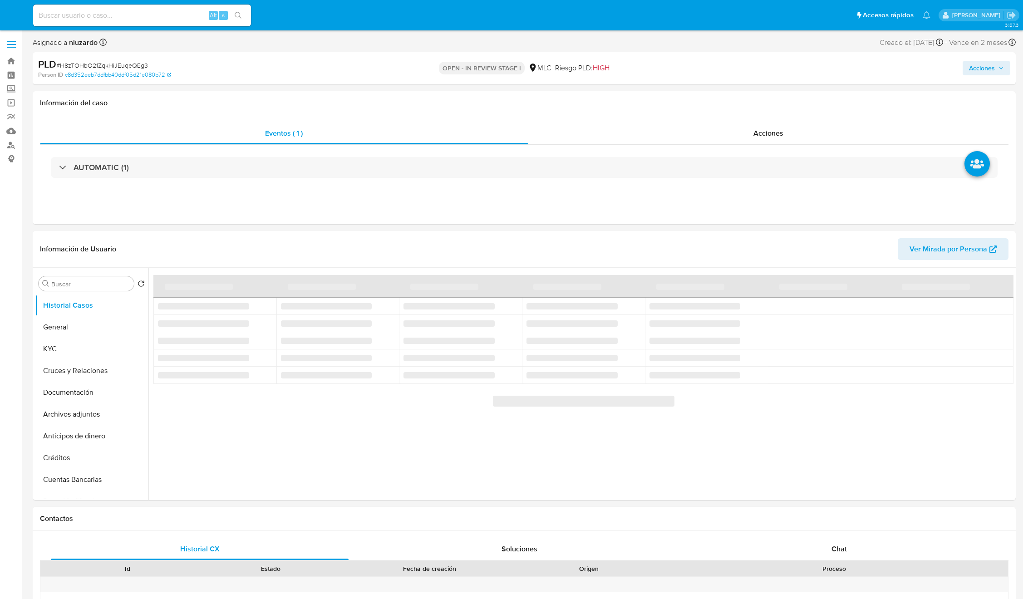
select select "10"
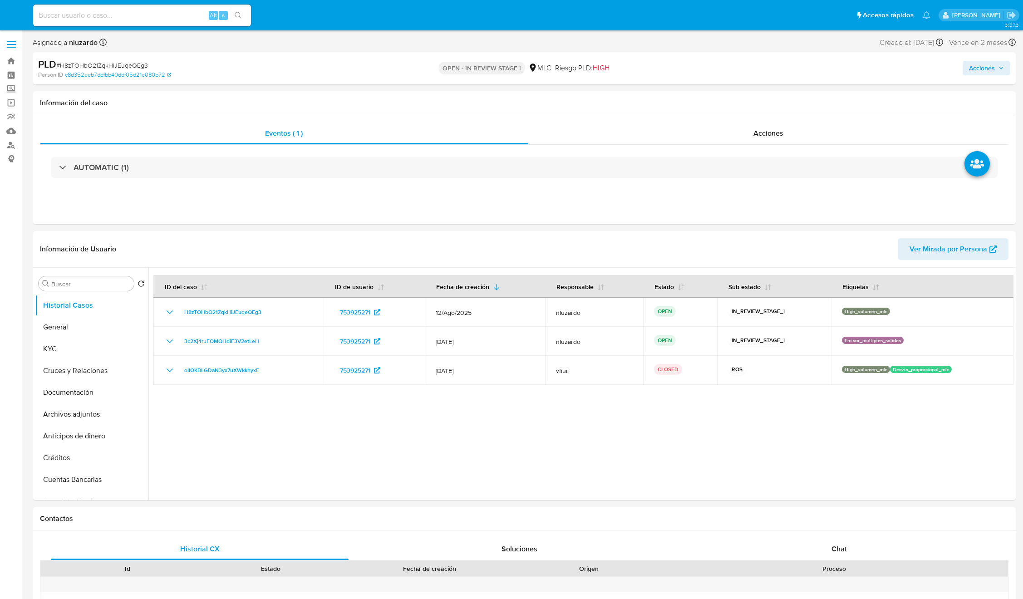
select select "10"
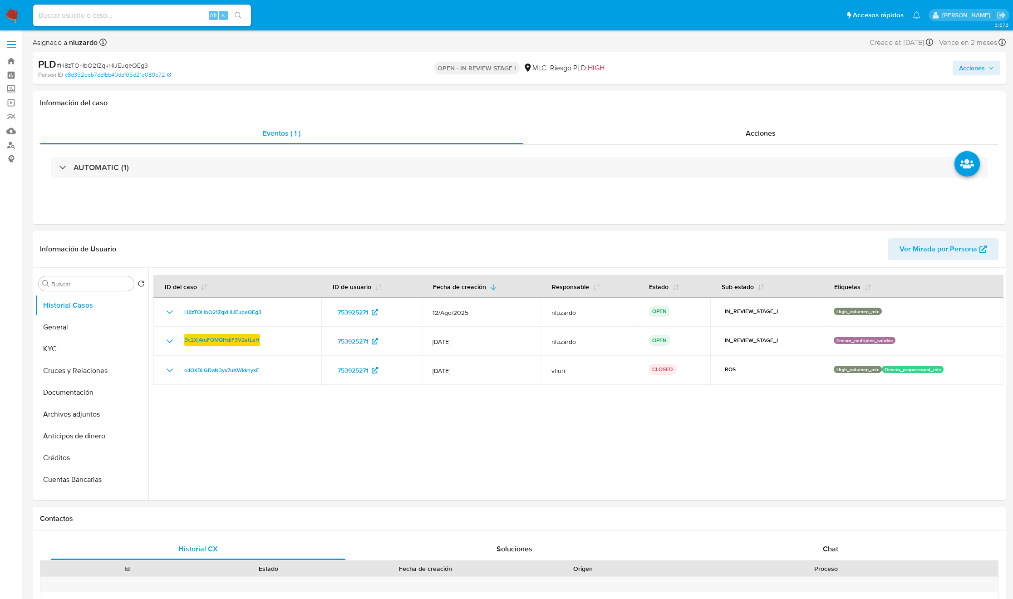
click at [964, 66] on span "Acciones" at bounding box center [972, 68] width 26 height 15
click at [744, 102] on div "Resolución del caso Alt r" at bounding box center [729, 97] width 87 height 24
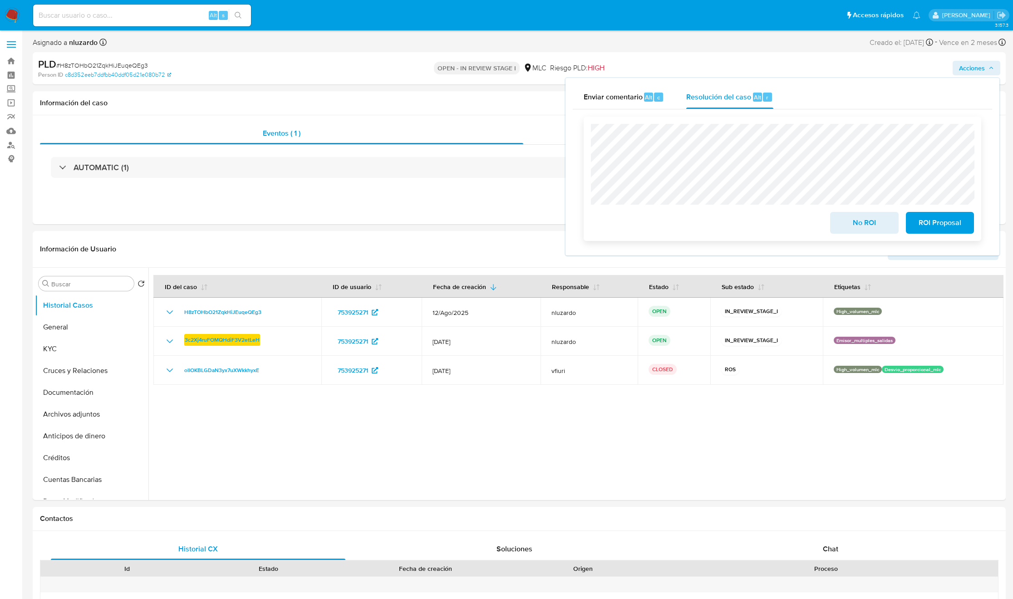
click at [932, 213] on span "ROI Proposal" at bounding box center [940, 223] width 44 height 20
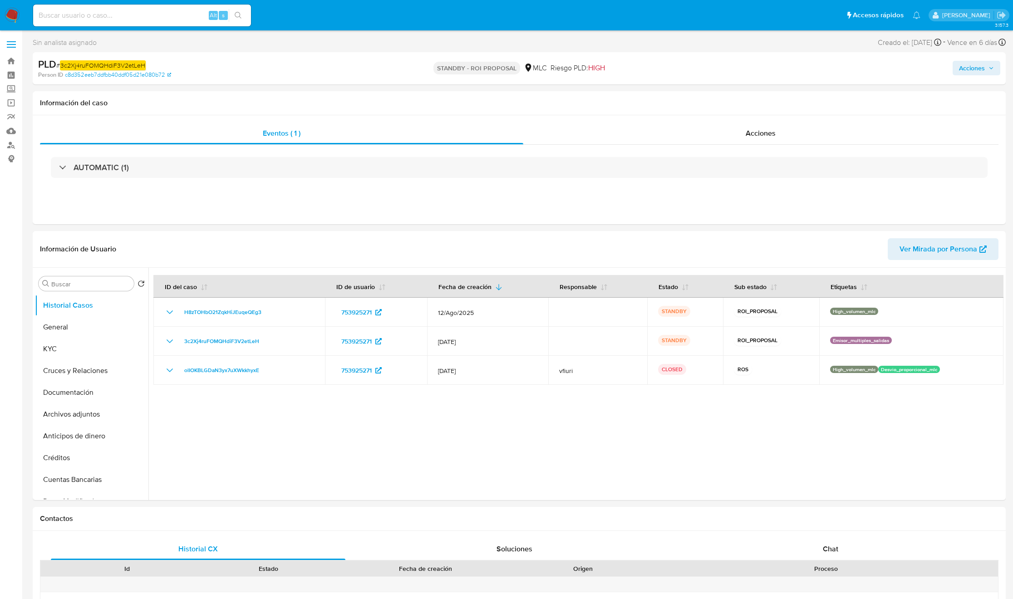
select select "10"
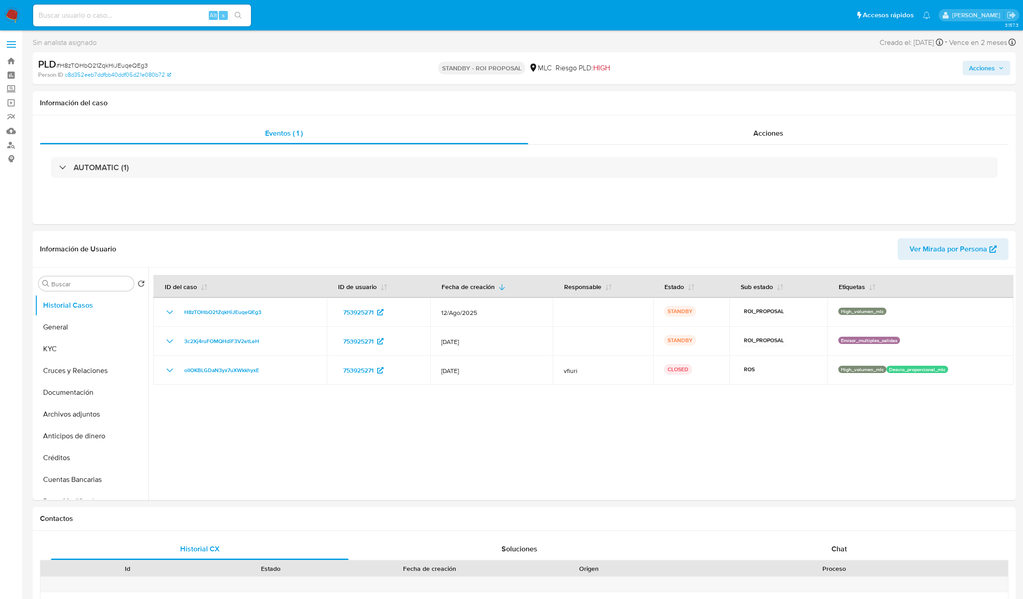
select select "10"
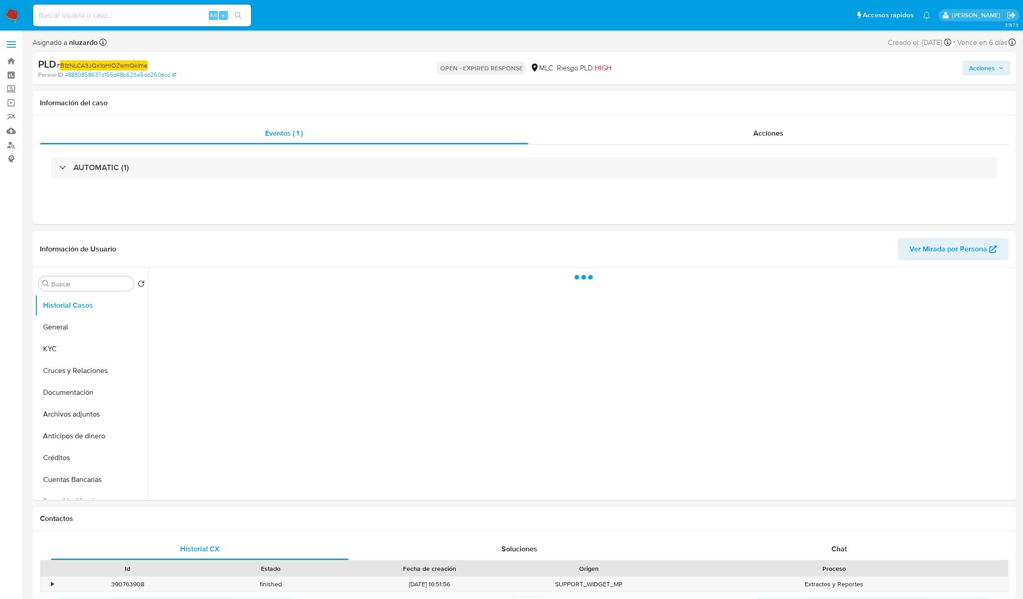
select select "10"
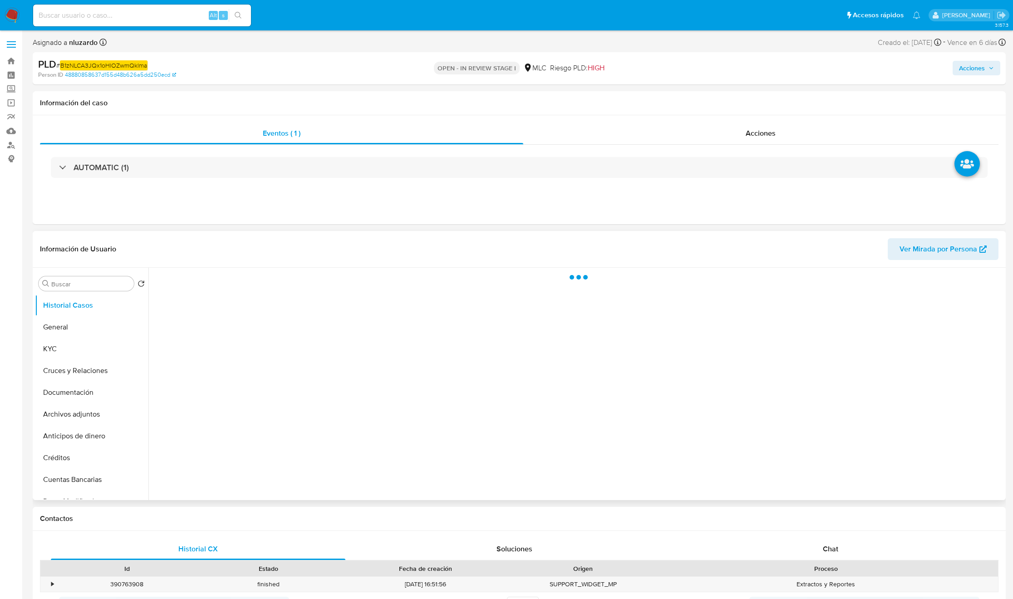
select select "10"
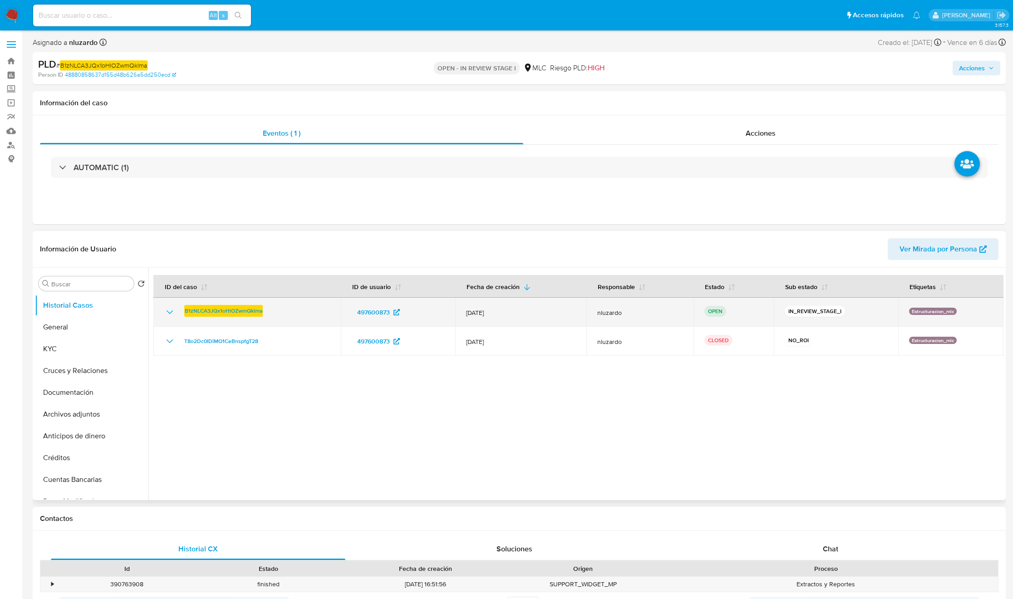
click at [335, 313] on td "B1zNLCA3JQx1oHlOZwmQklma" at bounding box center [246, 312] width 187 height 29
click at [344, 313] on td "497600873" at bounding box center [398, 312] width 114 height 29
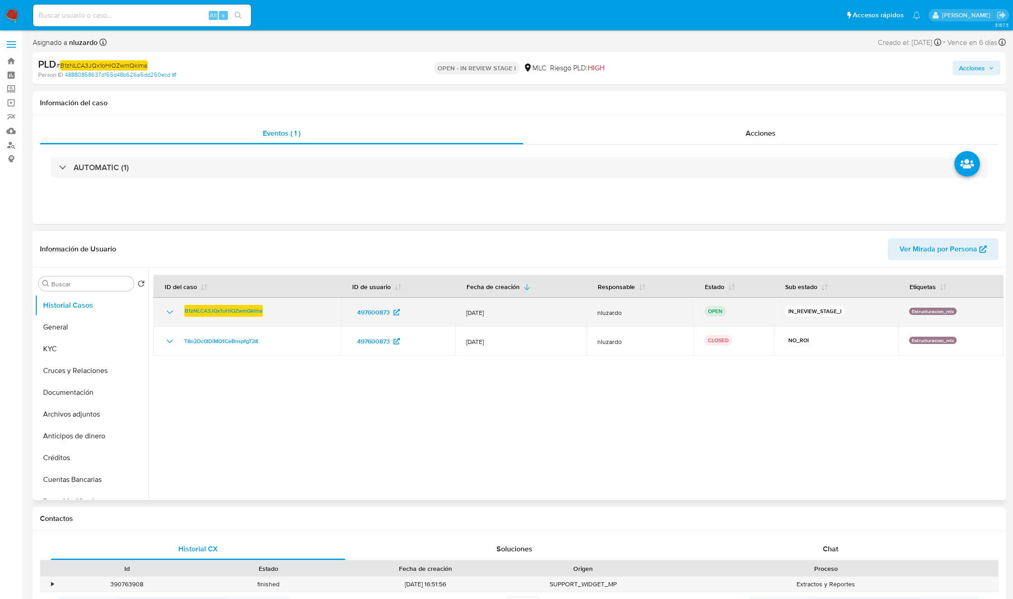
click at [344, 313] on td "497600873" at bounding box center [398, 312] width 114 height 29
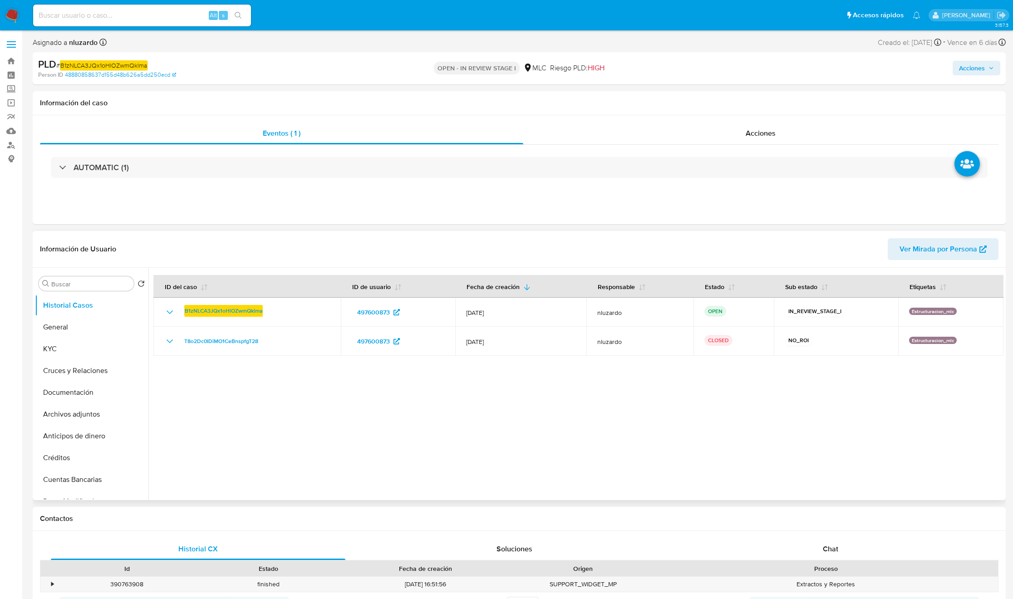
click at [415, 473] on div at bounding box center [575, 384] width 855 height 232
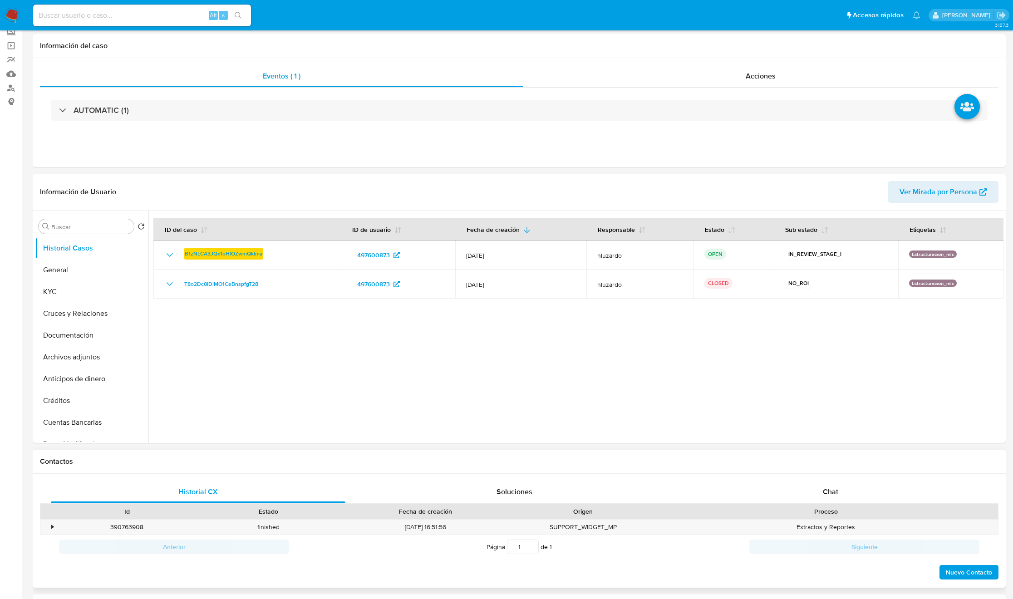
scroll to position [136, 0]
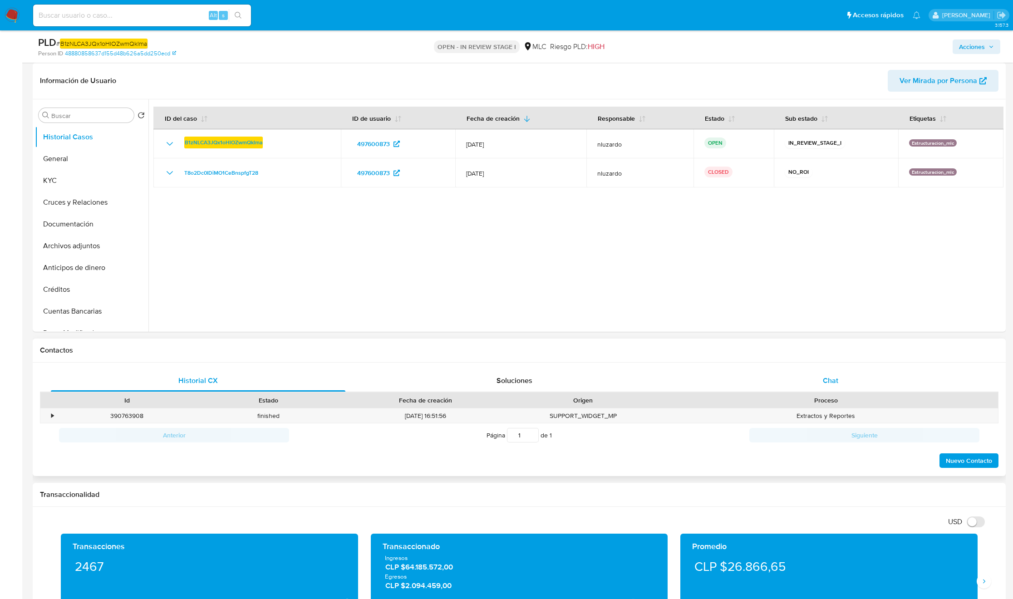
click at [792, 376] on div "Chat" at bounding box center [831, 381] width 295 height 22
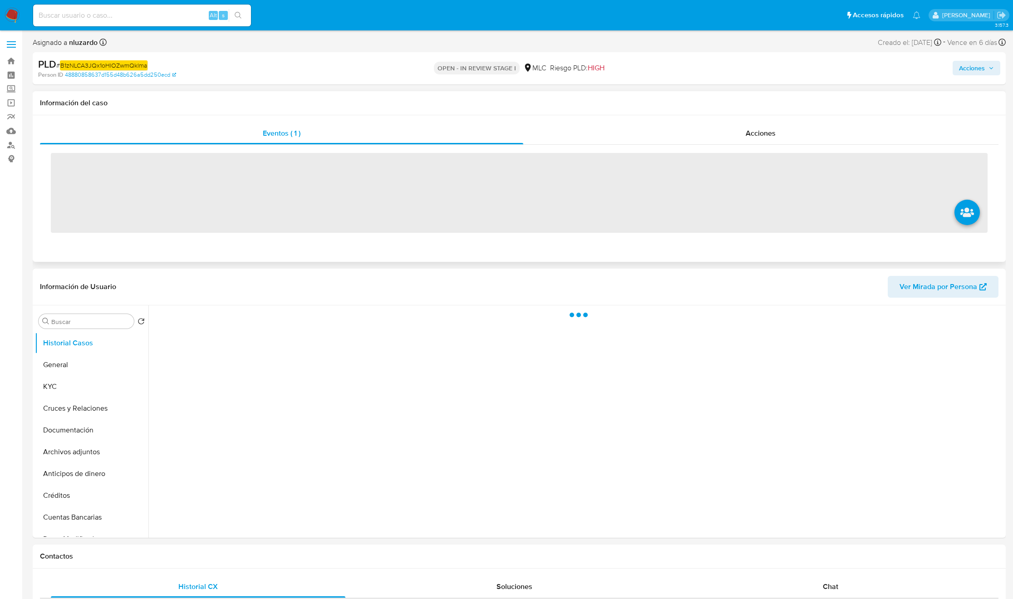
select select "10"
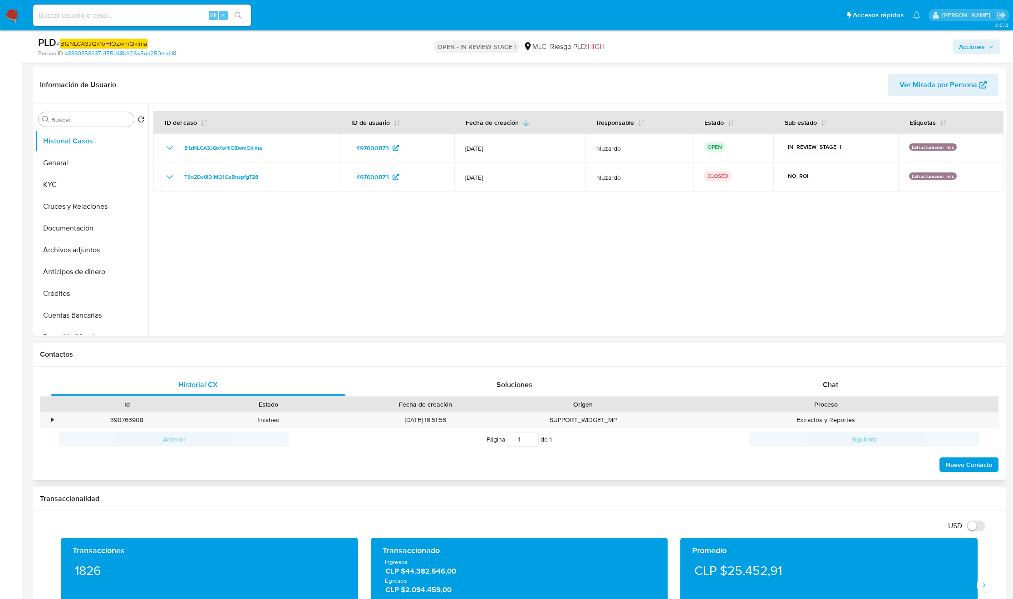
scroll to position [136, 0]
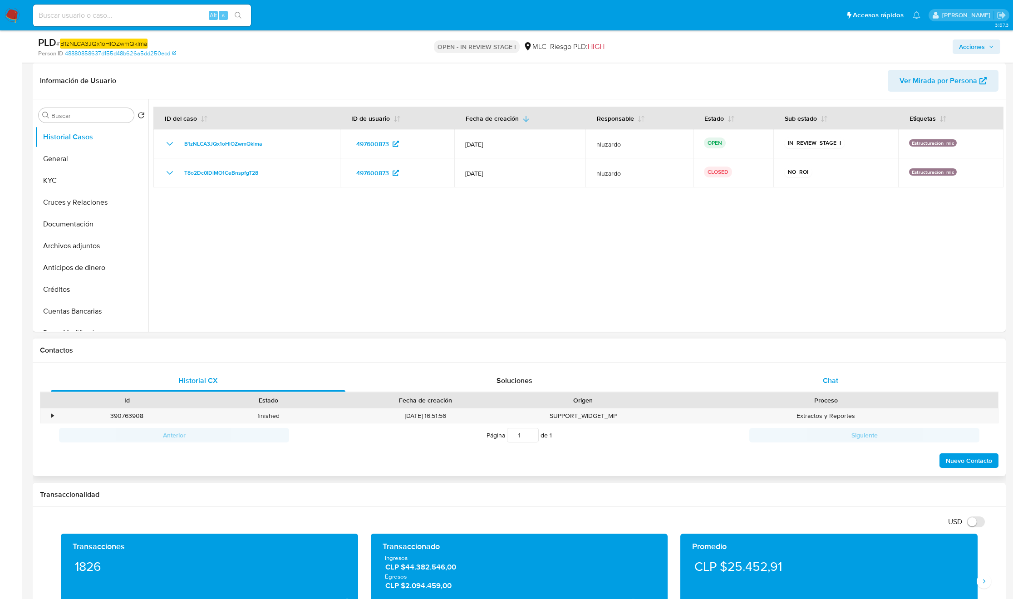
click at [832, 380] on span "Chat" at bounding box center [830, 380] width 15 height 10
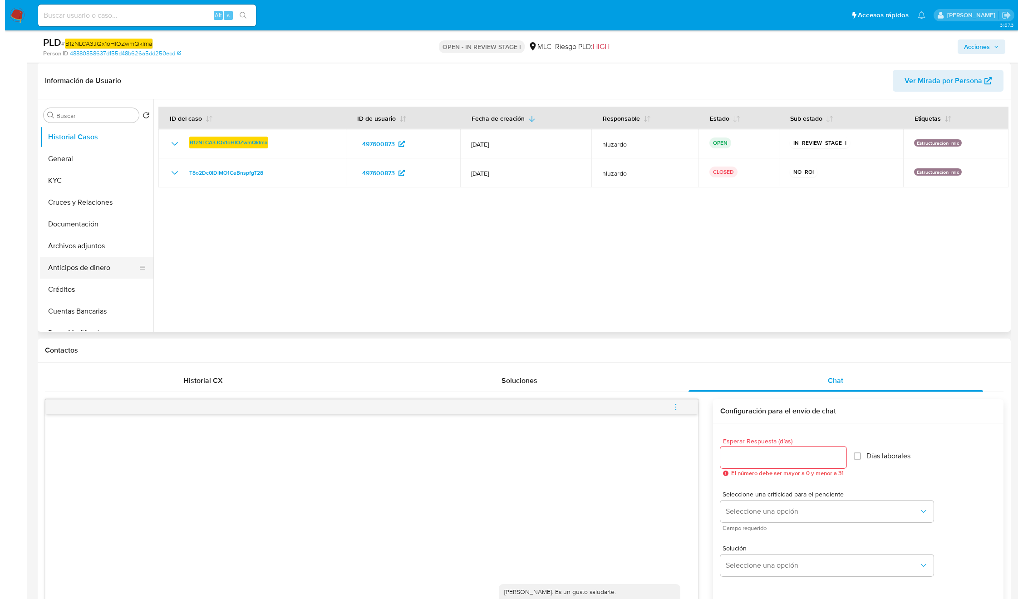
scroll to position [68, 0]
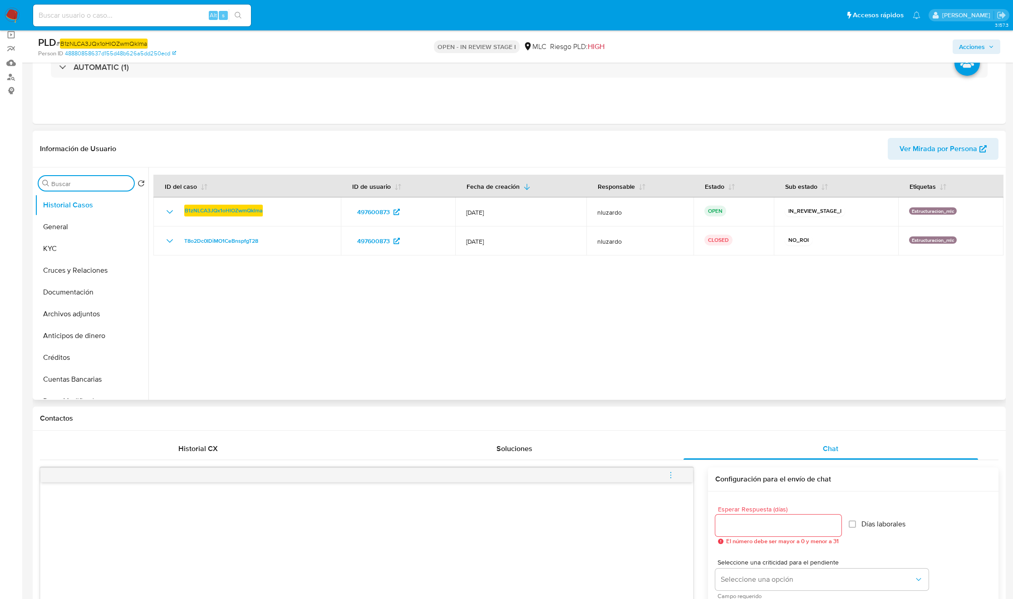
click at [84, 183] on input "Buscar" at bounding box center [90, 184] width 79 height 8
type input "ad"
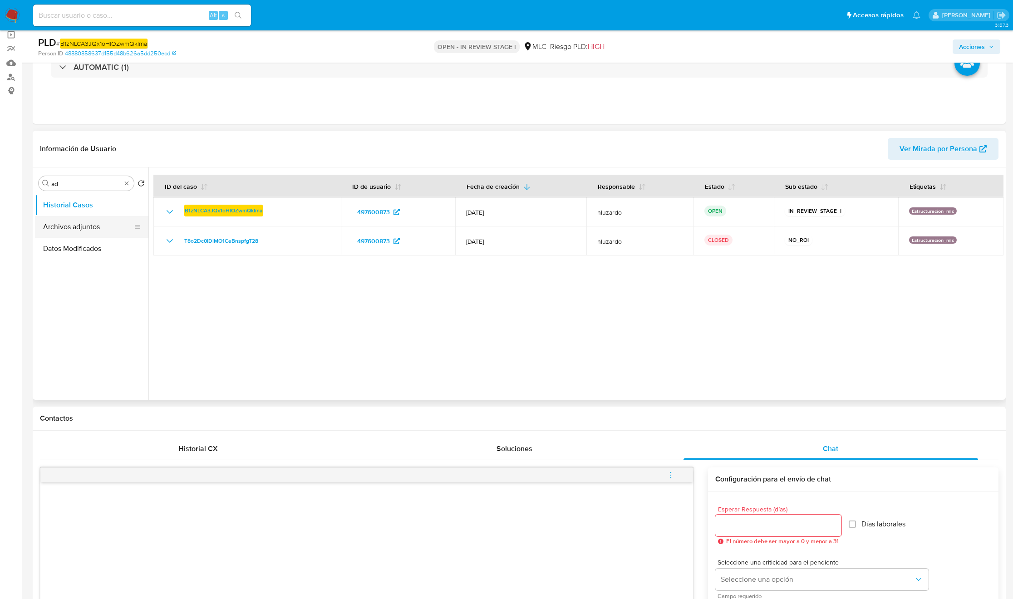
click at [85, 218] on button "Archivos adjuntos" at bounding box center [88, 227] width 106 height 22
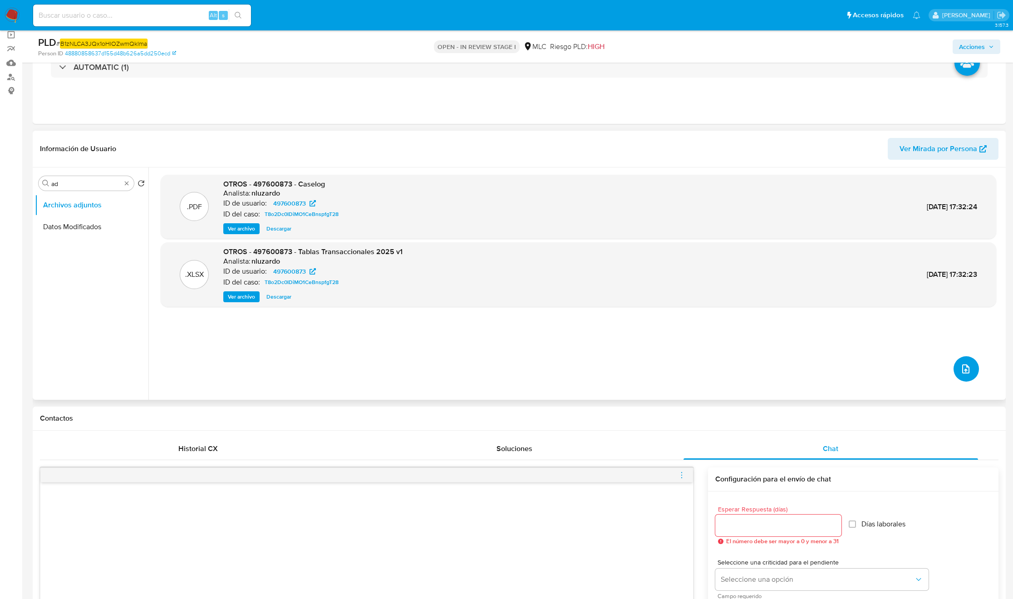
click at [971, 369] on button "upload-file" at bounding box center [966, 368] width 25 height 25
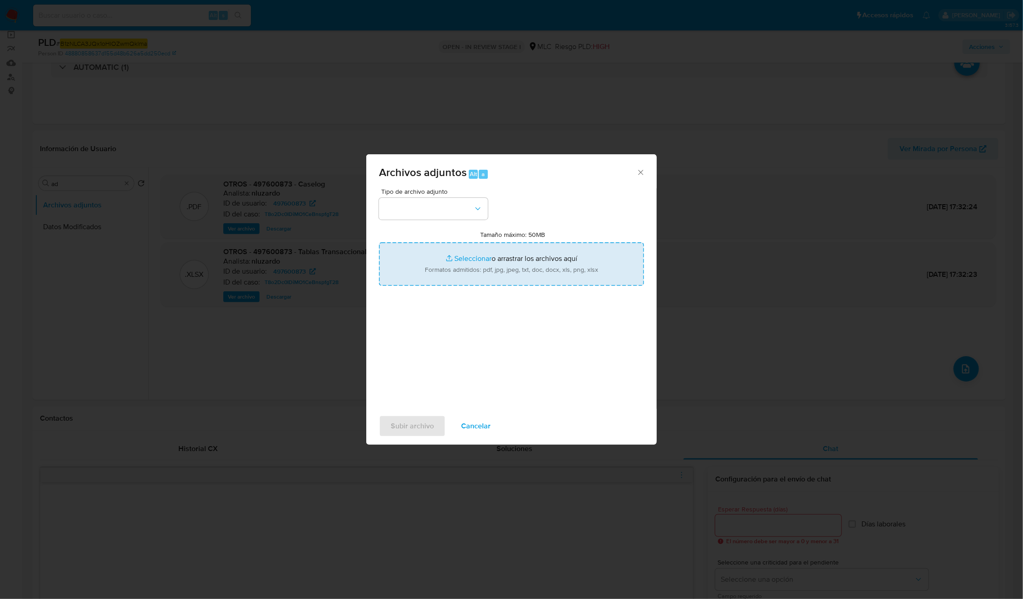
type input "C:\fakepath\497600873 v2 - Tablas Transaccionales 2025 v1.2.xlsx"
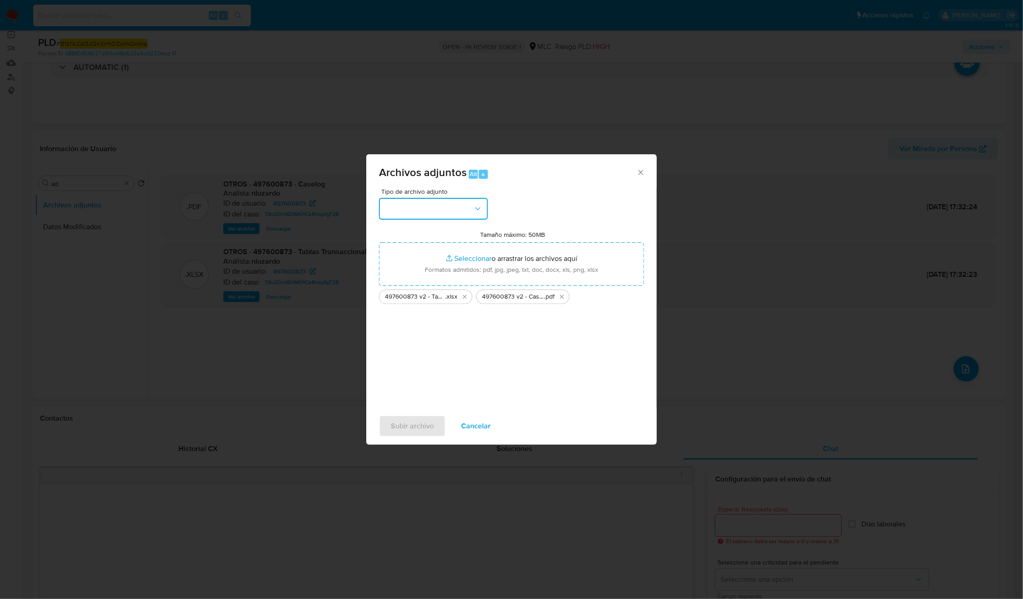
click at [458, 218] on button "button" at bounding box center [433, 209] width 109 height 22
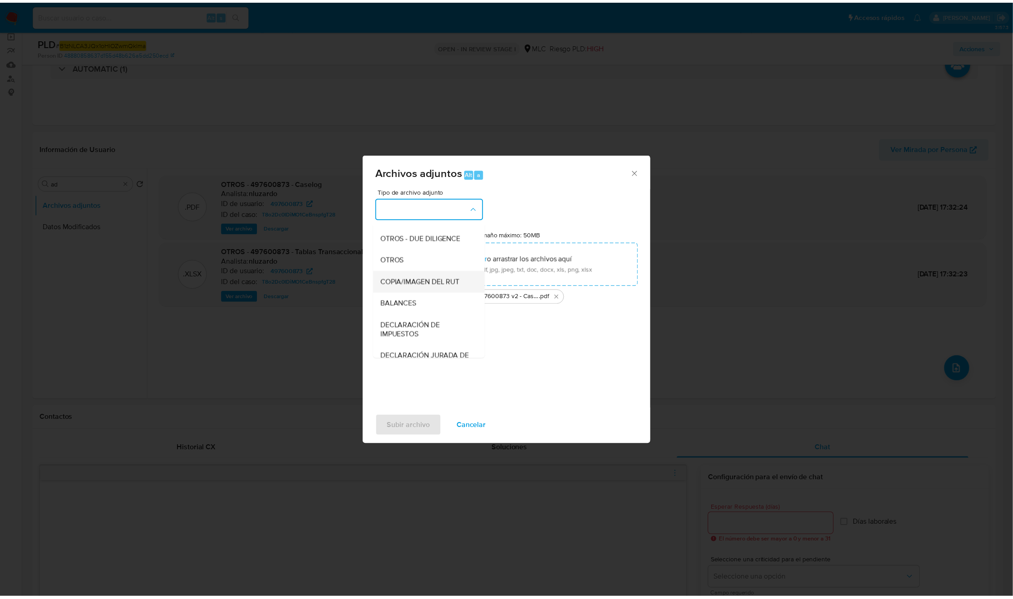
scroll to position [105, 0]
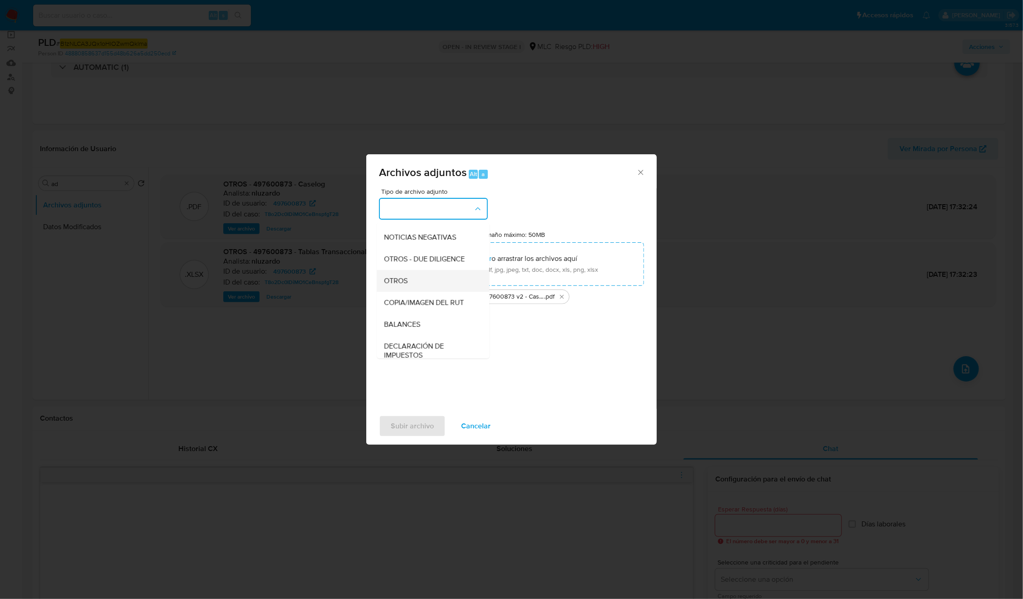
click at [404, 286] on span "OTROS" at bounding box center [396, 280] width 24 height 9
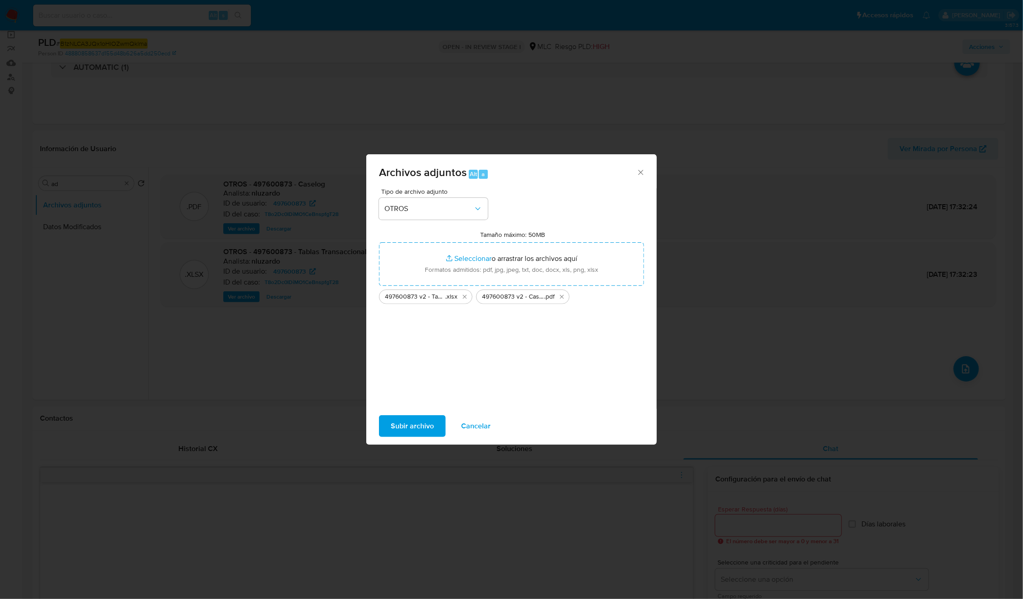
click at [414, 429] on span "Subir archivo" at bounding box center [412, 426] width 43 height 20
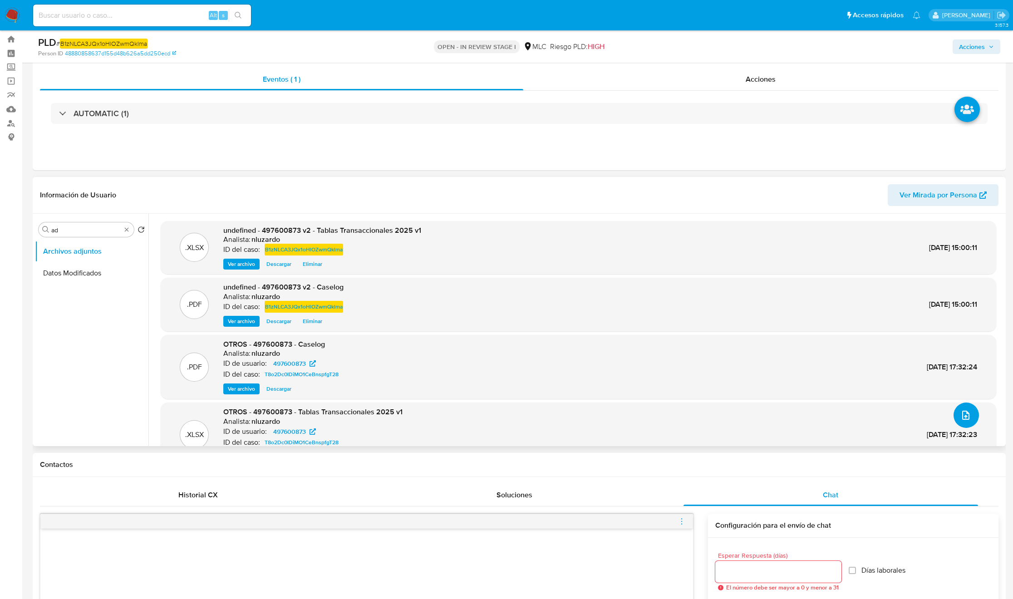
scroll to position [0, 0]
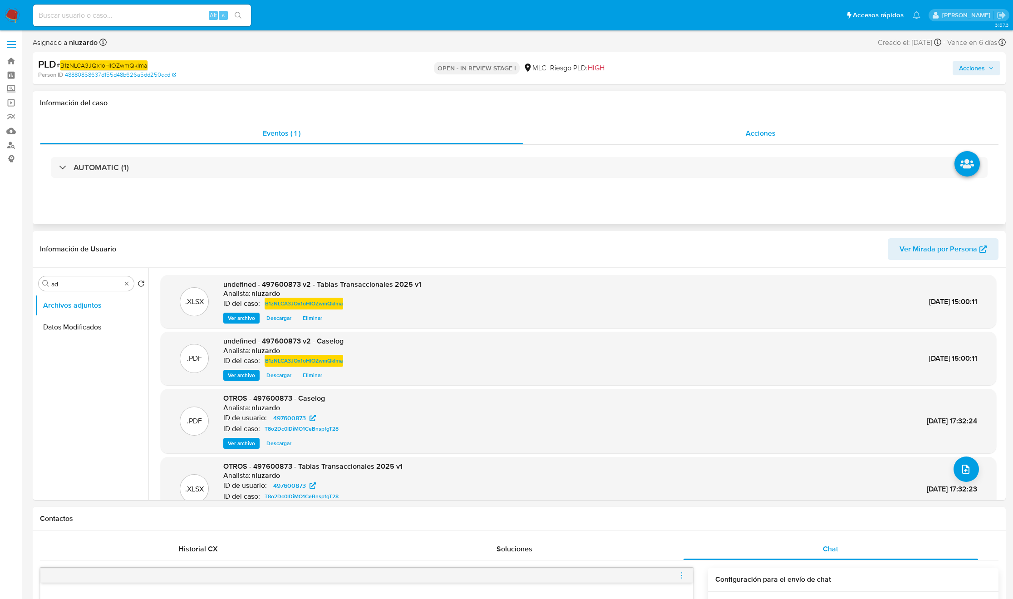
click at [718, 138] on div "Acciones" at bounding box center [761, 134] width 476 height 22
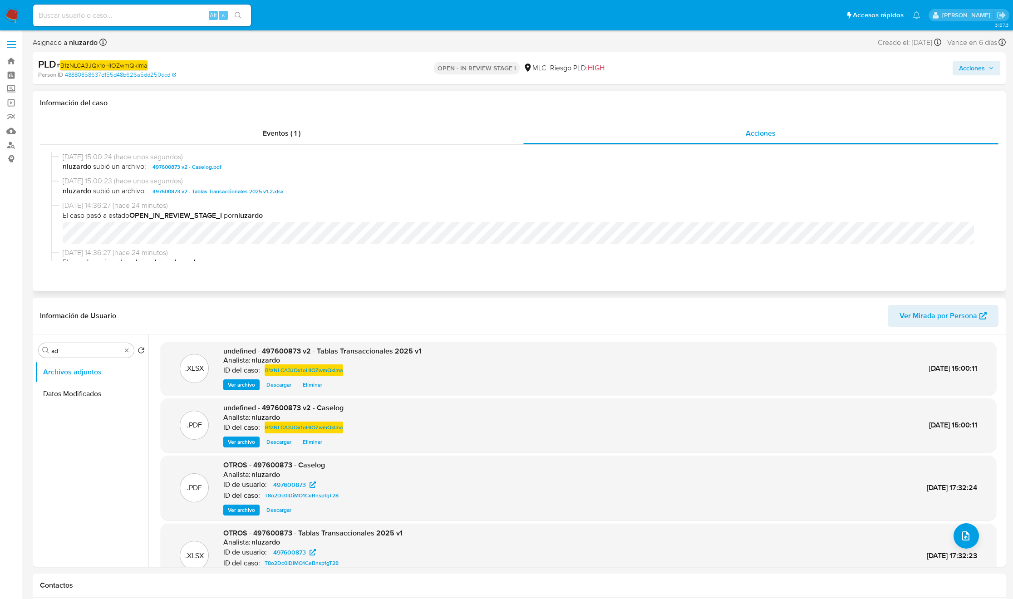
click at [237, 171] on span "nluzardo subió un archivo: 497600873 v2 - Caselog.pdf" at bounding box center [523, 167] width 921 height 11
copy span "497600873 v2 - Caselog.pdf"
click at [241, 169] on span "nluzardo subió un archivo: 497600873 v2 - Caselog.pdf" at bounding box center [523, 167] width 921 height 11
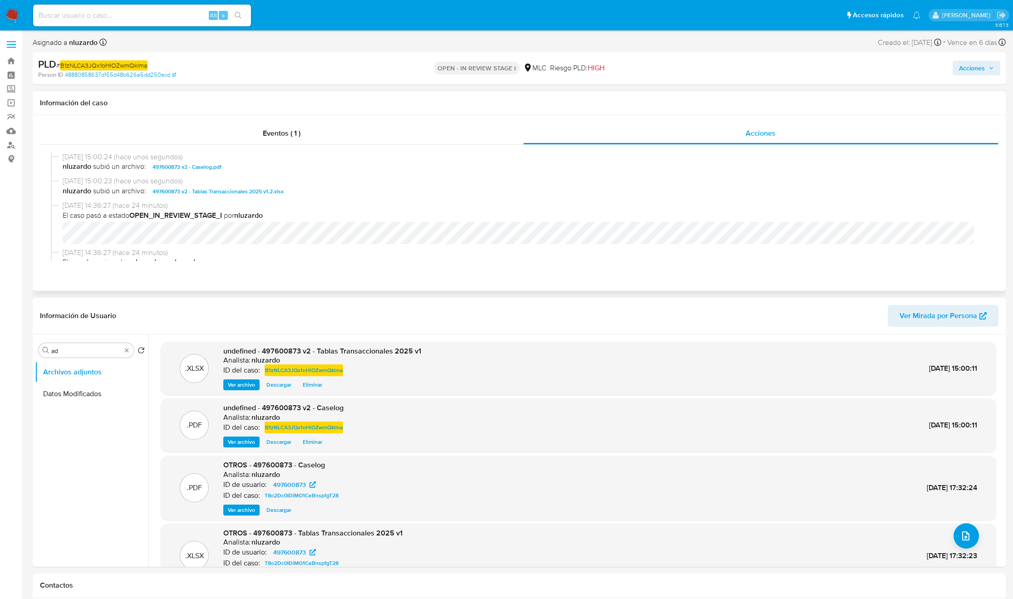
click at [241, 169] on span "nluzardo subió un archivo: 497600873 v2 - Caselog.pdf" at bounding box center [523, 167] width 921 height 11
click at [975, 70] on span "Acciones" at bounding box center [972, 68] width 26 height 15
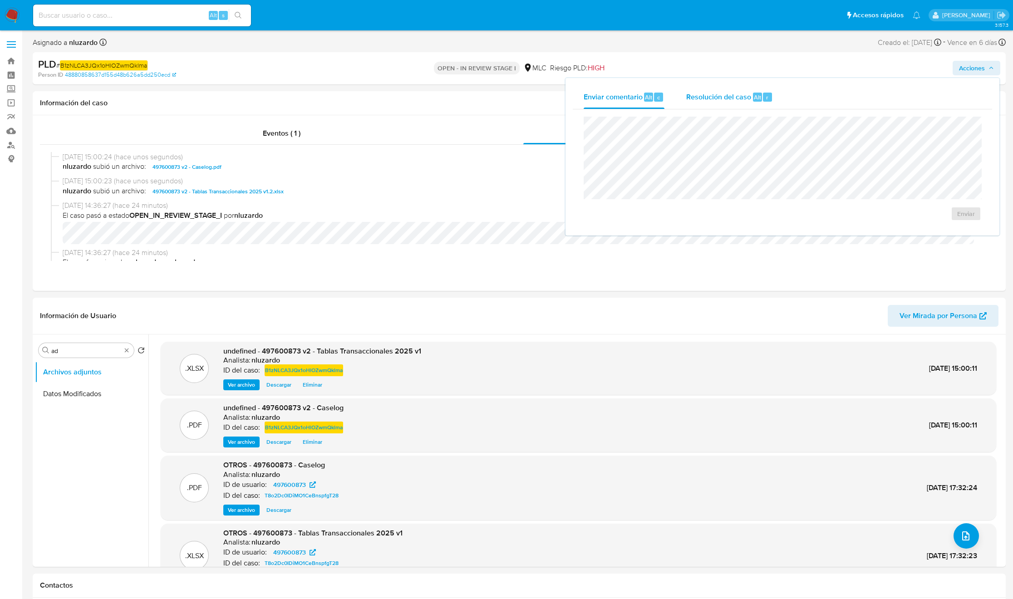
click at [720, 102] on div "Resolución del caso Alt r" at bounding box center [729, 97] width 87 height 24
click at [944, 227] on span "ROI Proposal" at bounding box center [940, 223] width 44 height 20
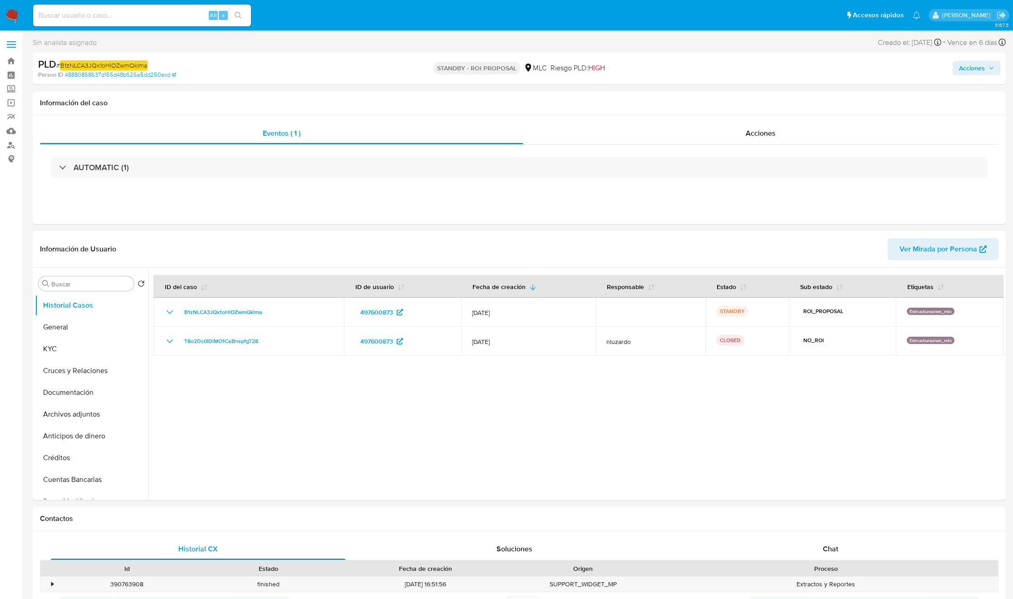
select select "10"
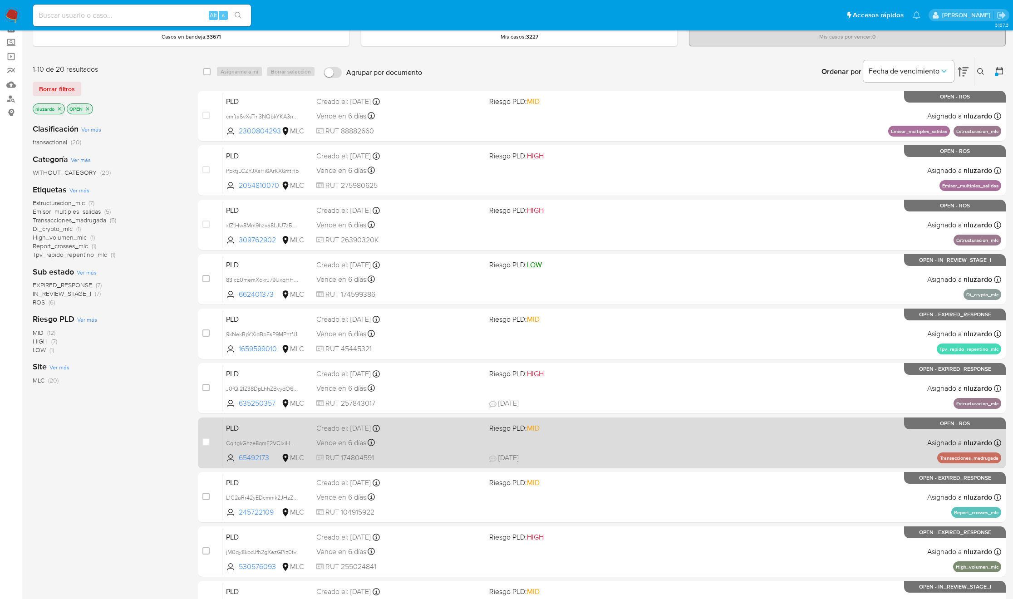
scroll to position [117, 0]
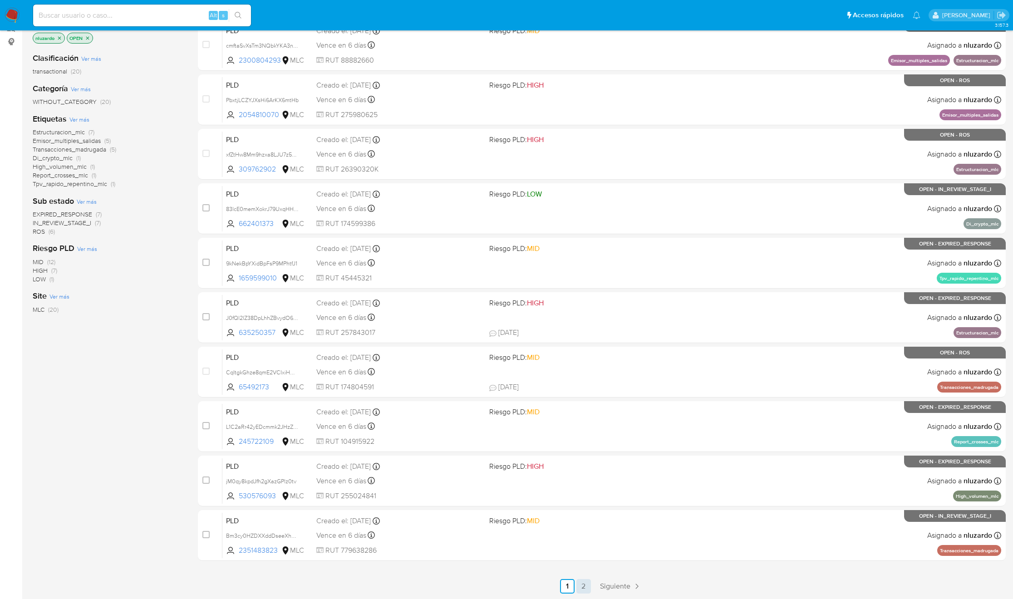
click at [589, 582] on link "2" at bounding box center [583, 586] width 15 height 15
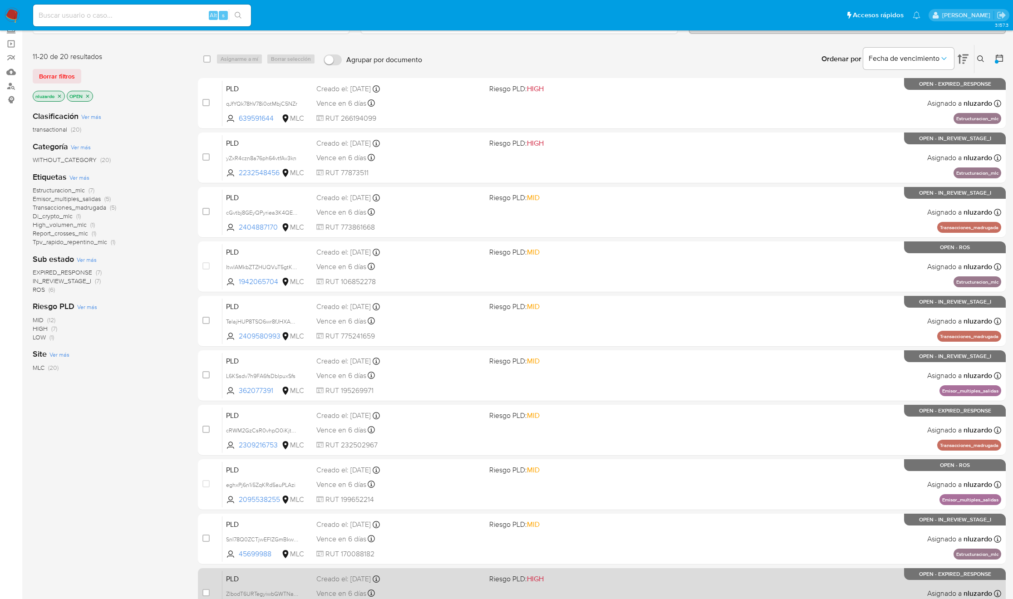
scroll to position [117, 0]
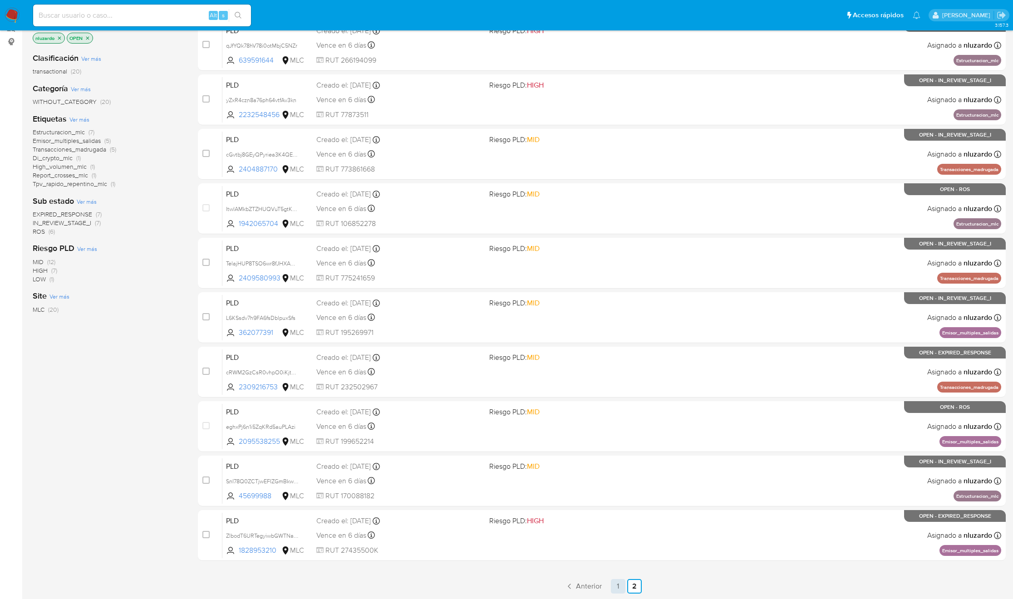
click at [617, 587] on link "1" at bounding box center [618, 586] width 15 height 15
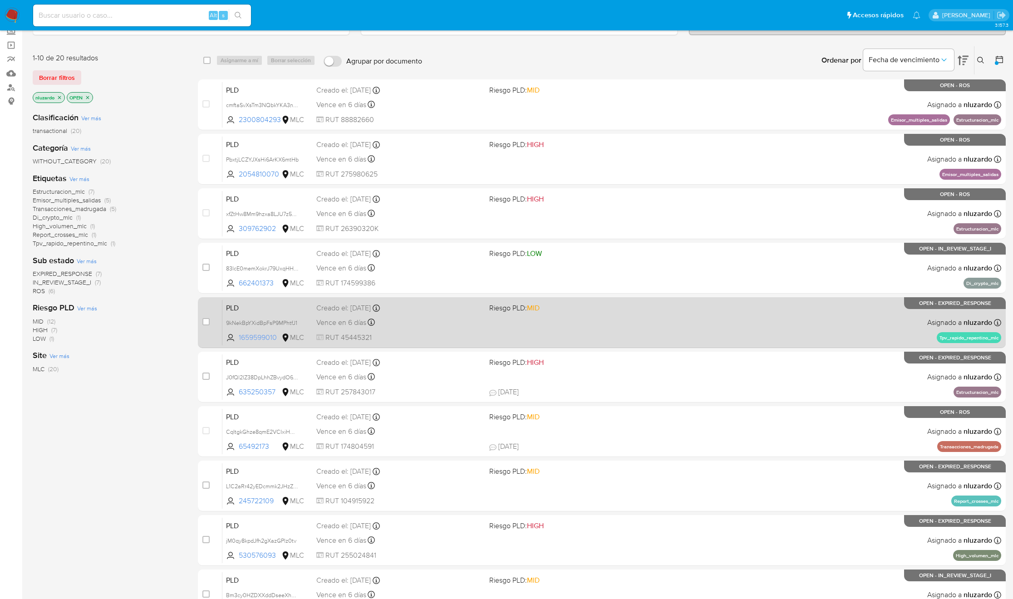
scroll to position [117, 0]
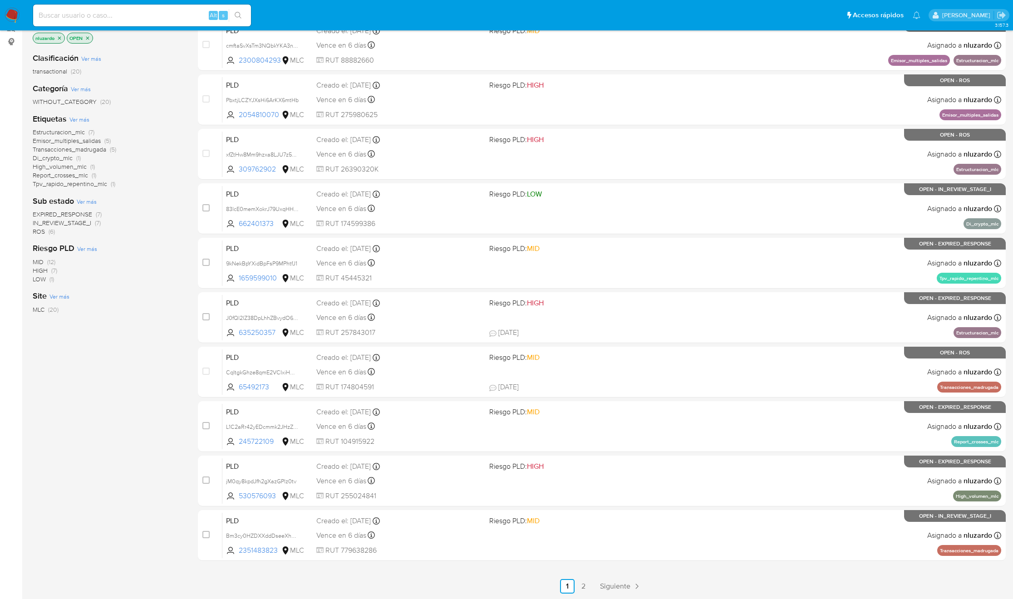
click at [165, 184] on div "Estructuracion_mlc (7) Emisor_multiples_salidas (5) Transacciones_madrugada (5)…" at bounding box center [108, 158] width 151 height 60
